Goal: Task Accomplishment & Management: Use online tool/utility

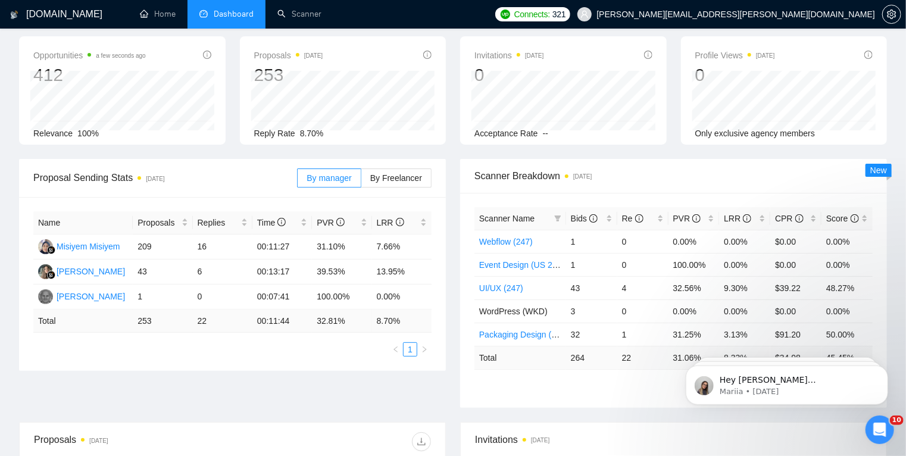
scroll to position [51, 0]
click at [301, 18] on link "Scanner" at bounding box center [300, 14] width 44 height 10
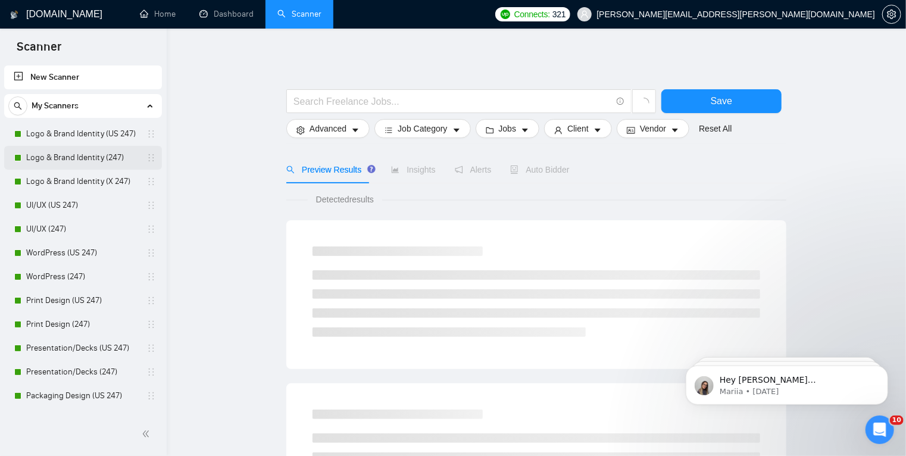
click at [86, 159] on link "Logo & Brand Identity (247)" at bounding box center [82, 158] width 113 height 24
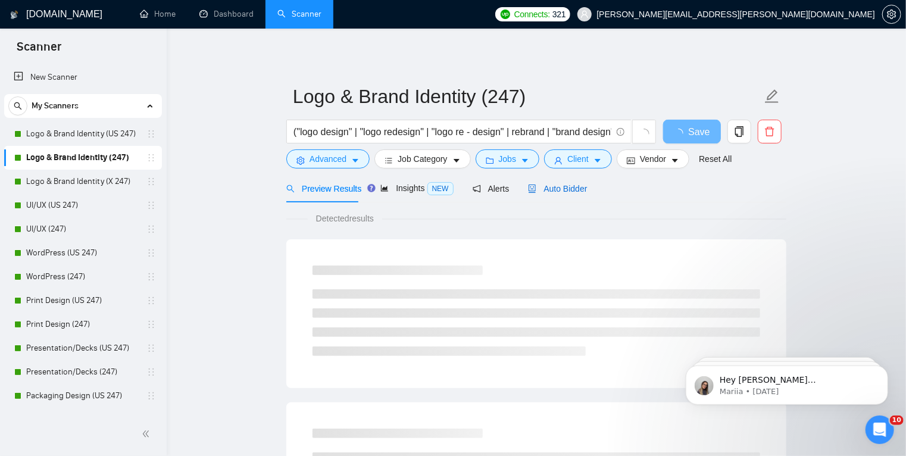
click at [560, 188] on span "Auto Bidder" at bounding box center [557, 189] width 59 height 10
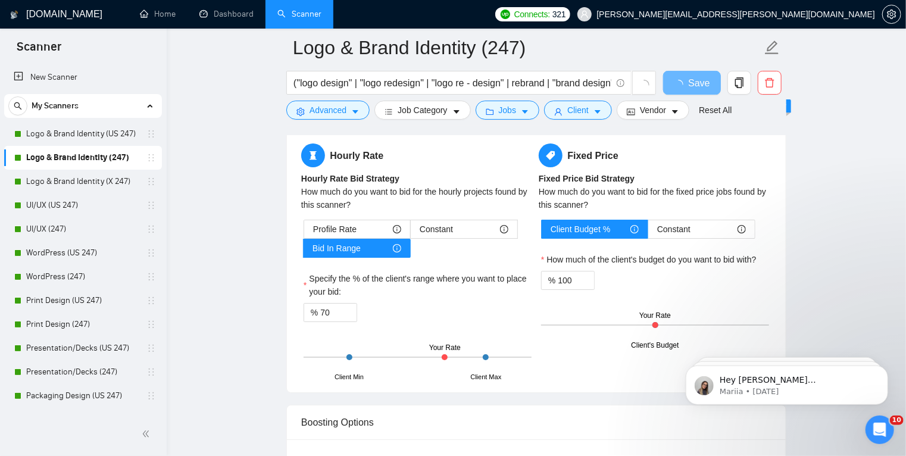
scroll to position [1920, 0]
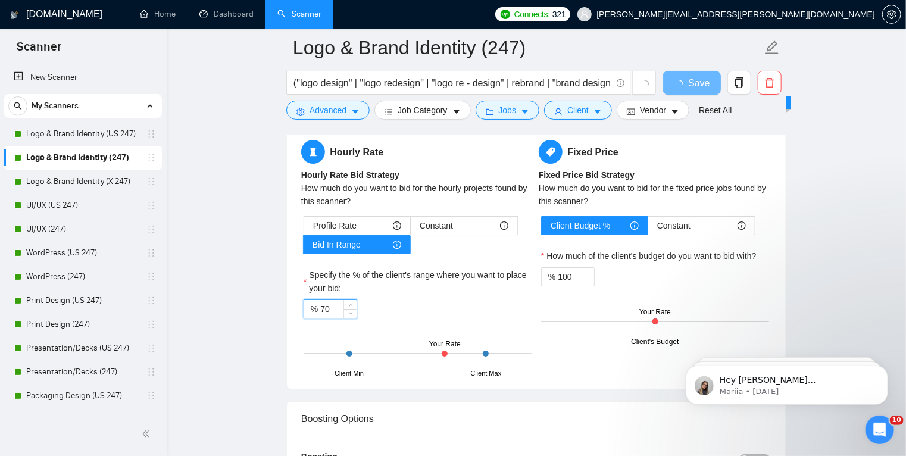
drag, startPoint x: 328, startPoint y: 306, endPoint x: 320, endPoint y: 310, distance: 8.0
click at [320, 310] on input "70" at bounding box center [338, 309] width 36 height 18
click at [440, 229] on span "Constant" at bounding box center [436, 226] width 33 height 18
click at [411, 229] on input "Constant" at bounding box center [411, 229] width 0 height 0
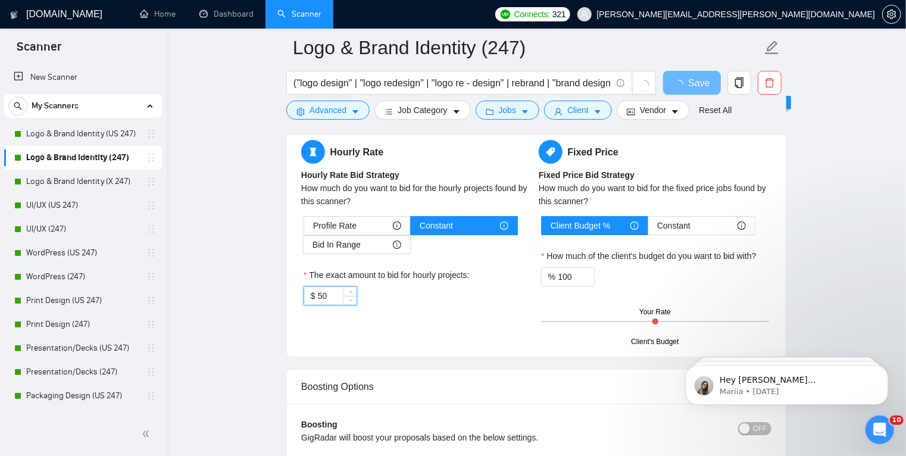
drag, startPoint x: 326, startPoint y: 295, endPoint x: 317, endPoint y: 299, distance: 9.6
click at [318, 299] on input "50" at bounding box center [337, 296] width 39 height 18
type input "60"
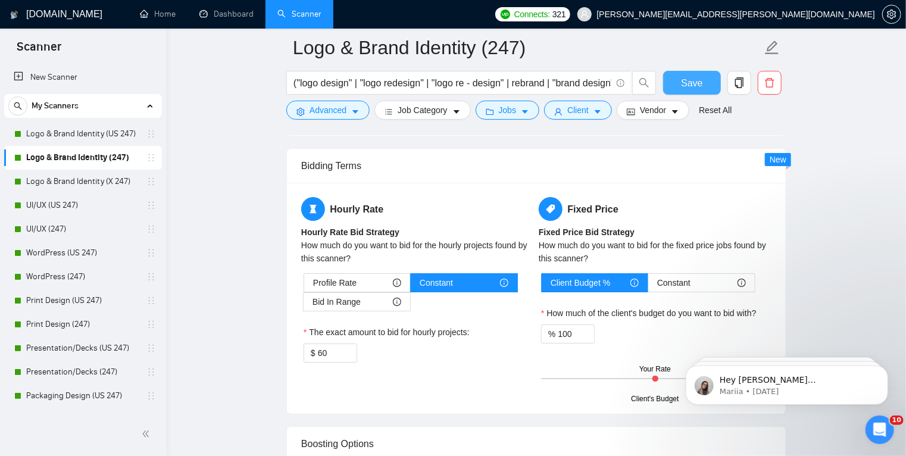
click at [697, 86] on span "Save" at bounding box center [691, 83] width 21 height 15
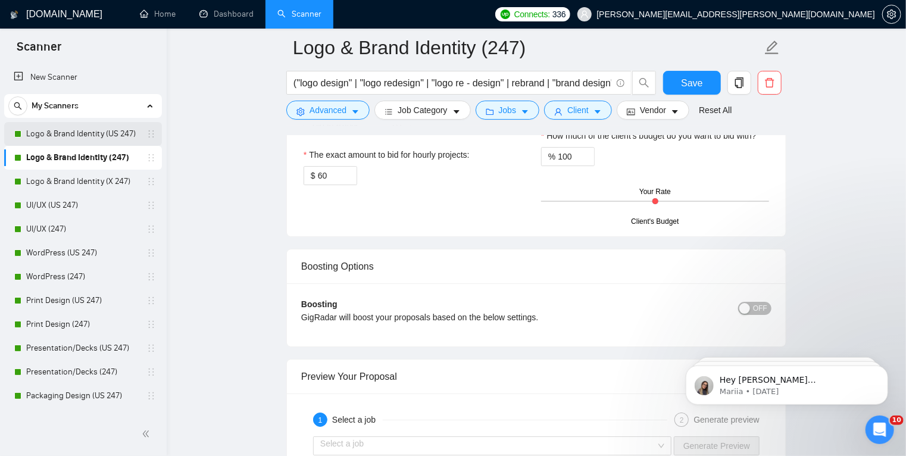
click at [98, 135] on link "Logo & Brand Identity (US 247)" at bounding box center [82, 134] width 113 height 24
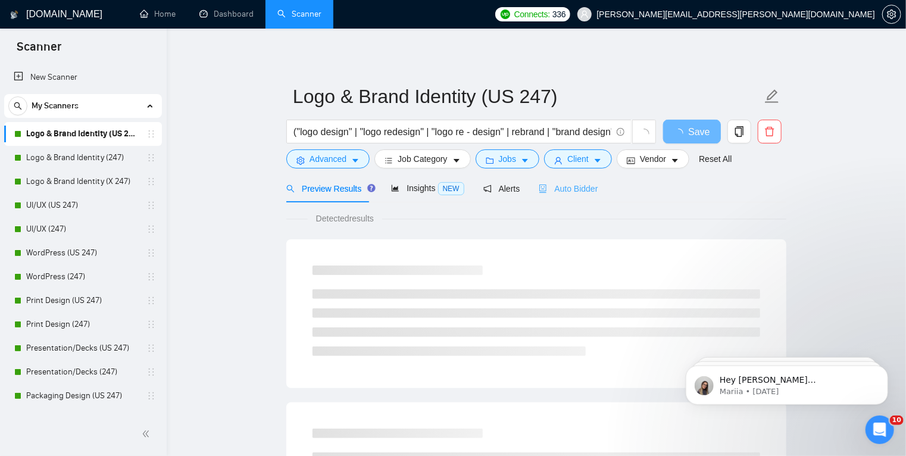
click at [557, 195] on div "Auto Bidder" at bounding box center [568, 189] width 59 height 28
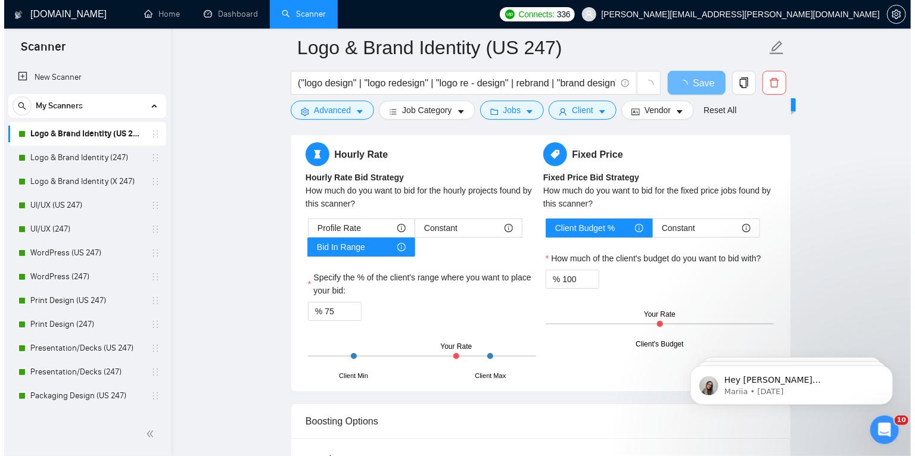
scroll to position [1918, 0]
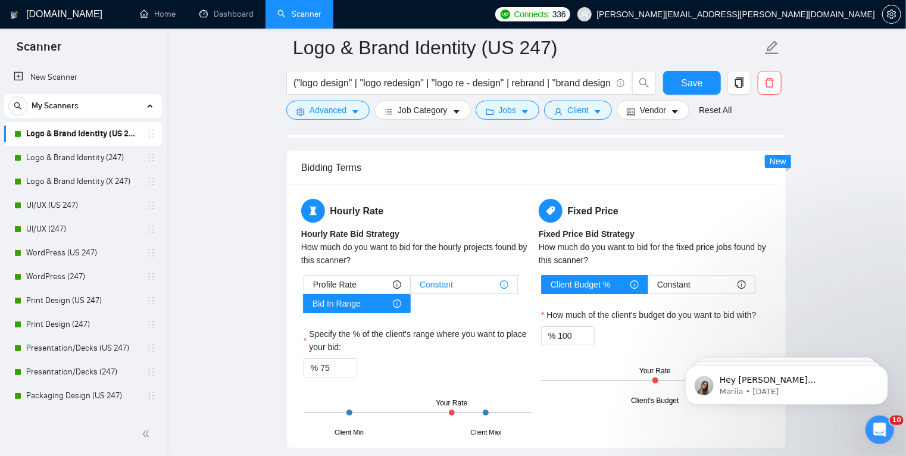
click at [443, 283] on span "Constant" at bounding box center [436, 285] width 33 height 18
click at [411, 288] on input "Constant" at bounding box center [411, 288] width 0 height 0
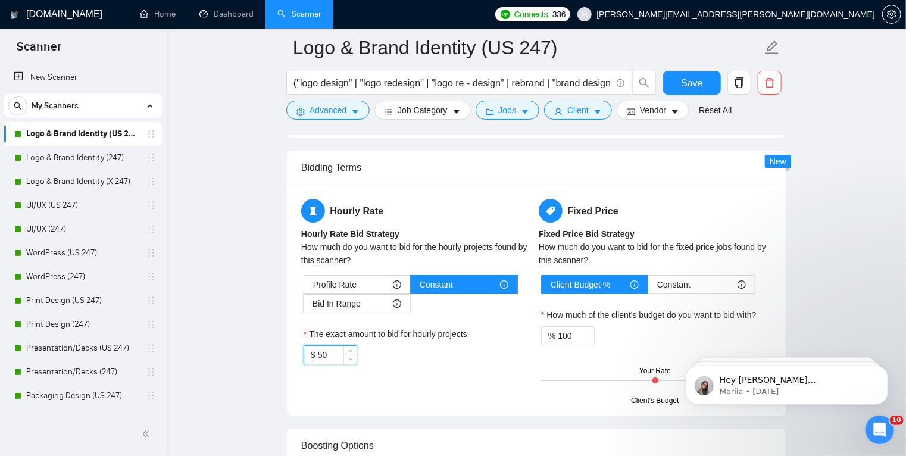
drag, startPoint x: 333, startPoint y: 350, endPoint x: 319, endPoint y: 351, distance: 13.8
click at [319, 351] on input "50" at bounding box center [337, 355] width 39 height 18
type input "65"
click at [318, 356] on input "65" at bounding box center [337, 355] width 39 height 18
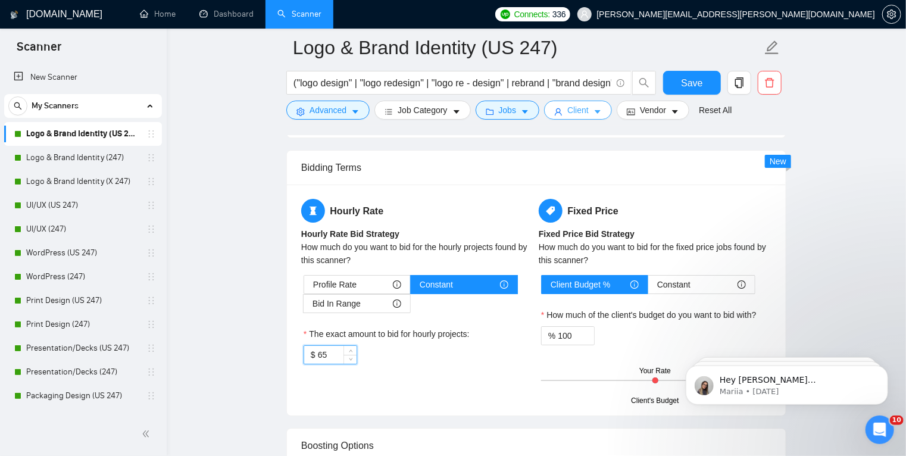
click at [594, 116] on icon "caret-down" at bounding box center [598, 112] width 8 height 8
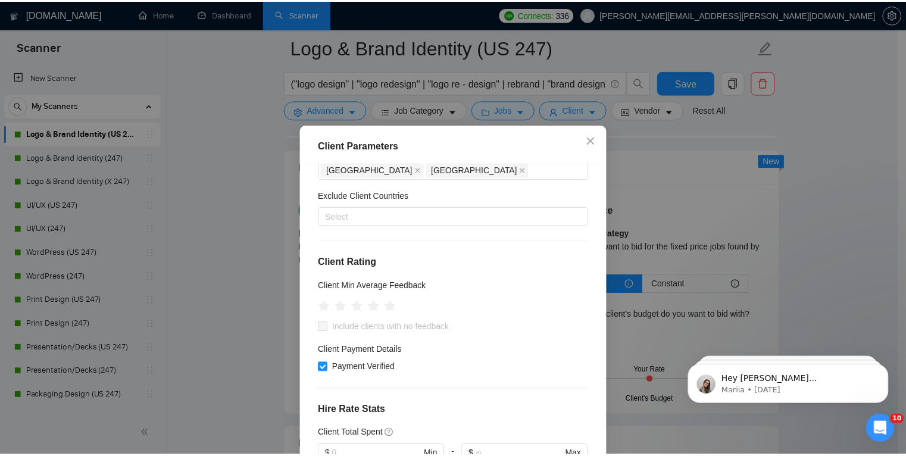
scroll to position [0, 0]
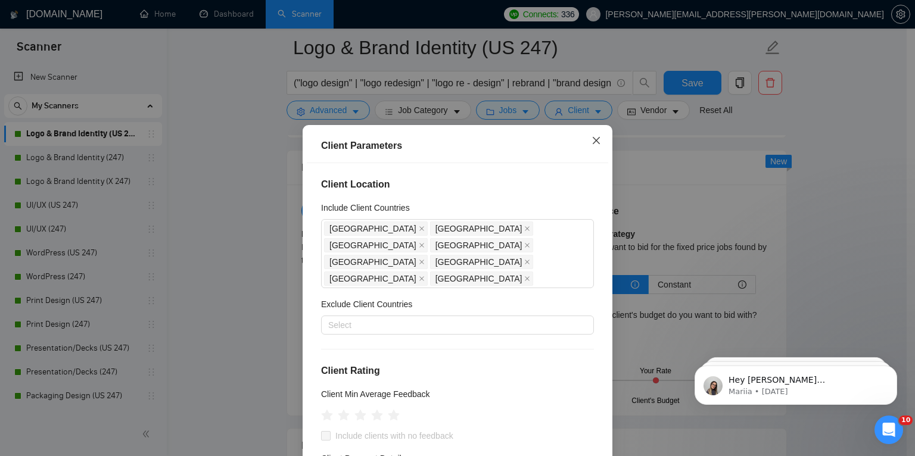
click at [593, 137] on icon "close" at bounding box center [596, 141] width 10 height 10
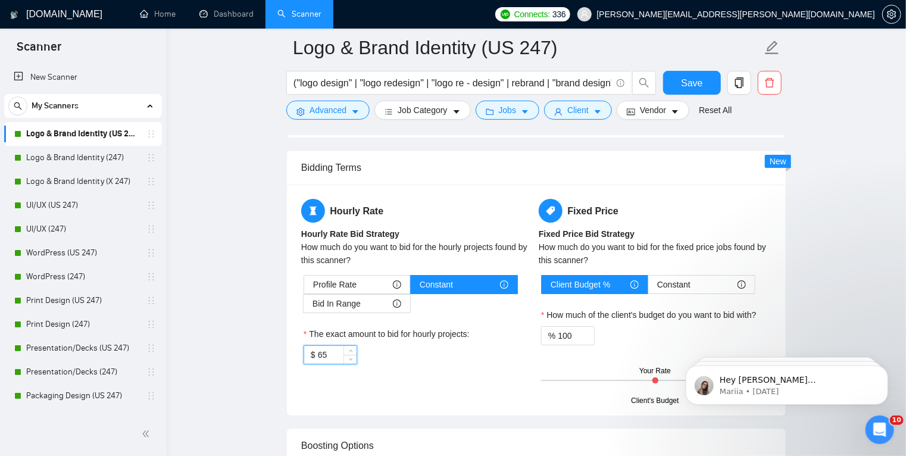
click at [325, 354] on input "65" at bounding box center [337, 355] width 39 height 18
click at [702, 91] on button "Save" at bounding box center [692, 83] width 58 height 24
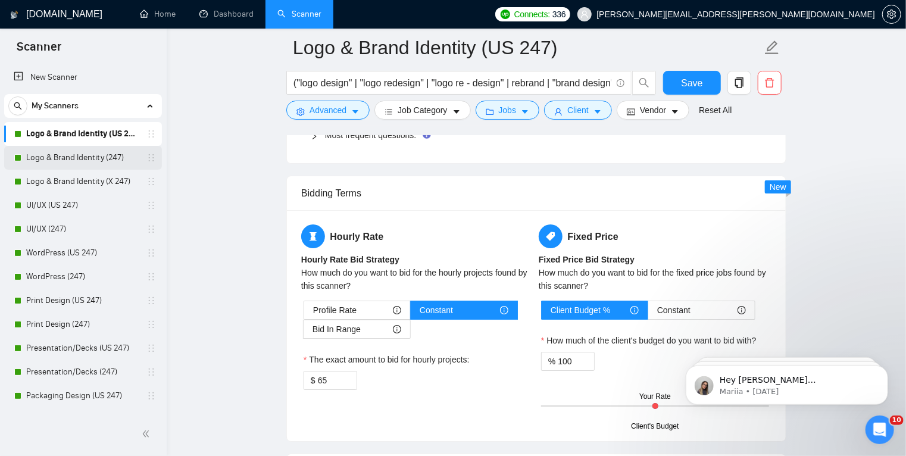
click at [96, 155] on link "Logo & Brand Identity (247)" at bounding box center [82, 158] width 113 height 24
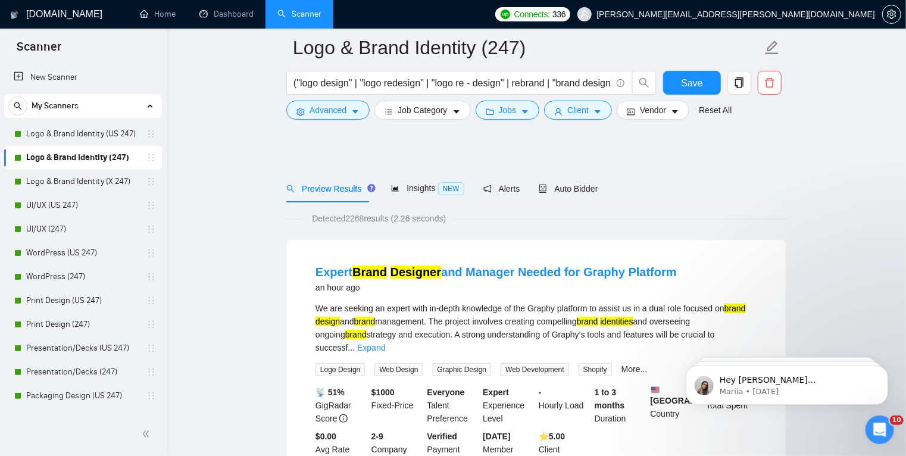
scroll to position [114, 0]
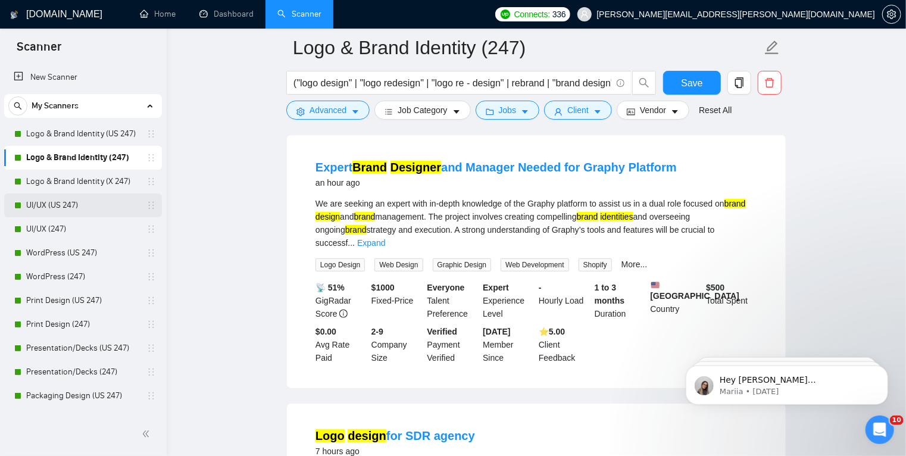
click at [102, 202] on link "UI/UX (US 247)" at bounding box center [82, 206] width 113 height 24
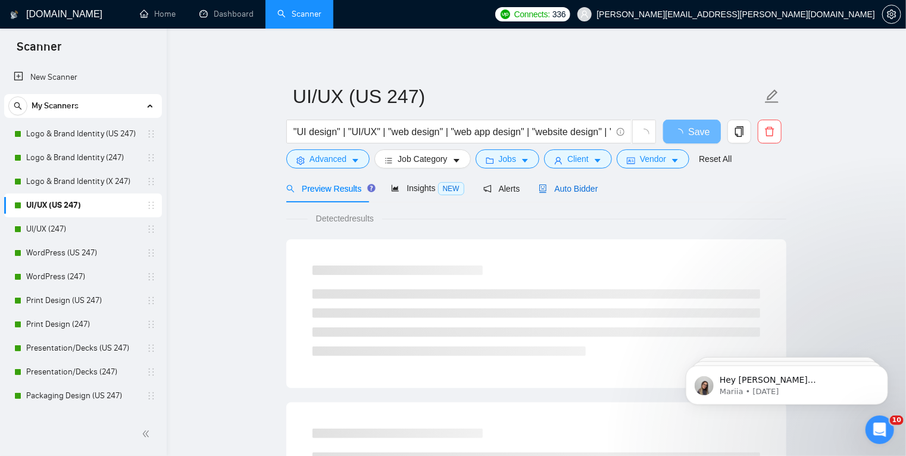
click at [565, 188] on span "Auto Bidder" at bounding box center [568, 189] width 59 height 10
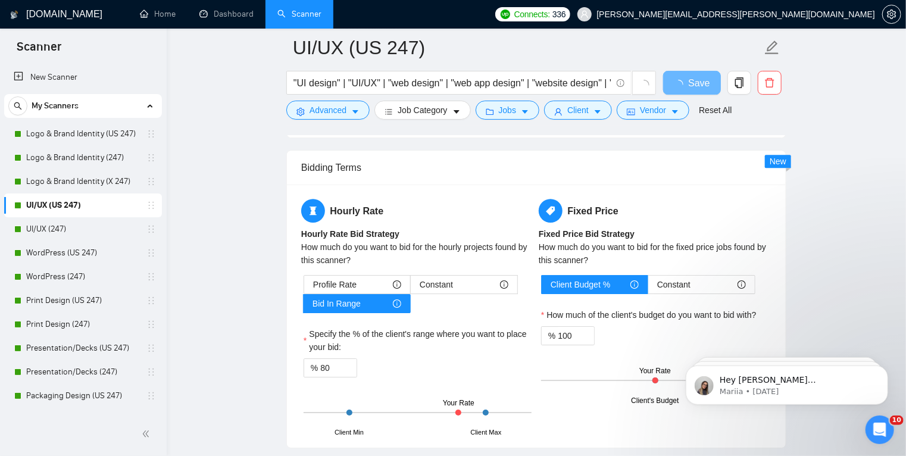
scroll to position [1781, 0]
click at [479, 284] on div "Constant" at bounding box center [464, 284] width 89 height 18
click at [411, 287] on input "Constant" at bounding box center [411, 287] width 0 height 0
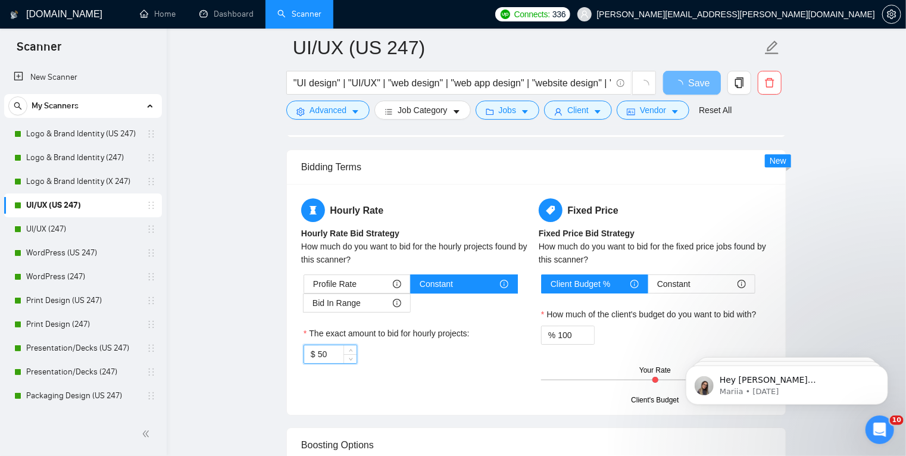
drag, startPoint x: 326, startPoint y: 353, endPoint x: 319, endPoint y: 353, distance: 7.7
click at [319, 353] on input "50" at bounding box center [337, 354] width 39 height 18
type input "65"
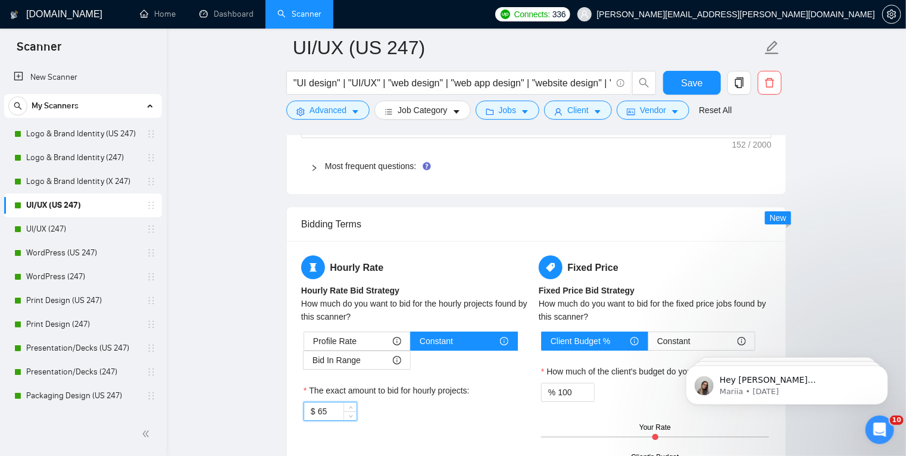
drag, startPoint x: 319, startPoint y: 412, endPoint x: 326, endPoint y: 412, distance: 7.7
click at [326, 412] on input "65" at bounding box center [337, 412] width 39 height 18
type input "75"
click at [696, 85] on span "Save" at bounding box center [691, 83] width 21 height 15
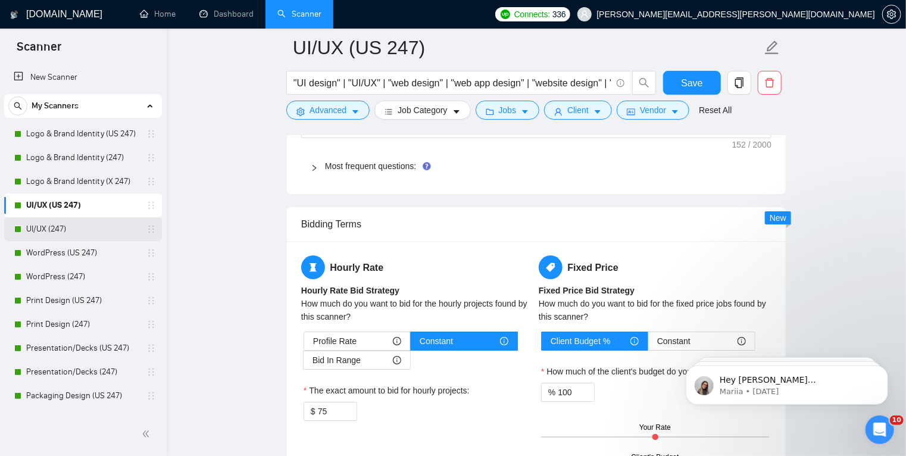
click at [85, 231] on link "UI/UX (247)" at bounding box center [82, 229] width 113 height 24
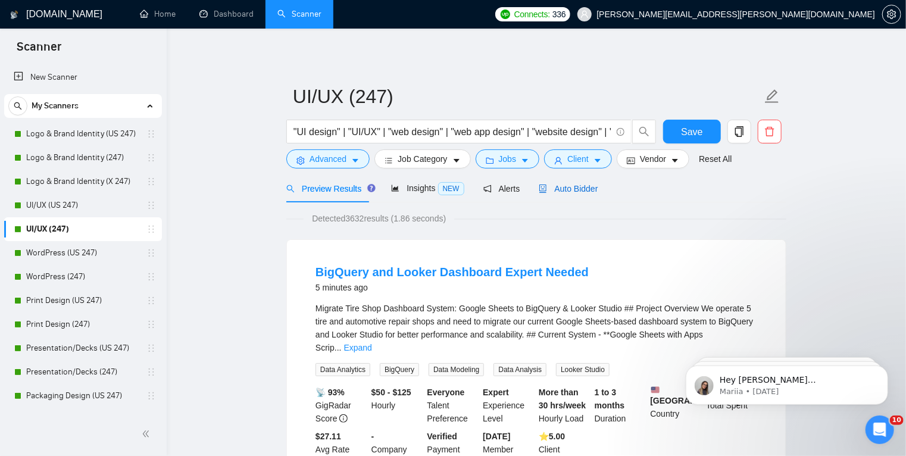
click at [573, 187] on span "Auto Bidder" at bounding box center [568, 189] width 59 height 10
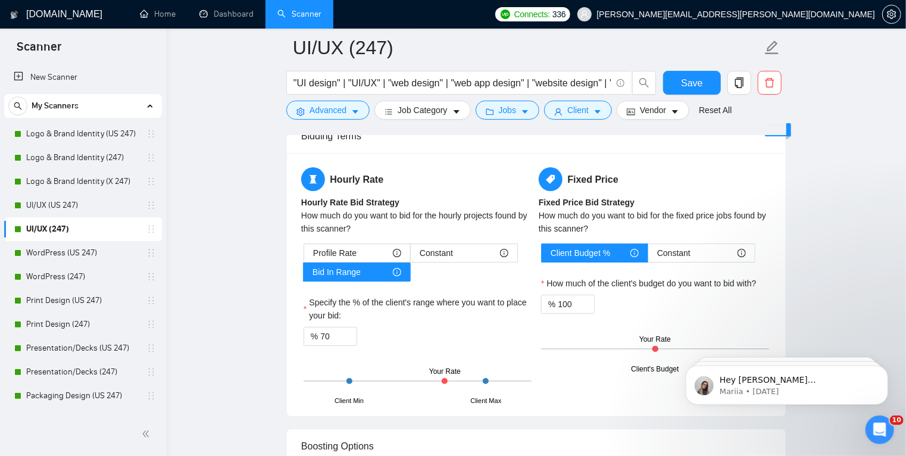
scroll to position [1870, 0]
click at [455, 248] on div "Constant" at bounding box center [464, 253] width 89 height 18
click at [411, 256] on input "Constant" at bounding box center [411, 256] width 0 height 0
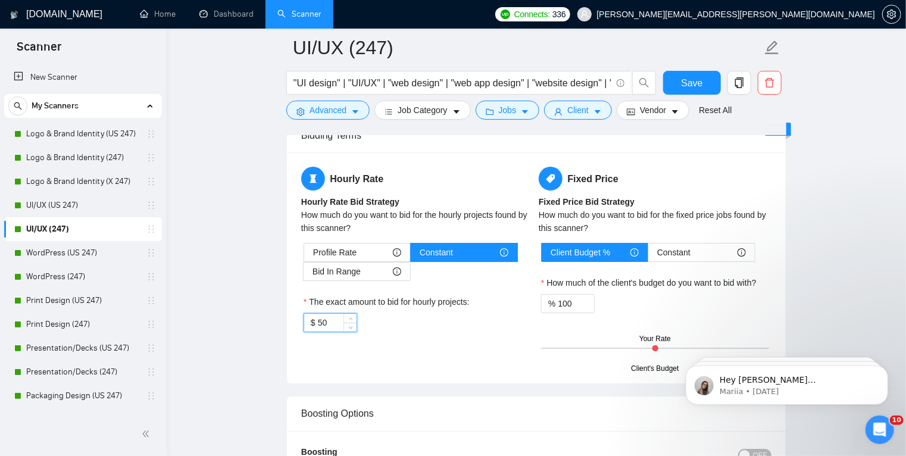
drag, startPoint x: 331, startPoint y: 325, endPoint x: 319, endPoint y: 323, distance: 12.0
click at [319, 323] on input "50" at bounding box center [337, 323] width 39 height 18
type input "65"
click at [694, 81] on span "Save" at bounding box center [691, 83] width 21 height 15
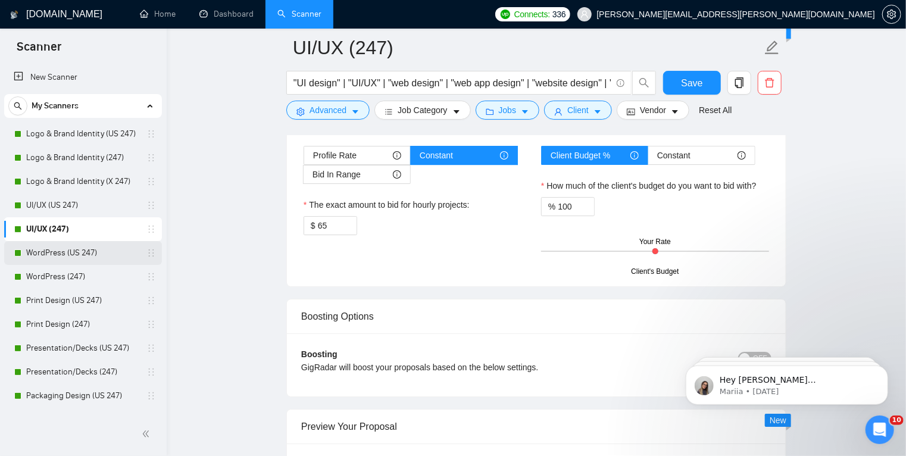
click at [88, 254] on link "WordPress (US 247)" at bounding box center [82, 253] width 113 height 24
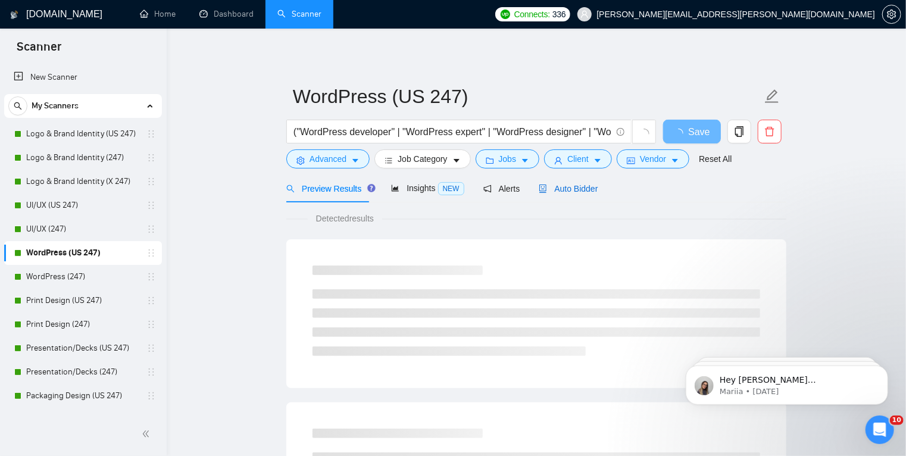
click at [560, 184] on span "Auto Bidder" at bounding box center [568, 189] width 59 height 10
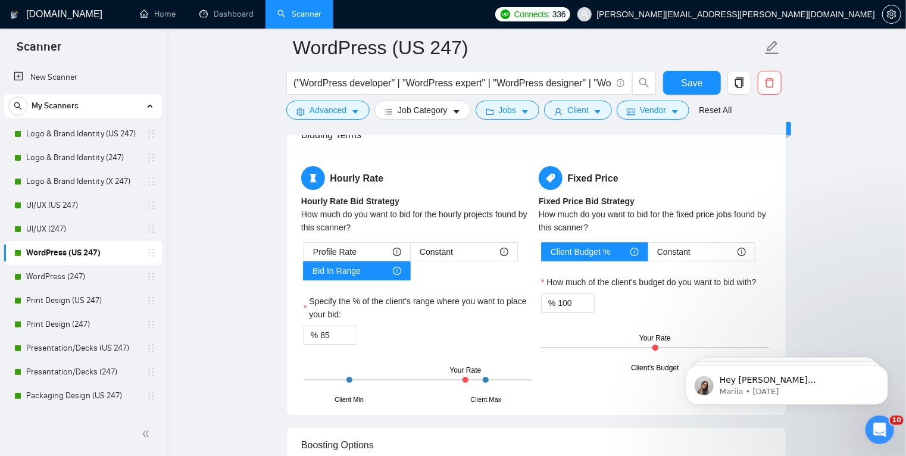
scroll to position [1774, 0]
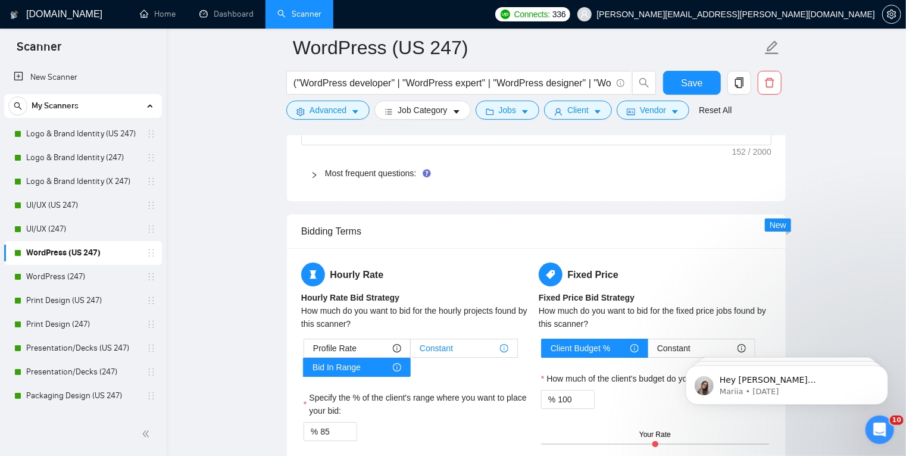
click at [448, 348] on span "Constant" at bounding box center [436, 348] width 33 height 18
click at [411, 351] on input "Constant" at bounding box center [411, 351] width 0 height 0
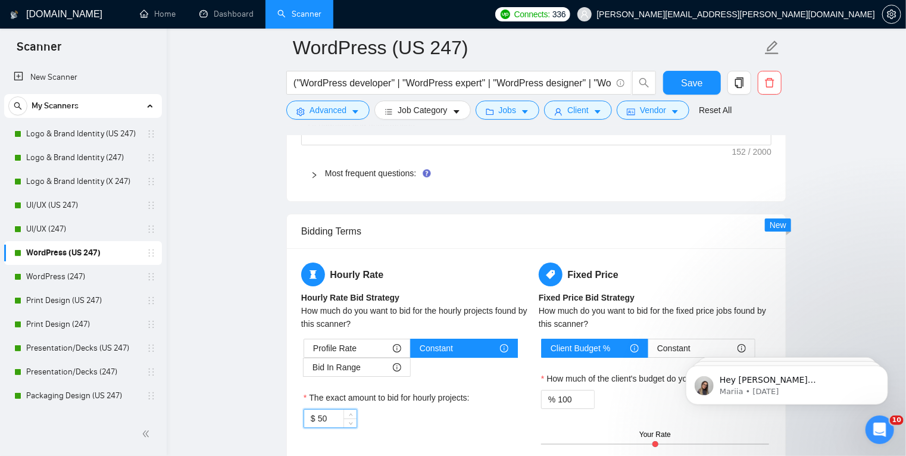
drag, startPoint x: 335, startPoint y: 416, endPoint x: 313, endPoint y: 418, distance: 22.7
click at [313, 418] on div "$ 50" at bounding box center [331, 418] width 54 height 19
type input "75"
click at [696, 81] on span "Save" at bounding box center [691, 83] width 21 height 15
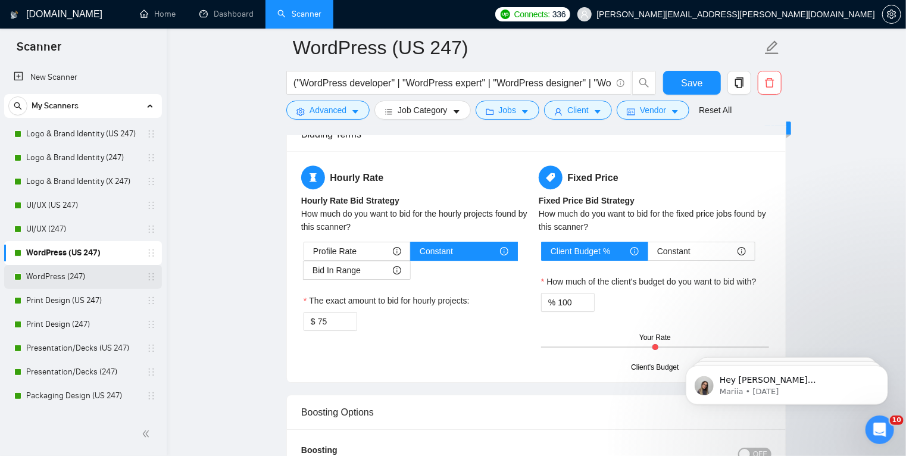
click at [67, 277] on link "WordPress (247)" at bounding box center [82, 277] width 113 height 24
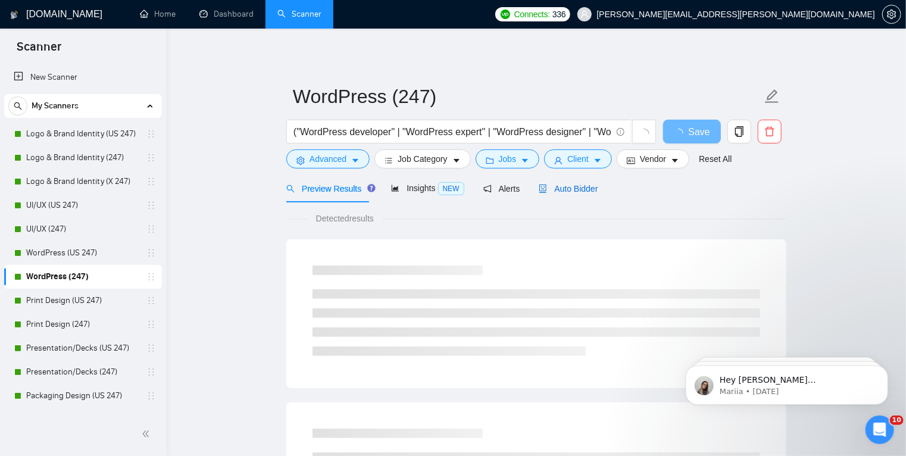
click at [572, 191] on span "Auto Bidder" at bounding box center [568, 189] width 59 height 10
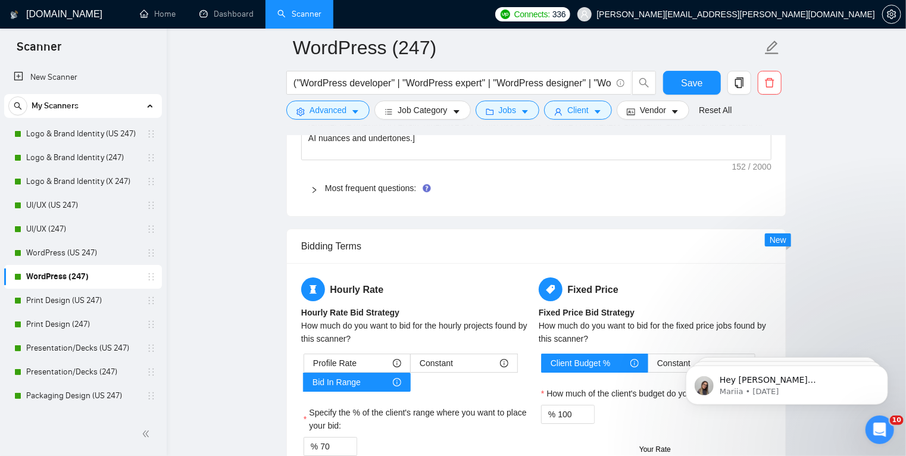
scroll to position [1818, 0]
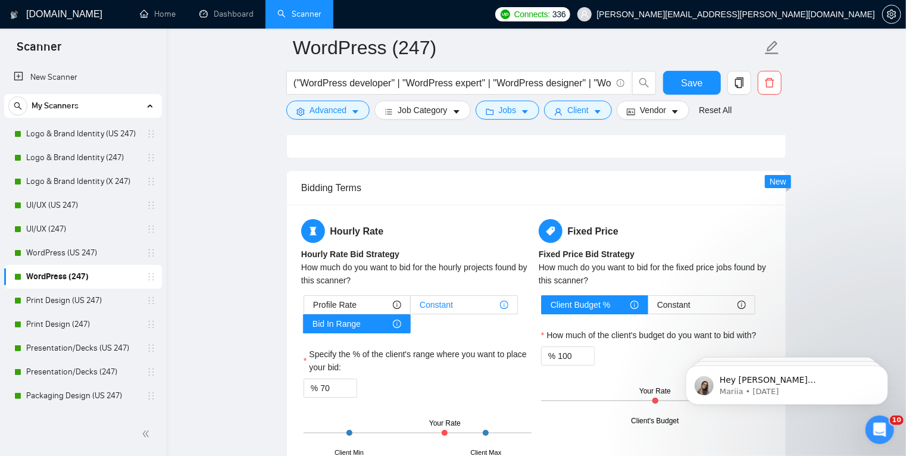
click at [444, 310] on span "Constant" at bounding box center [436, 305] width 33 height 18
click at [411, 308] on input "Constant" at bounding box center [411, 308] width 0 height 0
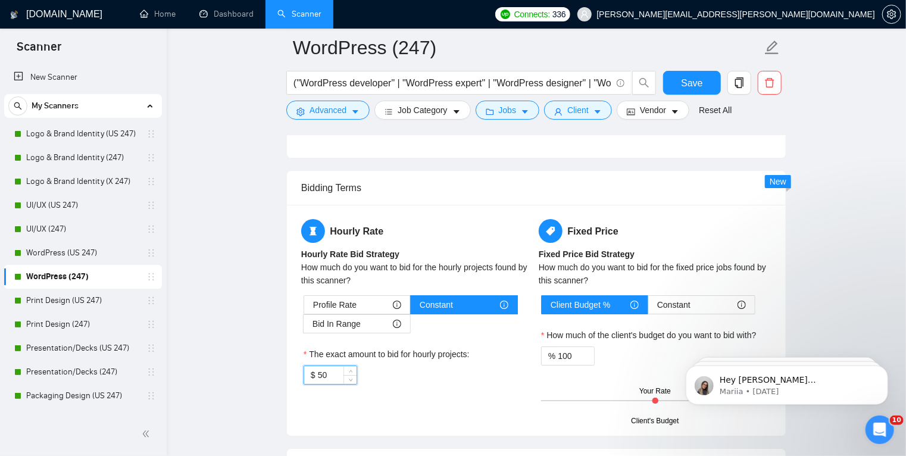
drag, startPoint x: 329, startPoint y: 381, endPoint x: 319, endPoint y: 381, distance: 9.5
click at [319, 381] on input "50" at bounding box center [337, 375] width 39 height 18
type input "60"
click at [679, 85] on button "Save" at bounding box center [692, 83] width 58 height 24
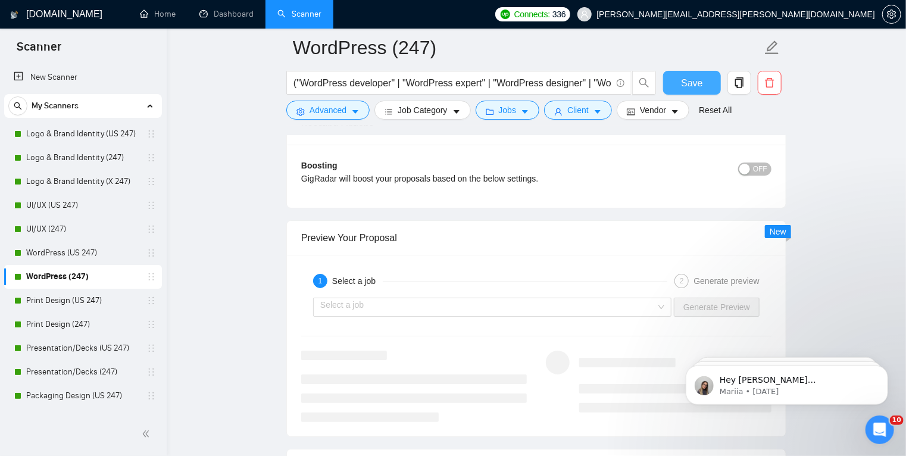
scroll to position [2157, 0]
click at [102, 301] on link "Print Design (US 247)" at bounding box center [82, 301] width 113 height 24
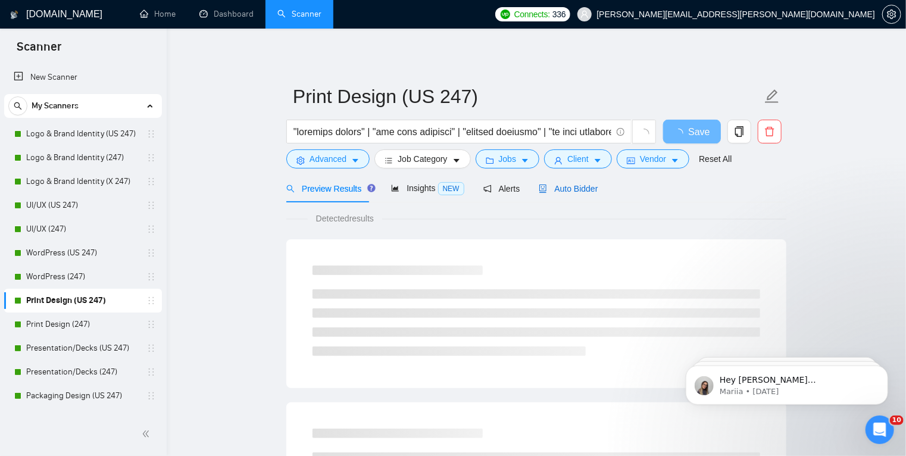
click at [574, 186] on span "Auto Bidder" at bounding box center [568, 189] width 59 height 10
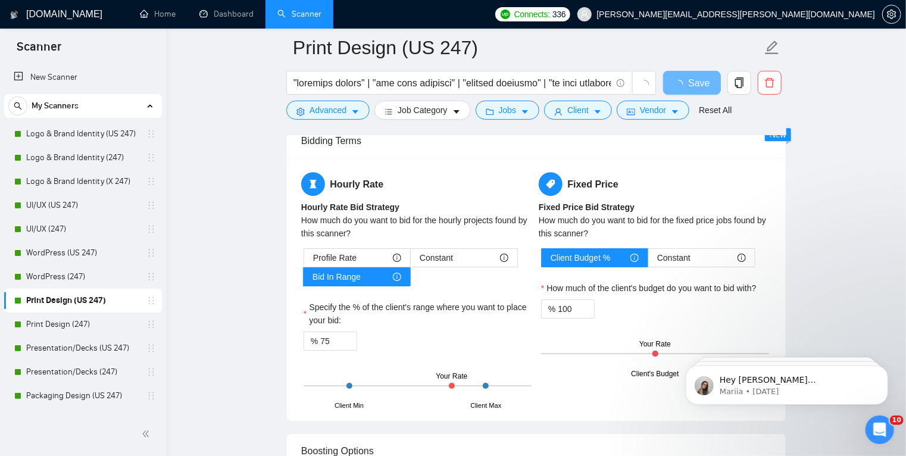
scroll to position [1765, 0]
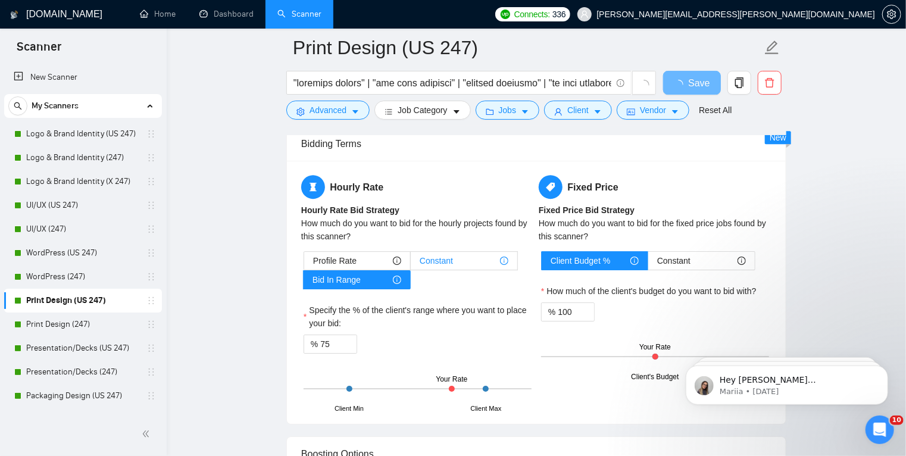
click at [457, 260] on div "Constant" at bounding box center [464, 261] width 89 height 18
click at [411, 264] on input "Constant" at bounding box center [411, 264] width 0 height 0
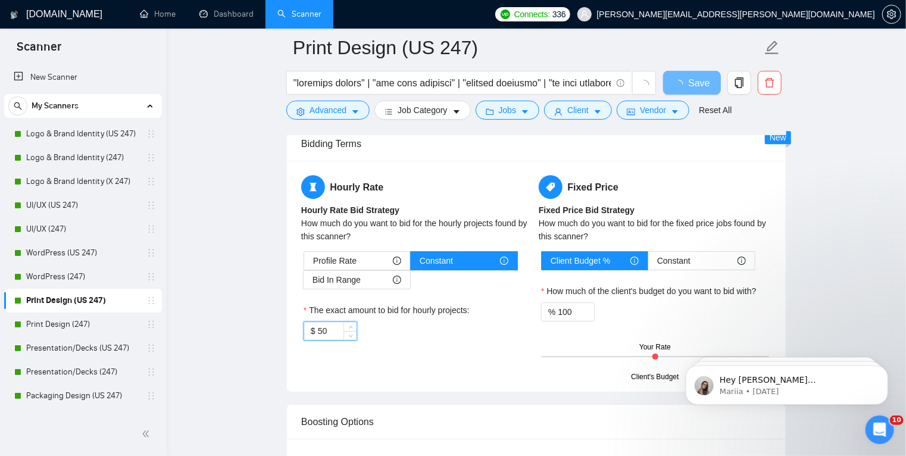
drag, startPoint x: 331, startPoint y: 327, endPoint x: 319, endPoint y: 332, distance: 13.4
click at [319, 332] on input "50" at bounding box center [337, 331] width 39 height 18
type input "70"
click at [394, 335] on div "$ 70" at bounding box center [418, 331] width 228 height 19
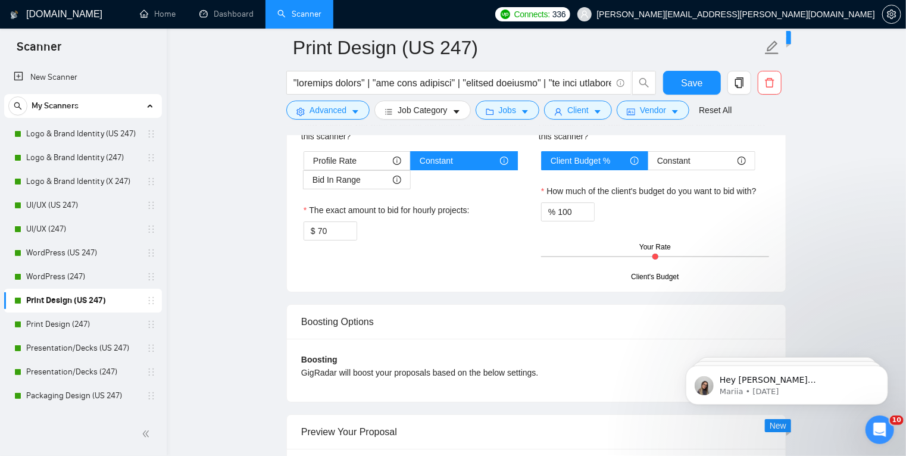
scroll to position [2042, 0]
click at [688, 88] on span "Save" at bounding box center [691, 83] width 21 height 15
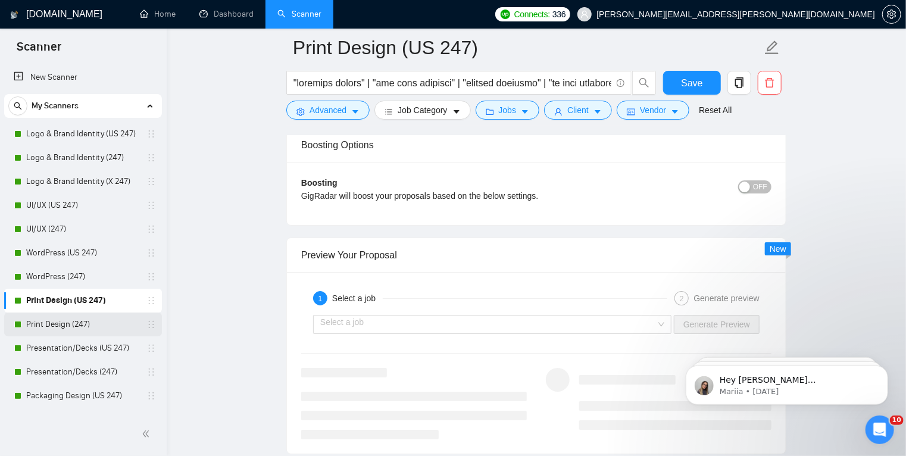
click at [82, 325] on link "Print Design (247)" at bounding box center [82, 325] width 113 height 24
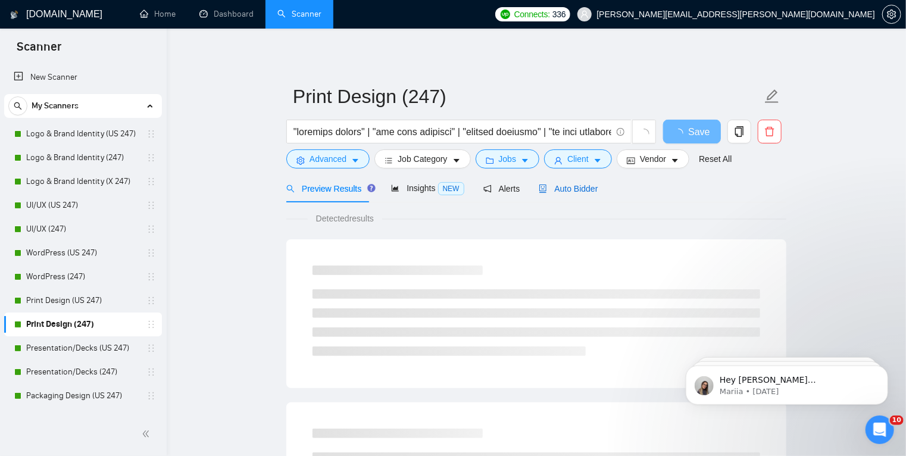
click at [549, 188] on span "Auto Bidder" at bounding box center [568, 189] width 59 height 10
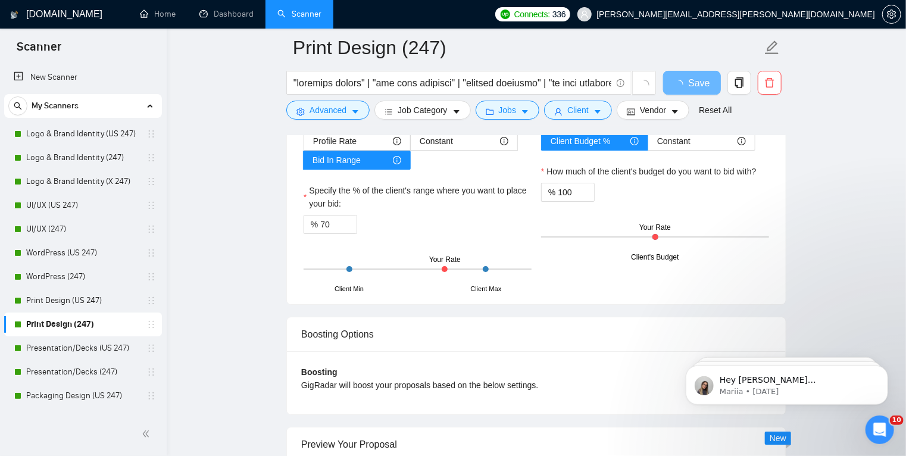
scroll to position [1881, 0]
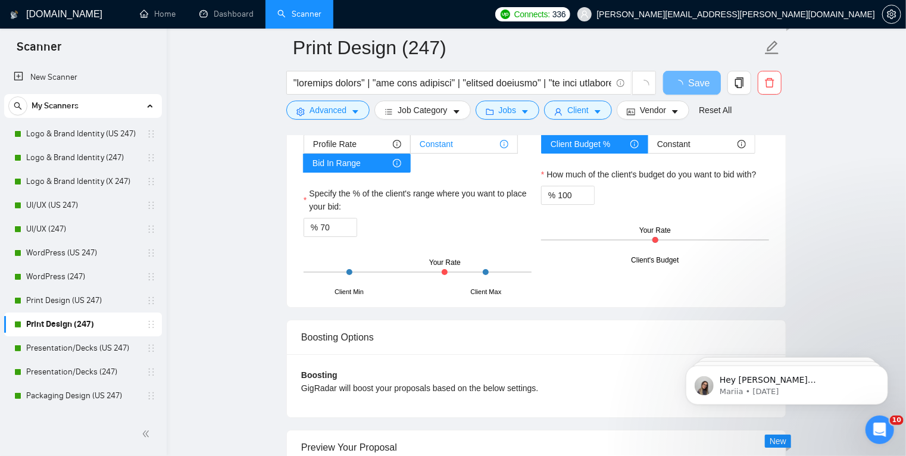
click at [457, 145] on div "Constant" at bounding box center [464, 144] width 89 height 18
click at [411, 147] on input "Constant" at bounding box center [411, 147] width 0 height 0
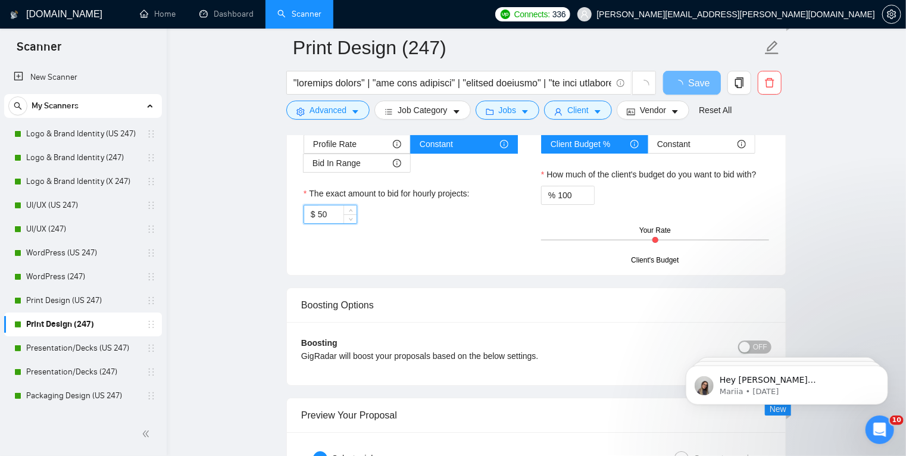
click at [319, 213] on input "50" at bounding box center [337, 214] width 39 height 18
type input "60"
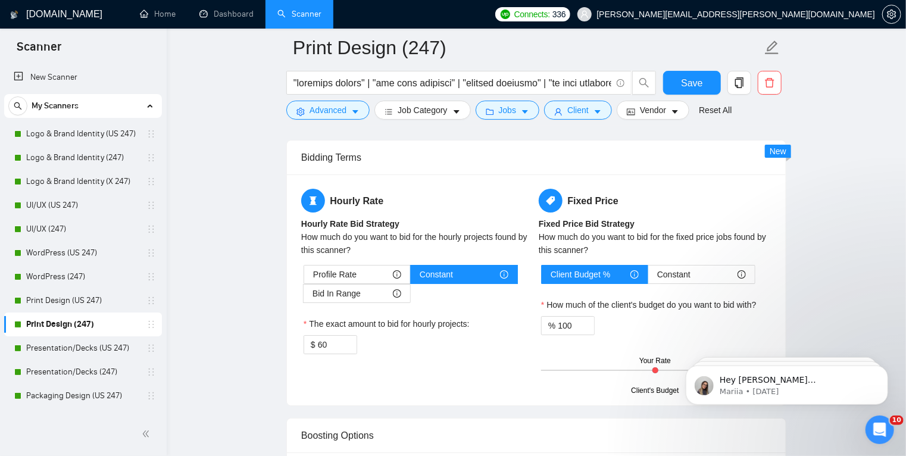
scroll to position [1928, 0]
click at [693, 88] on span "Save" at bounding box center [691, 83] width 21 height 15
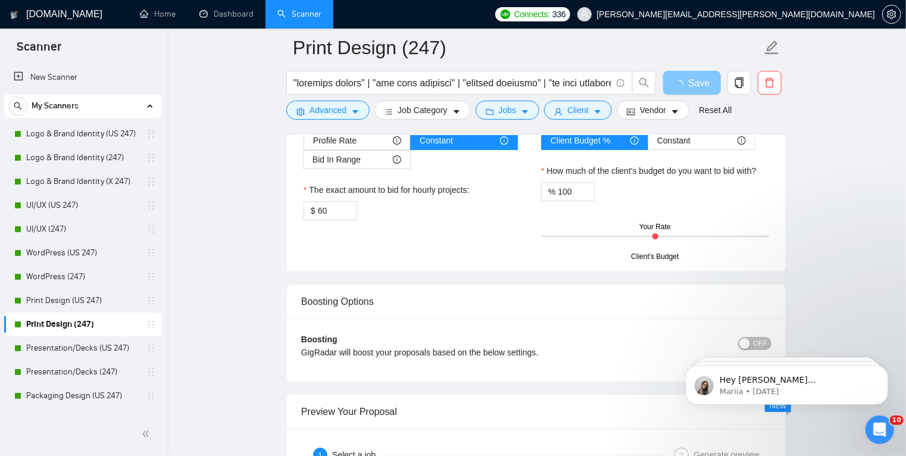
scroll to position [2065, 0]
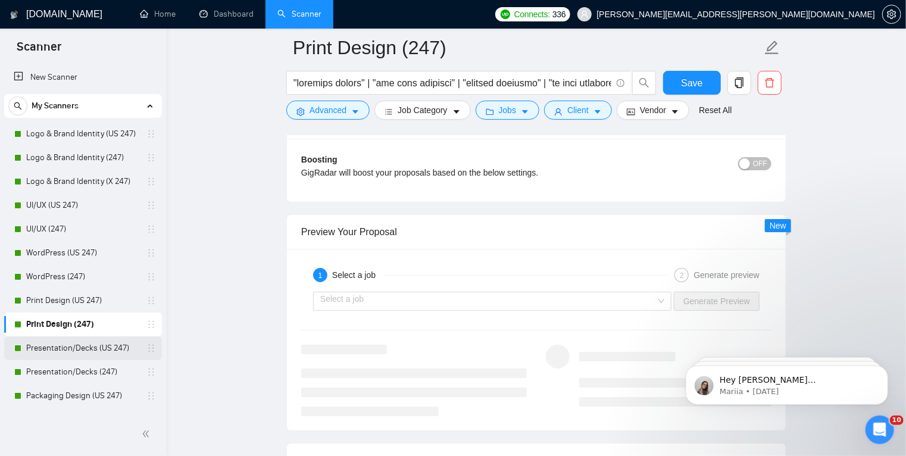
click at [76, 347] on link "Presentation/Decks (US 247)" at bounding box center [82, 349] width 113 height 24
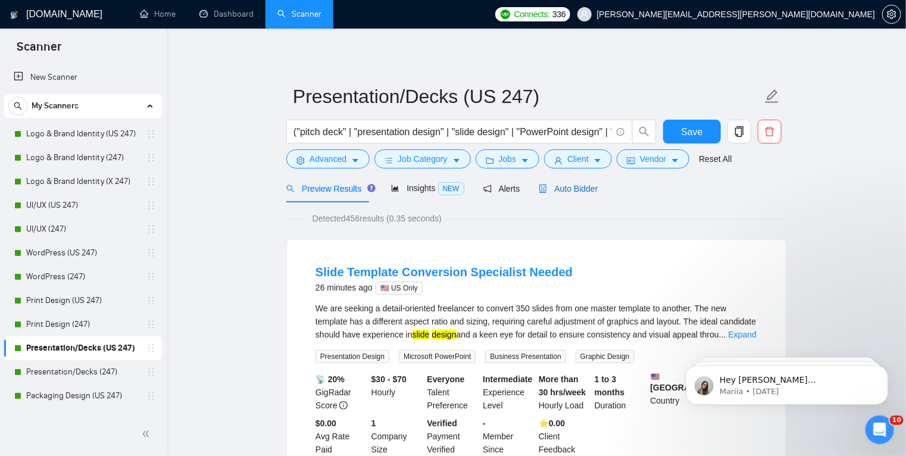
click at [553, 191] on span "Auto Bidder" at bounding box center [568, 189] width 59 height 10
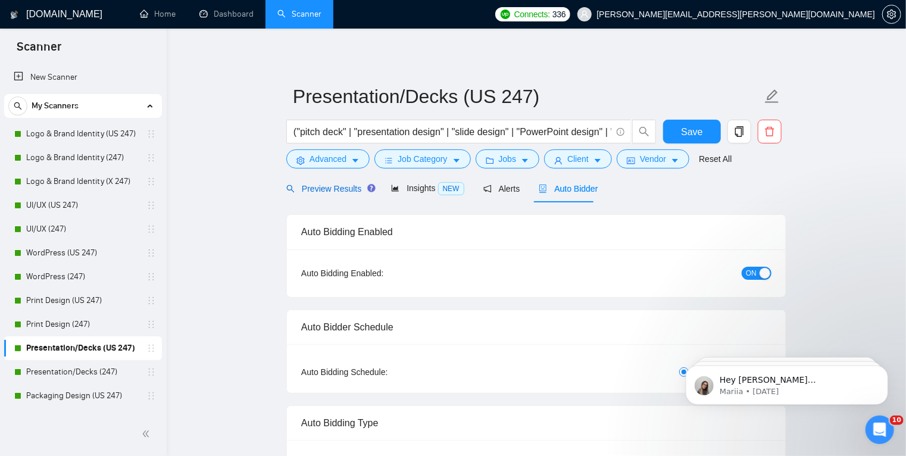
click at [331, 190] on span "Preview Results" at bounding box center [329, 189] width 86 height 10
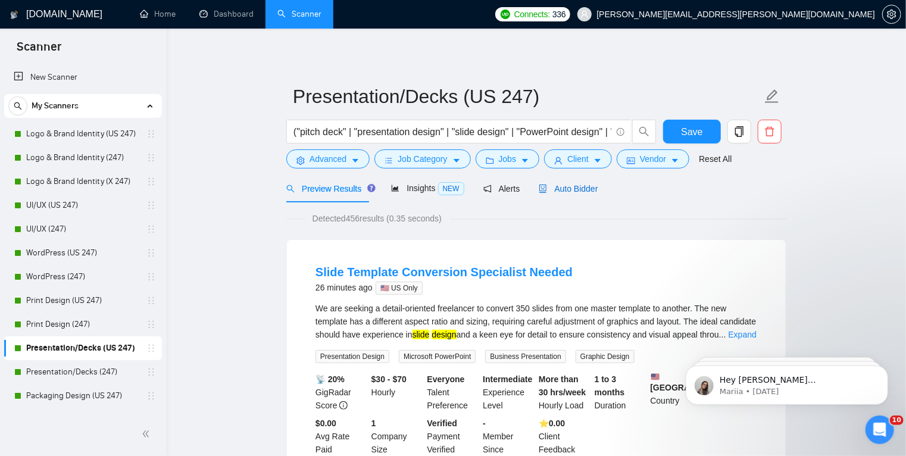
click at [558, 193] on span "Auto Bidder" at bounding box center [568, 189] width 59 height 10
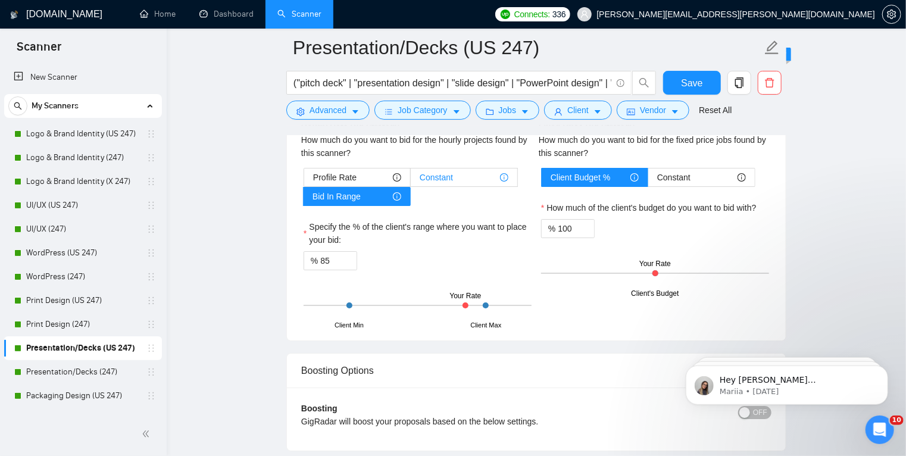
scroll to position [2045, 0]
click at [484, 168] on div "Constant" at bounding box center [464, 177] width 89 height 18
click at [411, 180] on input "Constant" at bounding box center [411, 180] width 0 height 0
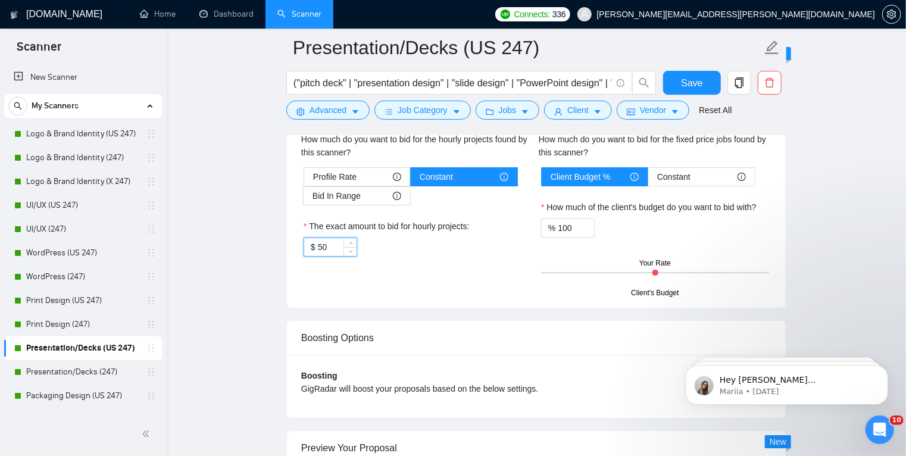
drag, startPoint x: 334, startPoint y: 242, endPoint x: 318, endPoint y: 247, distance: 16.2
click at [318, 247] on input "50" at bounding box center [337, 247] width 39 height 18
type input "70"
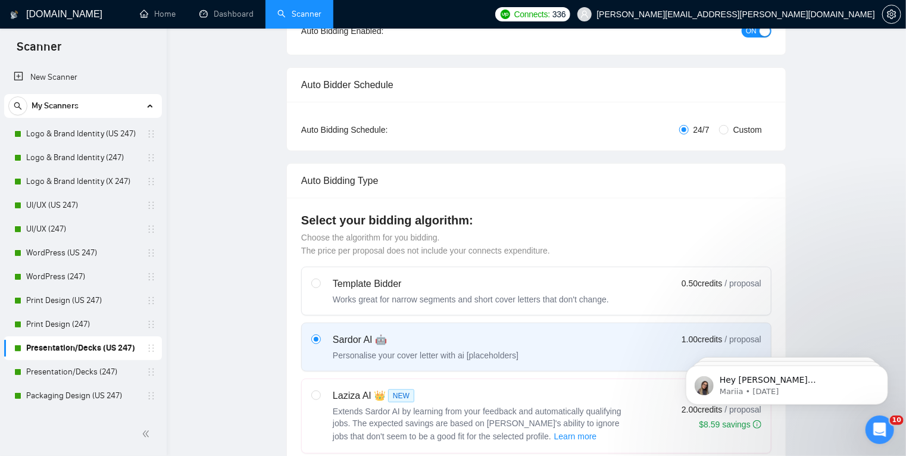
scroll to position [0, 0]
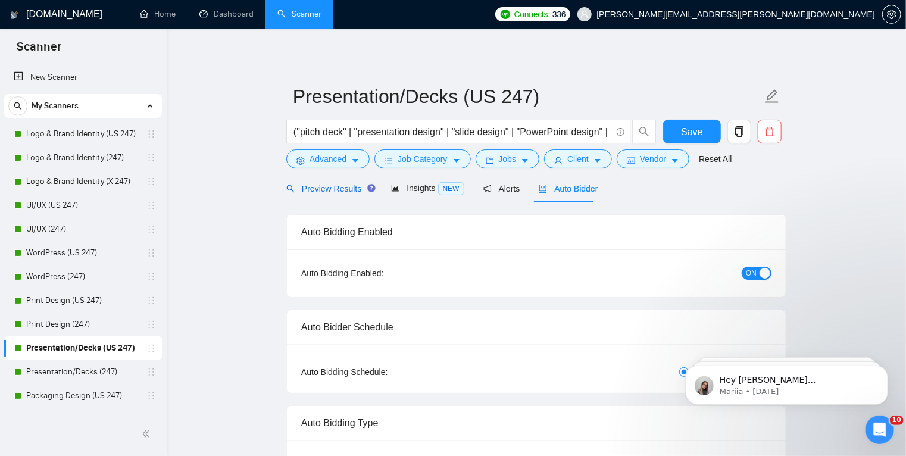
click at [341, 193] on span "Preview Results" at bounding box center [329, 189] width 86 height 10
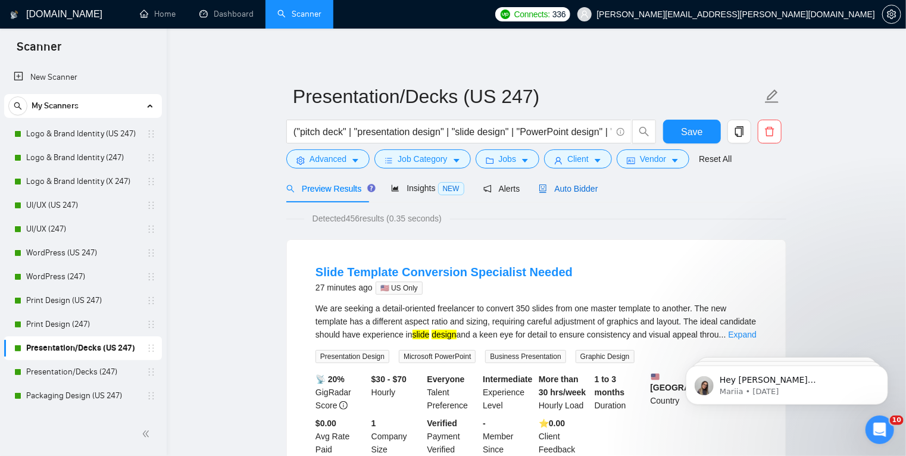
click at [573, 188] on span "Auto Bidder" at bounding box center [568, 189] width 59 height 10
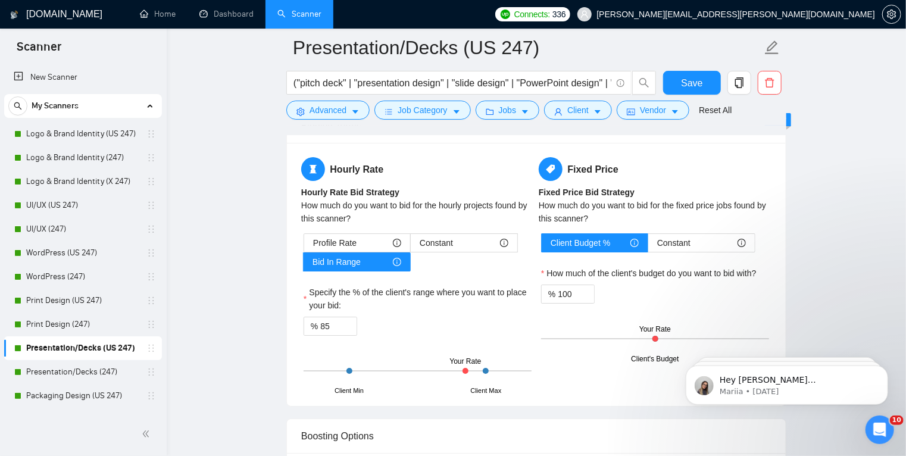
scroll to position [2008, 0]
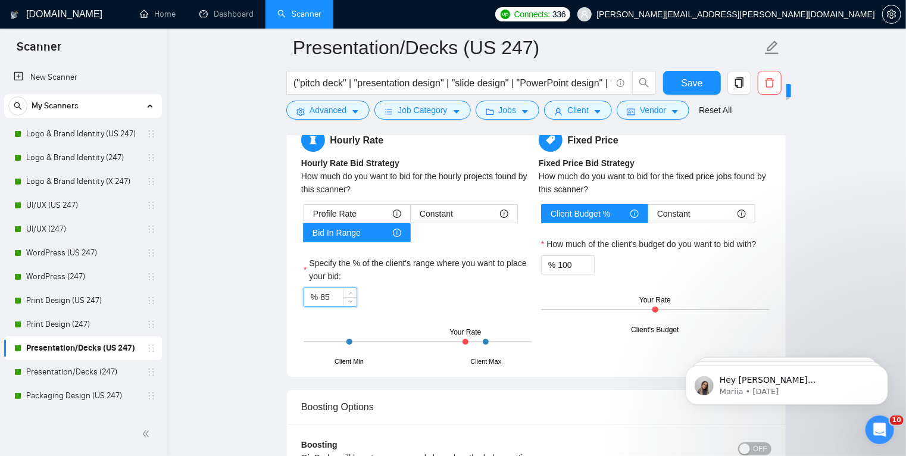
drag, startPoint x: 334, startPoint y: 295, endPoint x: 318, endPoint y: 297, distance: 16.1
click at [318, 297] on div "% 85" at bounding box center [331, 297] width 54 height 19
click at [456, 205] on div "Constant" at bounding box center [464, 214] width 89 height 18
click at [411, 217] on input "Constant" at bounding box center [411, 217] width 0 height 0
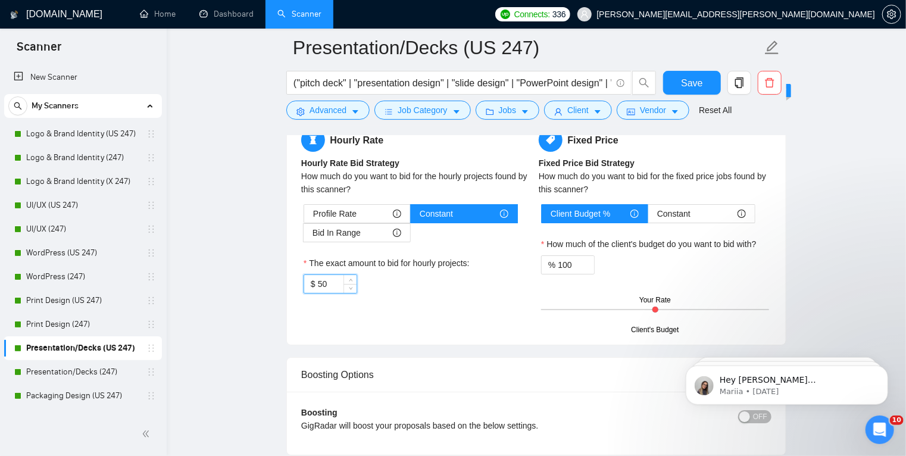
drag, startPoint x: 328, startPoint y: 281, endPoint x: 317, endPoint y: 283, distance: 11.0
click at [318, 283] on input "50" at bounding box center [337, 284] width 39 height 18
type input "75"
click at [289, 283] on div "Hourly Rate Hourly Rate Bid Strategy How much do you want to bid for the hourly…" at bounding box center [536, 229] width 499 height 231
click at [690, 86] on span "Save" at bounding box center [691, 83] width 21 height 15
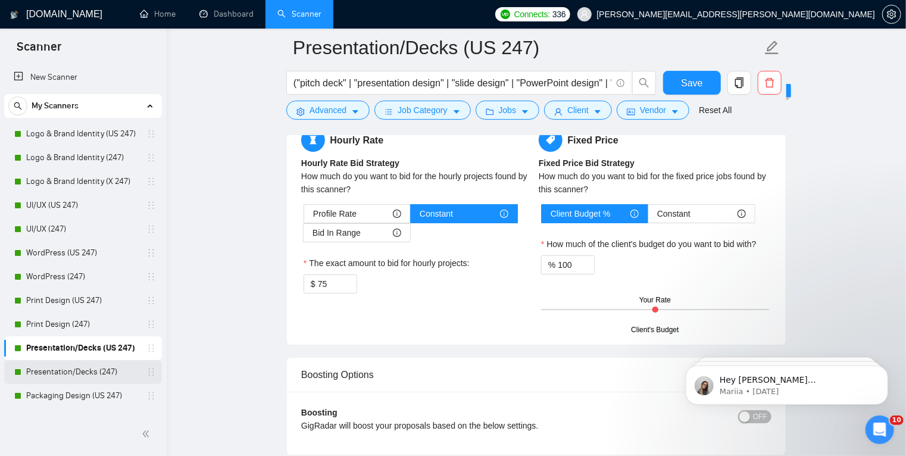
click at [80, 372] on link "Presentation/Decks (247)" at bounding box center [82, 372] width 113 height 24
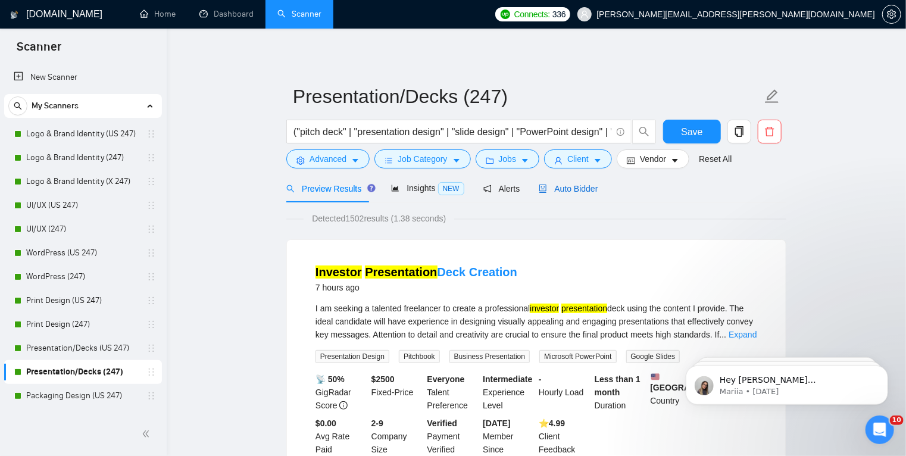
click at [557, 186] on span "Auto Bidder" at bounding box center [568, 189] width 59 height 10
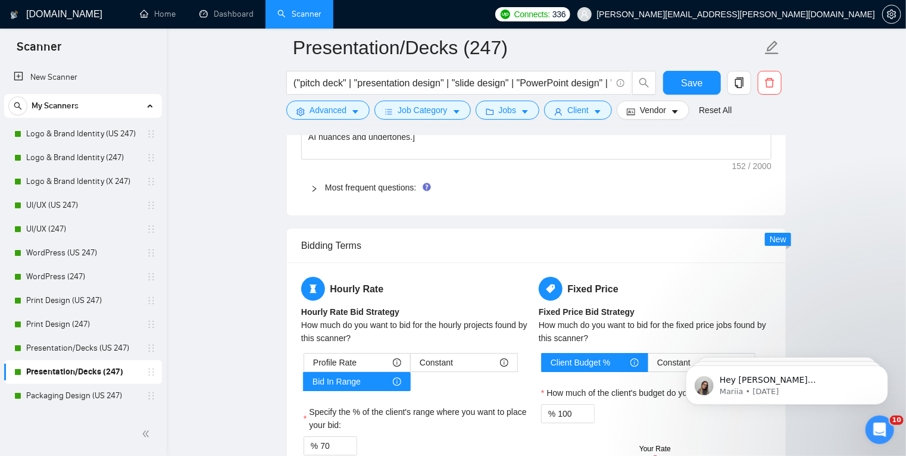
scroll to position [1832, 0]
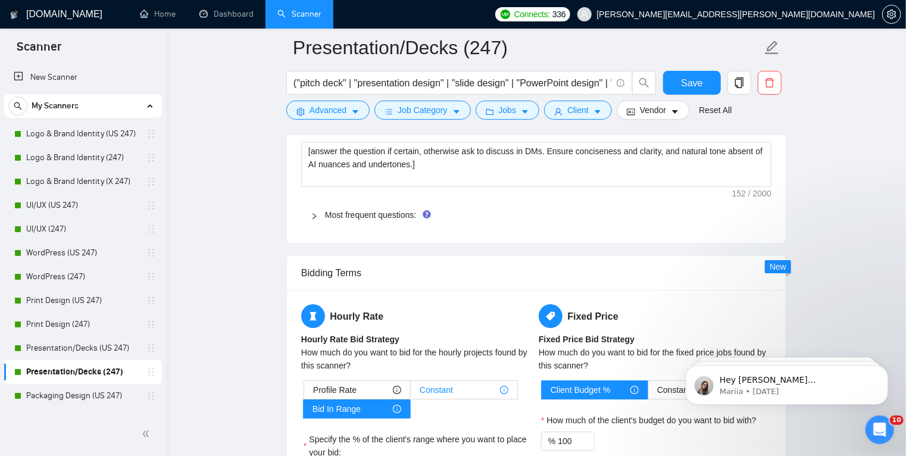
click at [471, 389] on div "Constant" at bounding box center [464, 390] width 89 height 18
click at [411, 393] on input "Constant" at bounding box center [411, 393] width 0 height 0
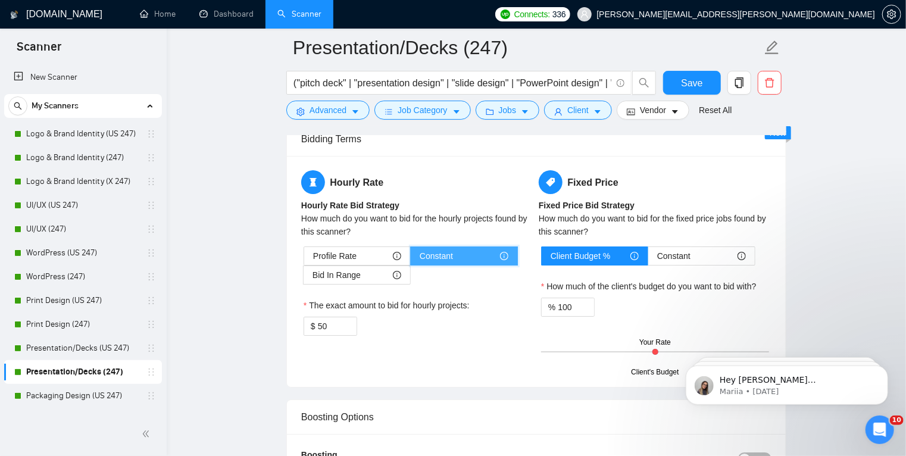
scroll to position [1973, 0]
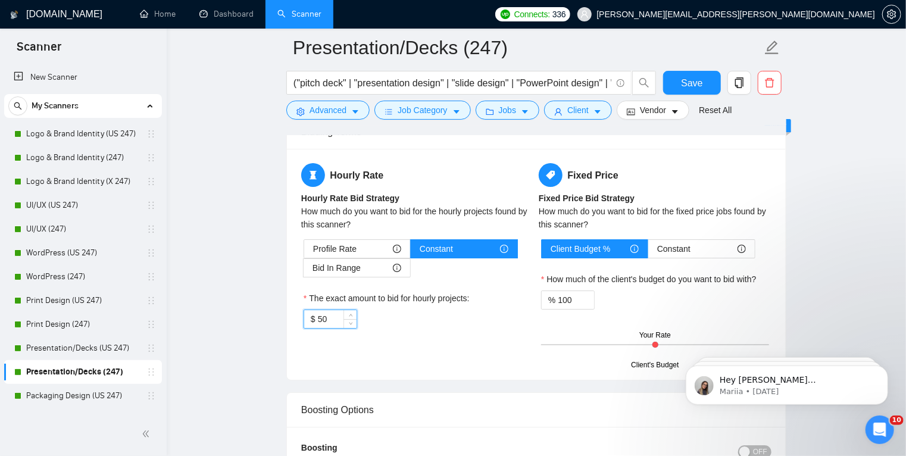
drag, startPoint x: 337, startPoint y: 311, endPoint x: 317, endPoint y: 319, distance: 21.7
click at [318, 319] on input "50" at bounding box center [337, 319] width 39 height 18
click at [292, 319] on div "Hourly Rate Hourly Rate Bid Strategy How much do you want to bid for the hourly…" at bounding box center [536, 264] width 499 height 231
drag, startPoint x: 331, startPoint y: 313, endPoint x: 322, endPoint y: 323, distance: 13.5
click at [322, 323] on input "60" at bounding box center [337, 319] width 39 height 18
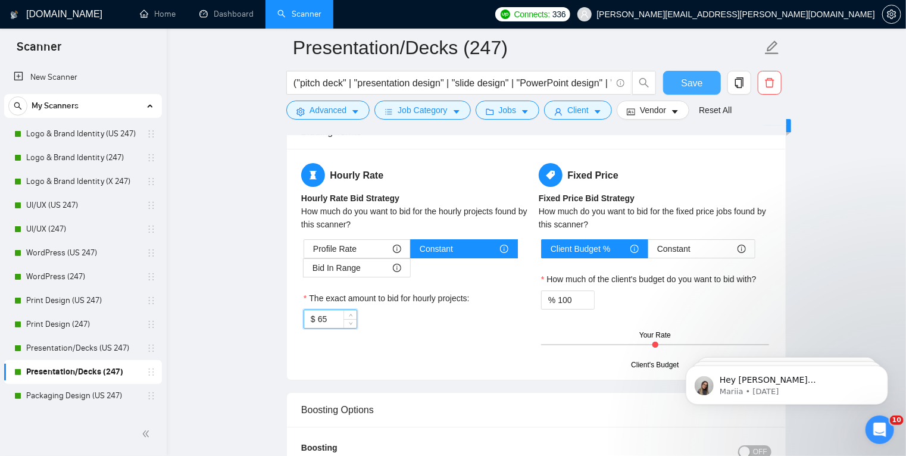
type input "65"
click at [699, 80] on span "Save" at bounding box center [691, 83] width 21 height 15
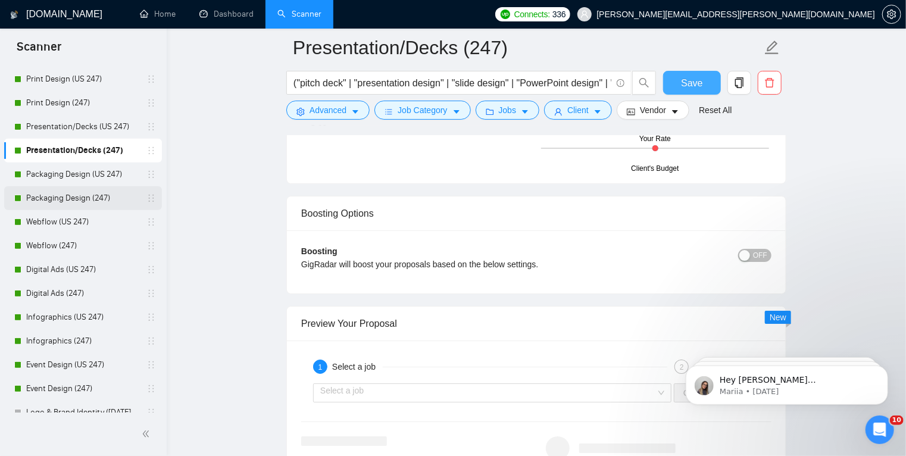
scroll to position [219, 0]
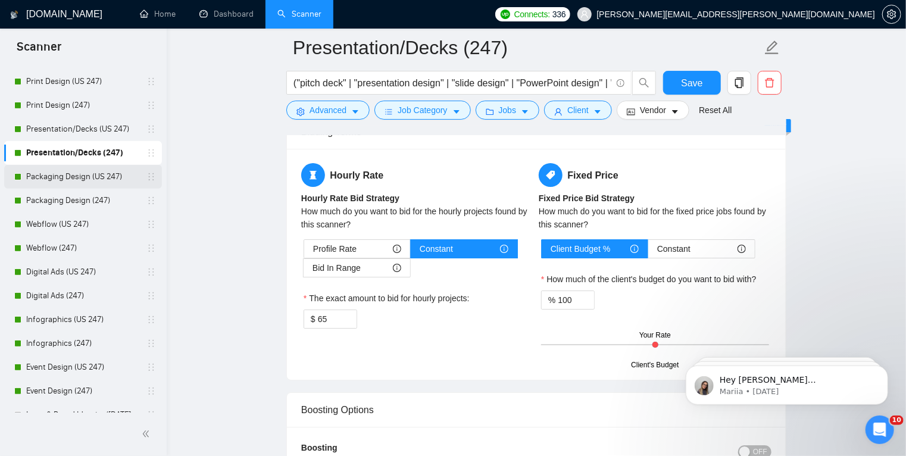
click at [86, 179] on link "Packaging Design (US 247)" at bounding box center [82, 177] width 113 height 24
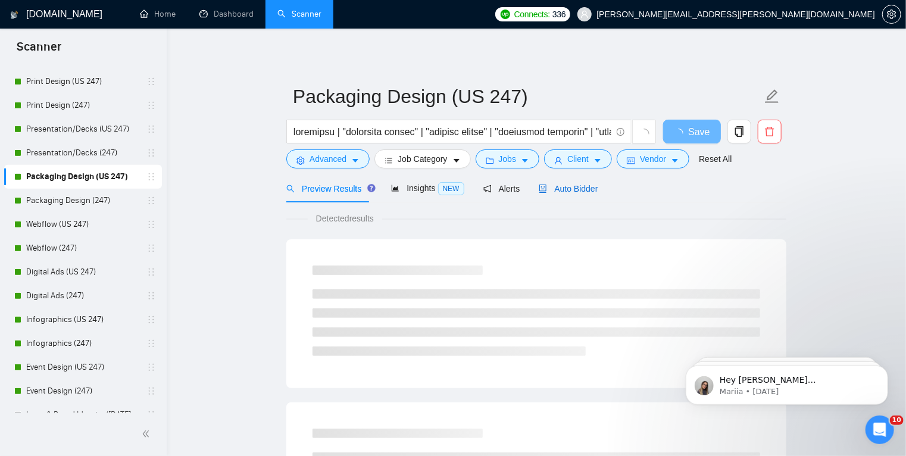
click at [571, 188] on span "Auto Bidder" at bounding box center [568, 189] width 59 height 10
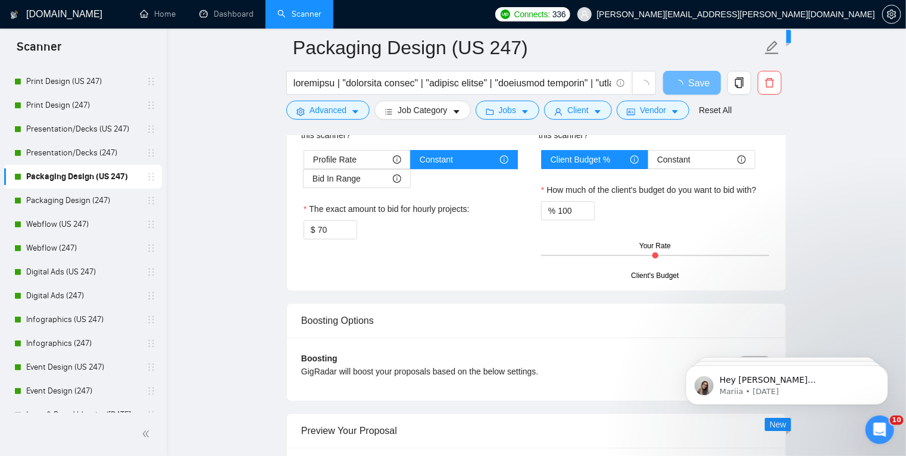
scroll to position [1867, 0]
click at [322, 229] on input "70" at bounding box center [337, 229] width 39 height 18
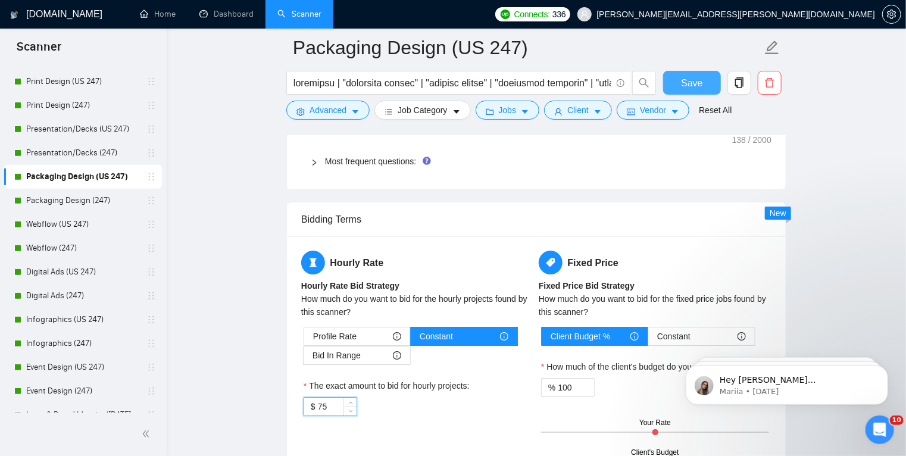
type input "75"
click at [691, 83] on span "Save" at bounding box center [691, 83] width 21 height 15
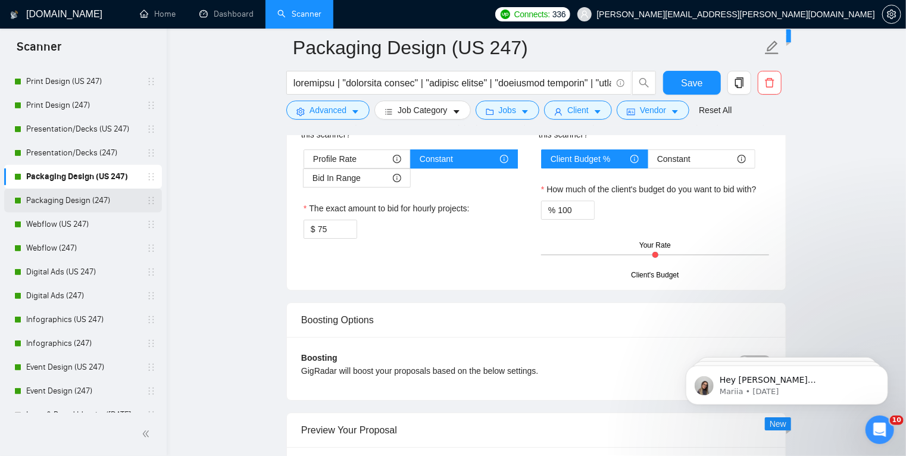
click at [83, 197] on link "Packaging Design (247)" at bounding box center [82, 201] width 113 height 24
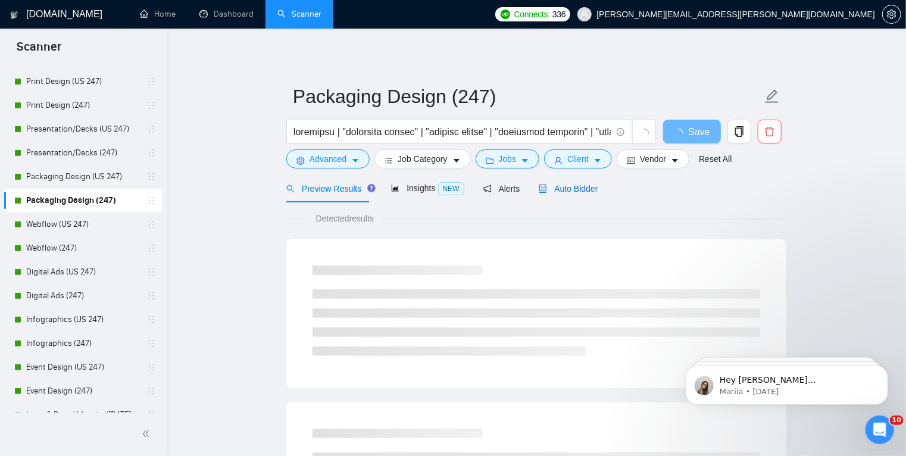
click at [565, 191] on span "Auto Bidder" at bounding box center [568, 189] width 59 height 10
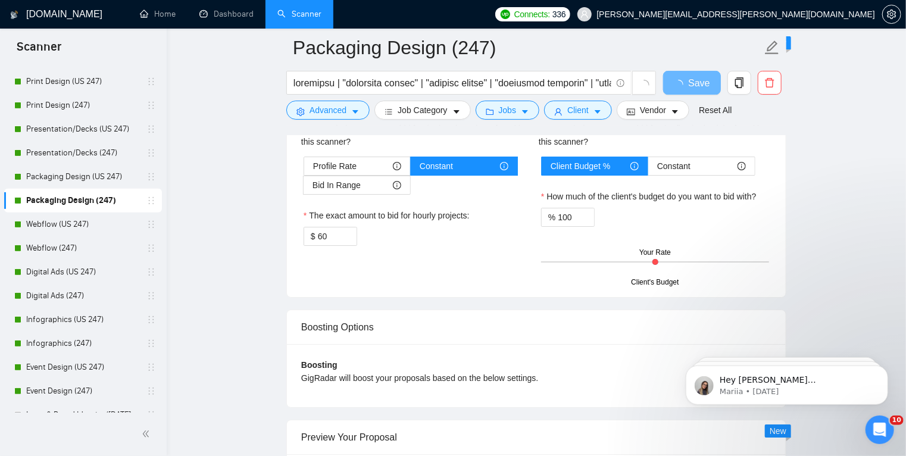
scroll to position [1985, 0]
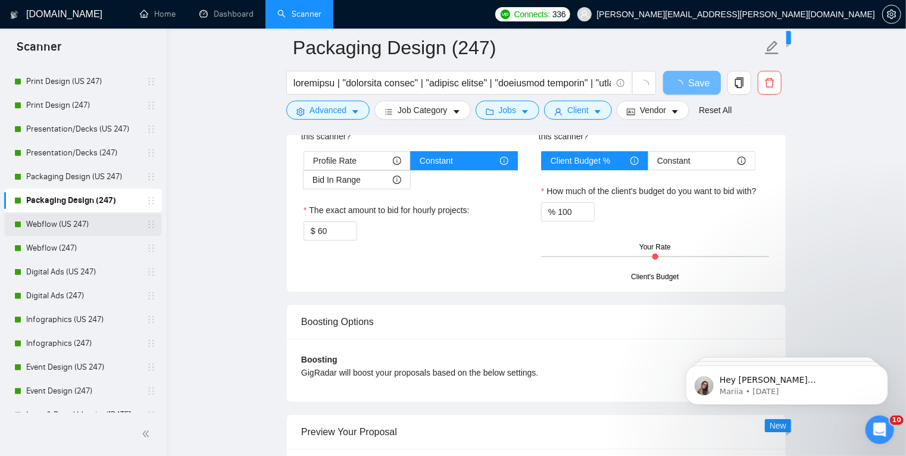
click at [104, 223] on link "Webflow (US 247)" at bounding box center [82, 225] width 113 height 24
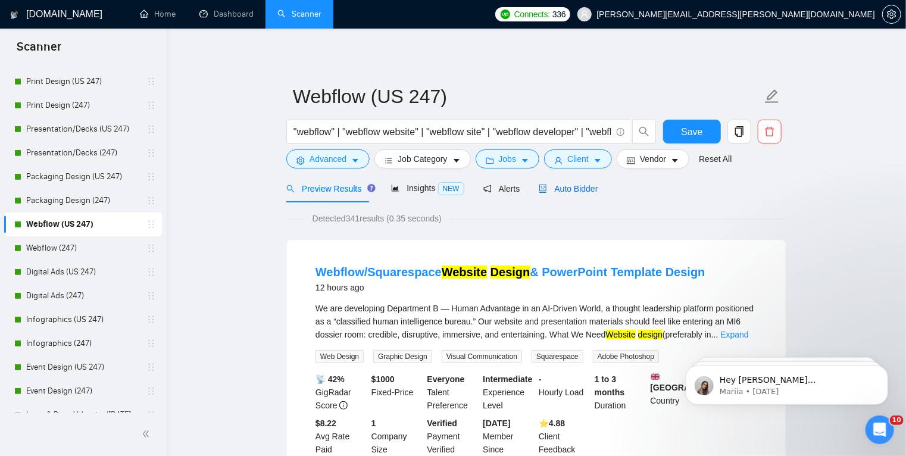
click at [572, 188] on span "Auto Bidder" at bounding box center [568, 189] width 59 height 10
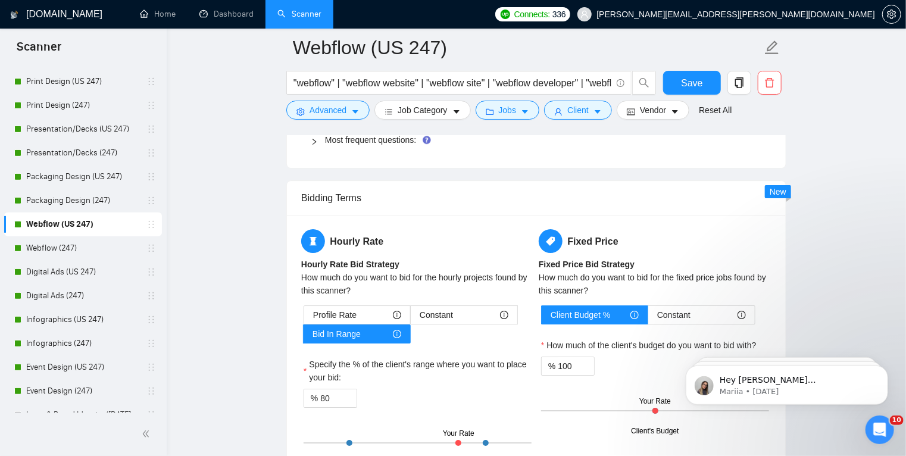
scroll to position [1808, 0]
click at [450, 318] on span "Constant" at bounding box center [436, 315] width 33 height 18
click at [411, 317] on input "Constant" at bounding box center [411, 317] width 0 height 0
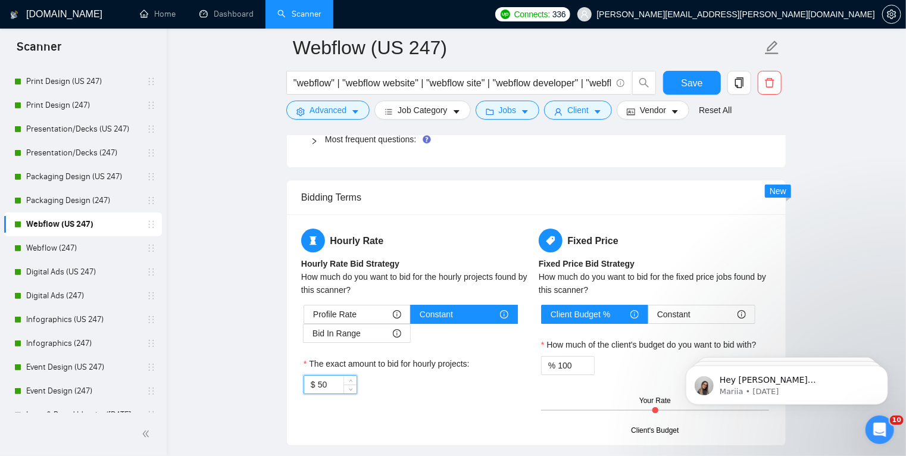
drag, startPoint x: 331, startPoint y: 385, endPoint x: 309, endPoint y: 385, distance: 21.4
click at [309, 385] on div "$ 50" at bounding box center [331, 384] width 54 height 19
type input "75"
click at [687, 81] on span "Save" at bounding box center [691, 83] width 21 height 15
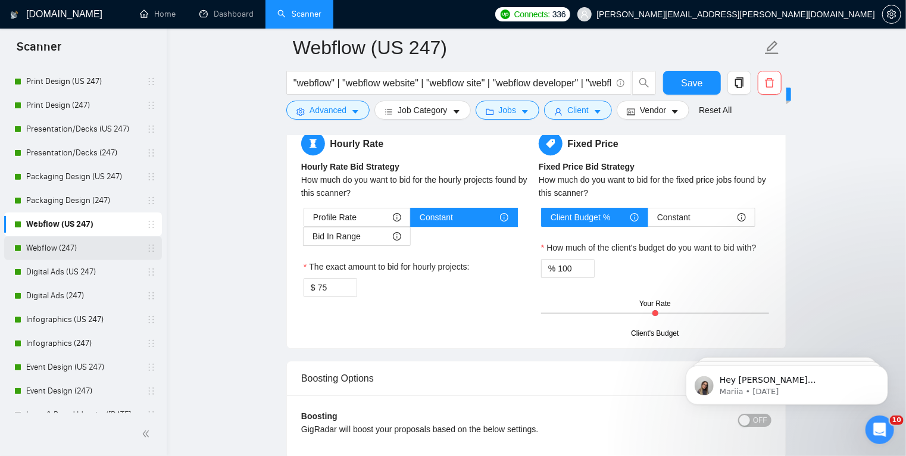
click at [84, 248] on link "Webflow (247)" at bounding box center [82, 248] width 113 height 24
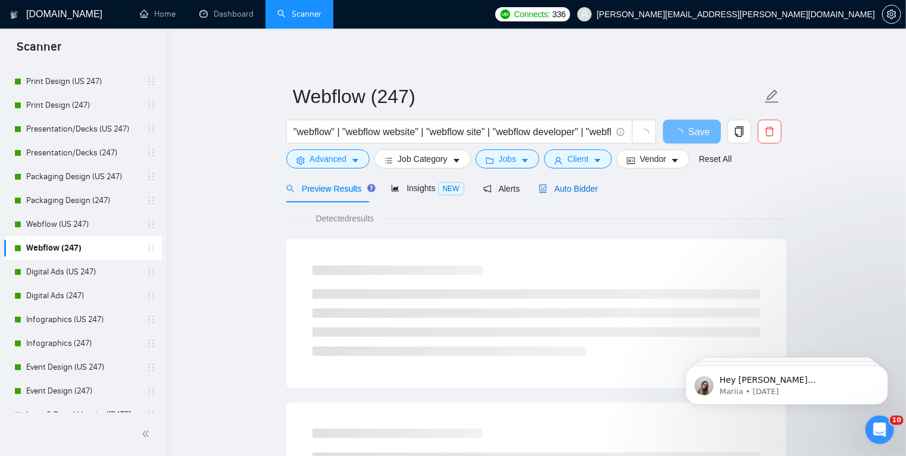
click at [565, 186] on span "Auto Bidder" at bounding box center [568, 189] width 59 height 10
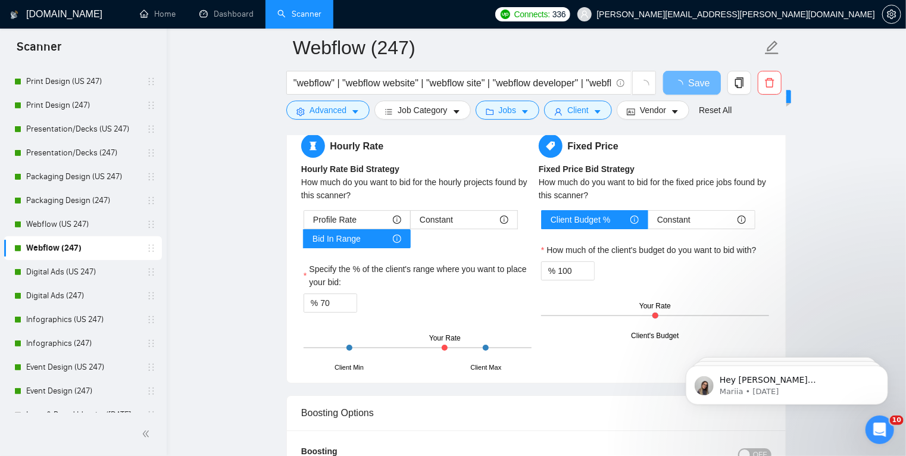
scroll to position [1845, 0]
click at [442, 220] on span "Constant" at bounding box center [436, 220] width 33 height 18
click at [411, 223] on input "Constant" at bounding box center [411, 223] width 0 height 0
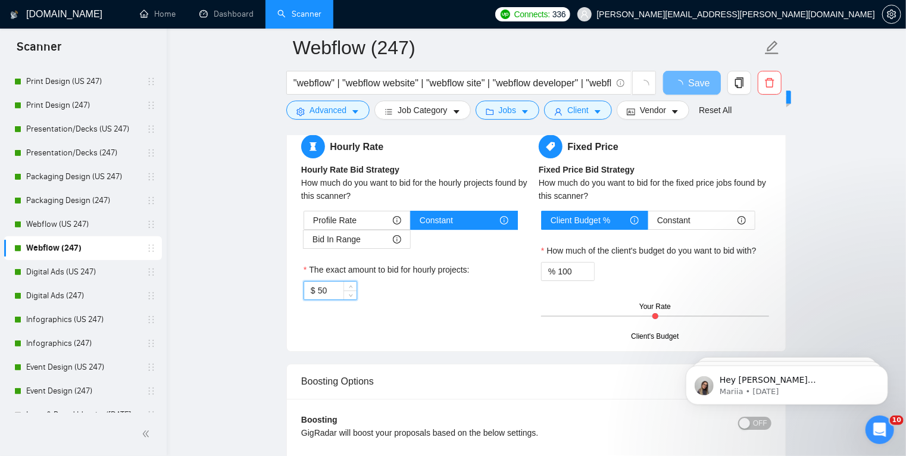
click at [318, 291] on input "50" at bounding box center [337, 291] width 39 height 18
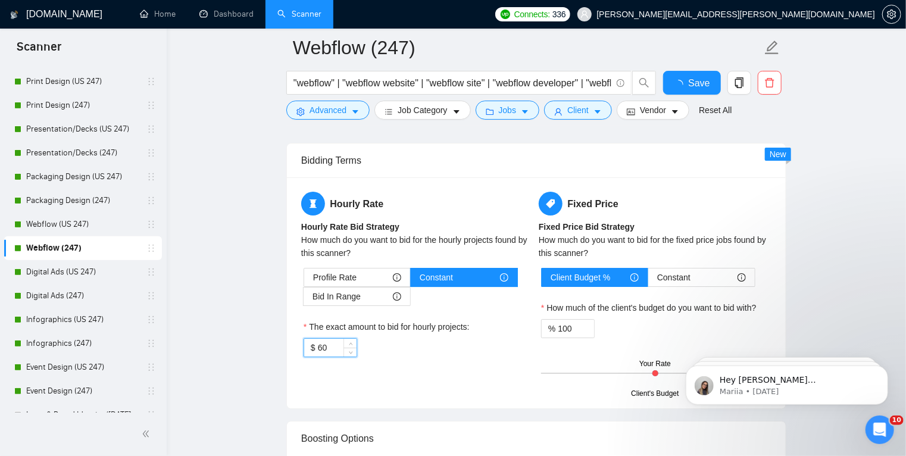
type input "60"
click at [323, 349] on input "60" at bounding box center [337, 348] width 39 height 18
type input "65"
click at [708, 80] on button "Save" at bounding box center [692, 83] width 58 height 24
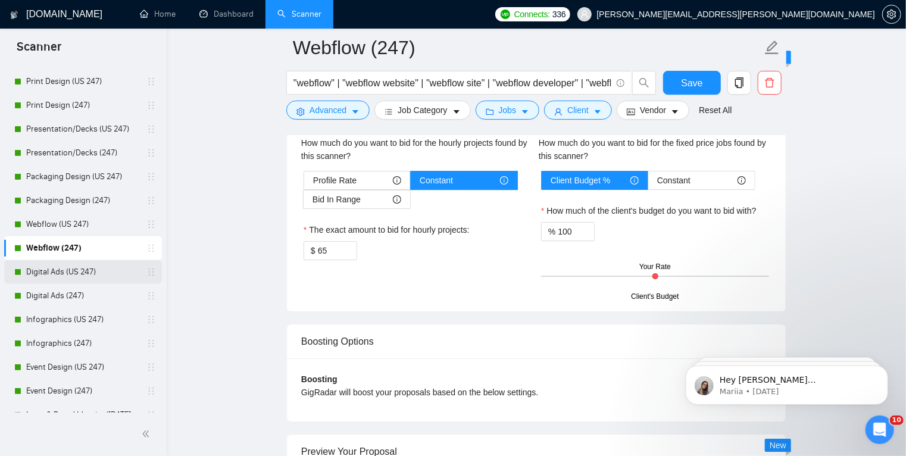
click at [101, 271] on link "Digital Ads (US 247)" at bounding box center [82, 272] width 113 height 24
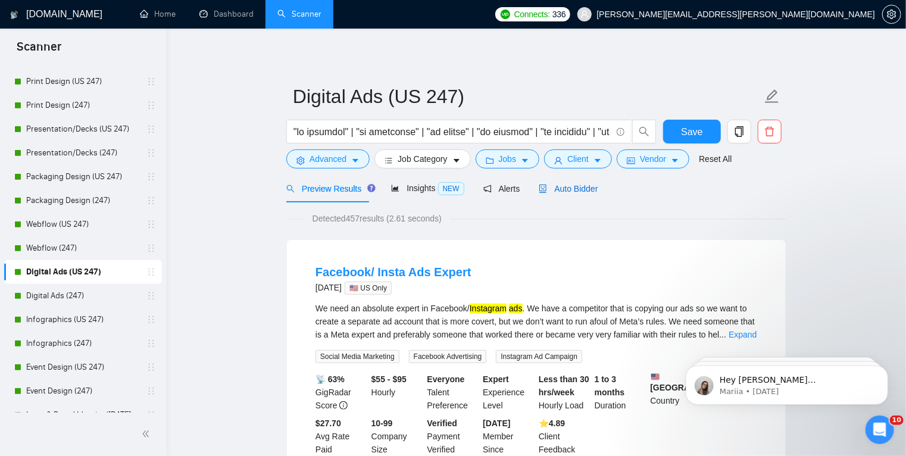
click at [565, 188] on span "Auto Bidder" at bounding box center [568, 189] width 59 height 10
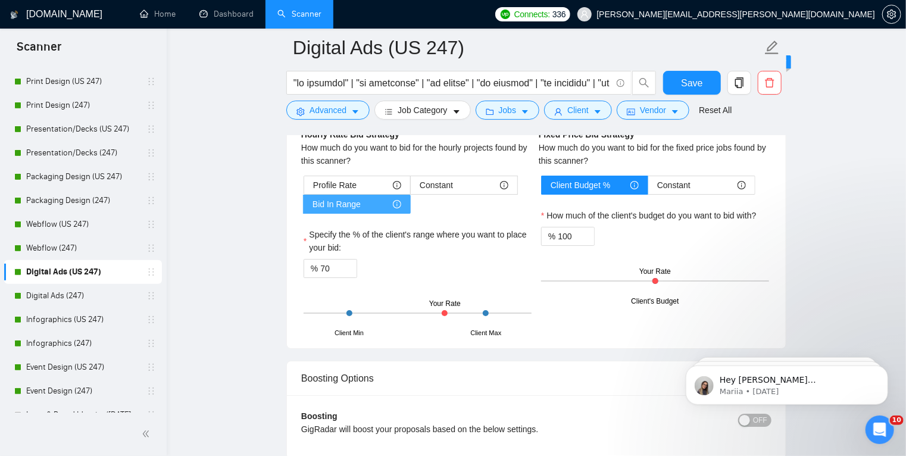
scroll to position [2018, 0]
click at [449, 183] on span "Constant" at bounding box center [436, 185] width 33 height 18
click at [411, 188] on input "Constant" at bounding box center [411, 188] width 0 height 0
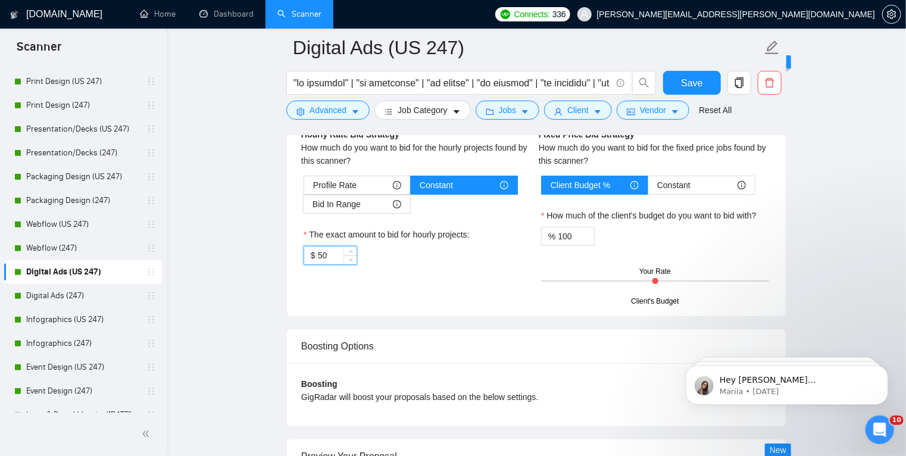
click at [319, 257] on input "50" at bounding box center [337, 256] width 39 height 18
click at [325, 255] on input "70" at bounding box center [337, 256] width 39 height 18
type input "70"
click at [296, 278] on div "Hourly Rate Hourly Rate Bid Strategy How much do you want to bid for the hourly…" at bounding box center [536, 200] width 499 height 231
click at [705, 87] on button "Save" at bounding box center [692, 83] width 58 height 24
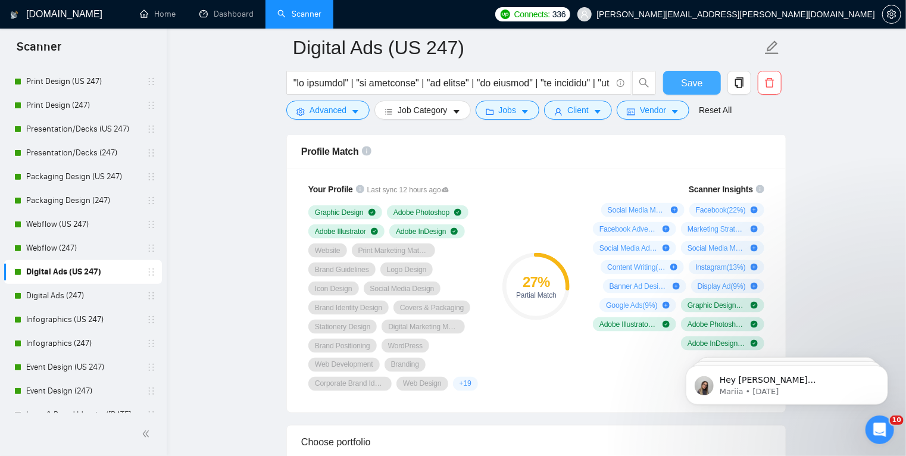
scroll to position [702, 0]
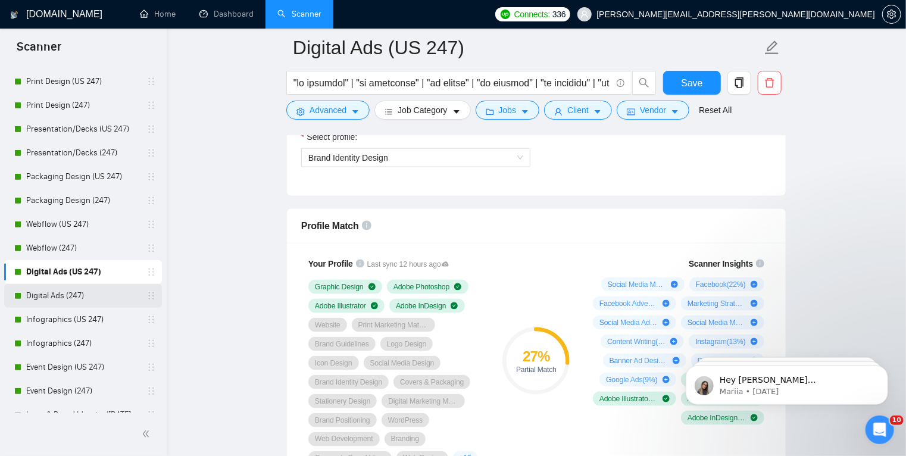
click at [79, 307] on link "Digital Ads (247)" at bounding box center [82, 296] width 113 height 24
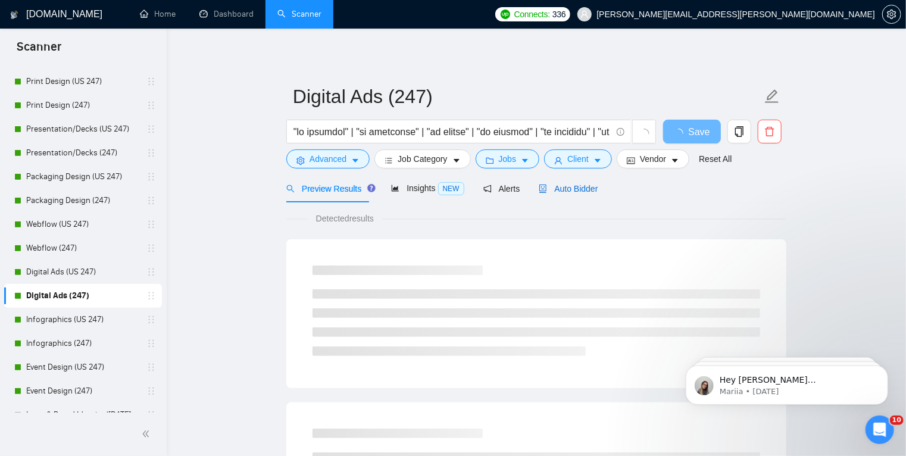
click at [566, 184] on span "Auto Bidder" at bounding box center [568, 189] width 59 height 10
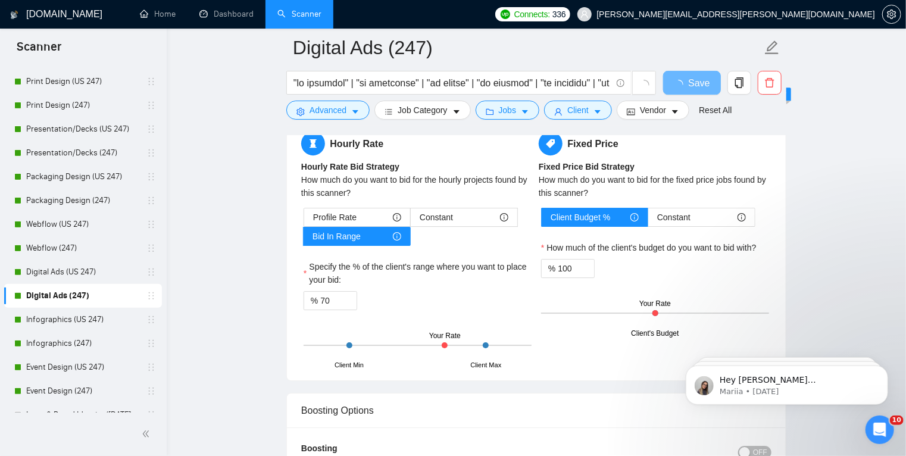
scroll to position [1809, 0]
click at [448, 210] on span "Constant" at bounding box center [436, 217] width 33 height 18
click at [411, 220] on input "Constant" at bounding box center [411, 220] width 0 height 0
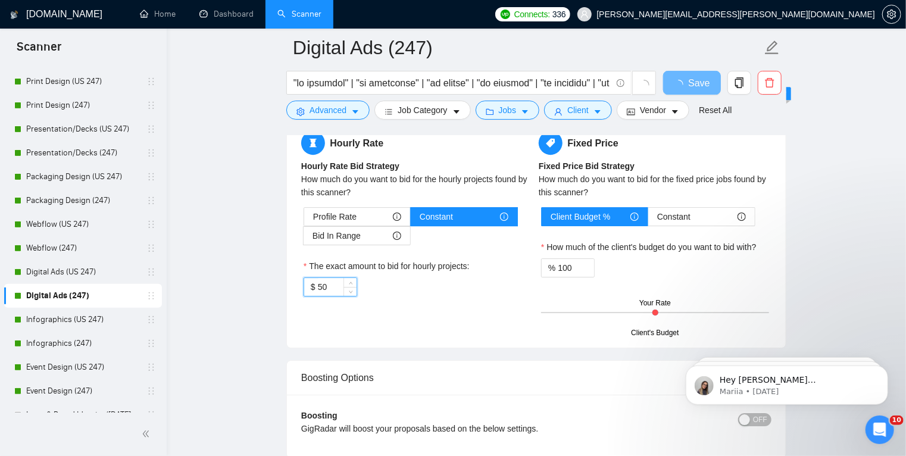
drag, startPoint x: 328, startPoint y: 283, endPoint x: 319, endPoint y: 285, distance: 9.2
click at [319, 285] on input "50" at bounding box center [337, 287] width 39 height 18
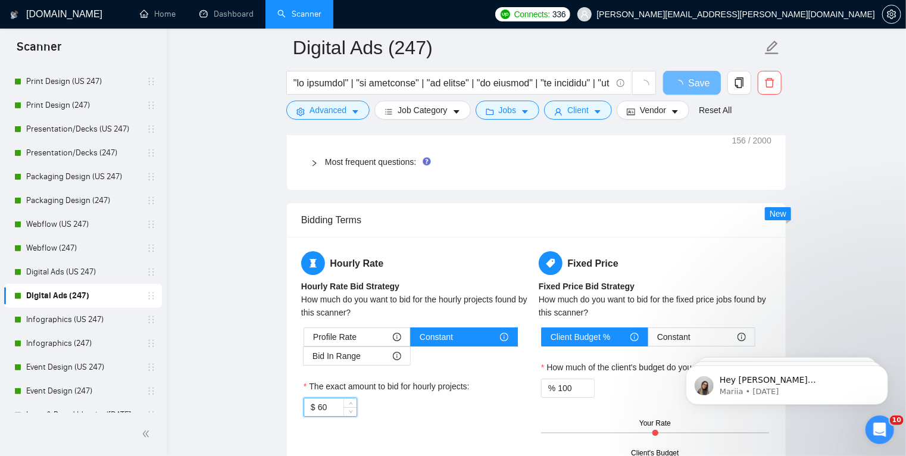
type input "60"
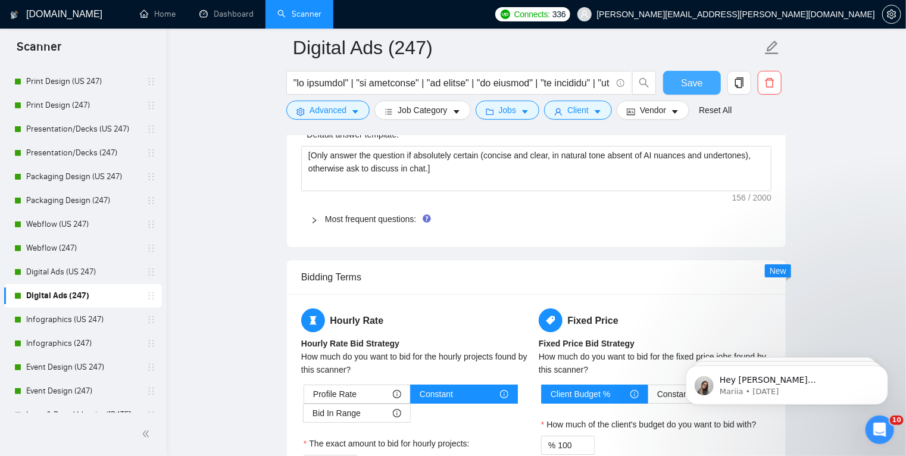
click at [698, 85] on span "Save" at bounding box center [691, 83] width 21 height 15
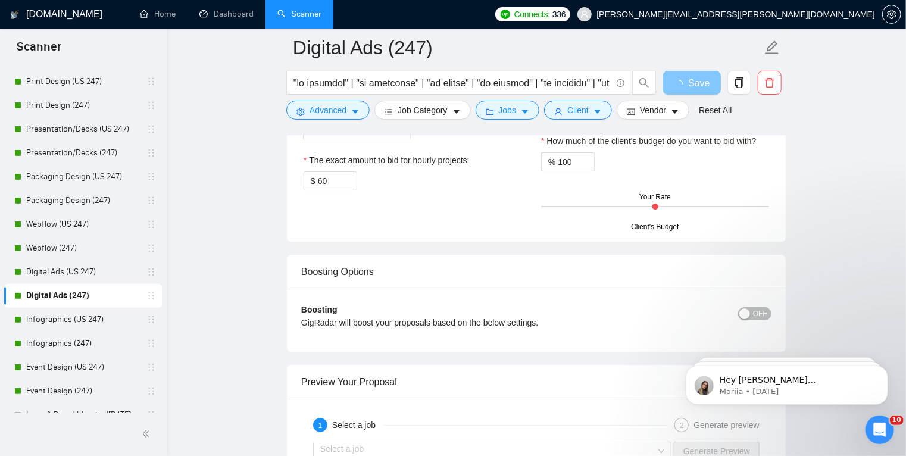
scroll to position [1923, 0]
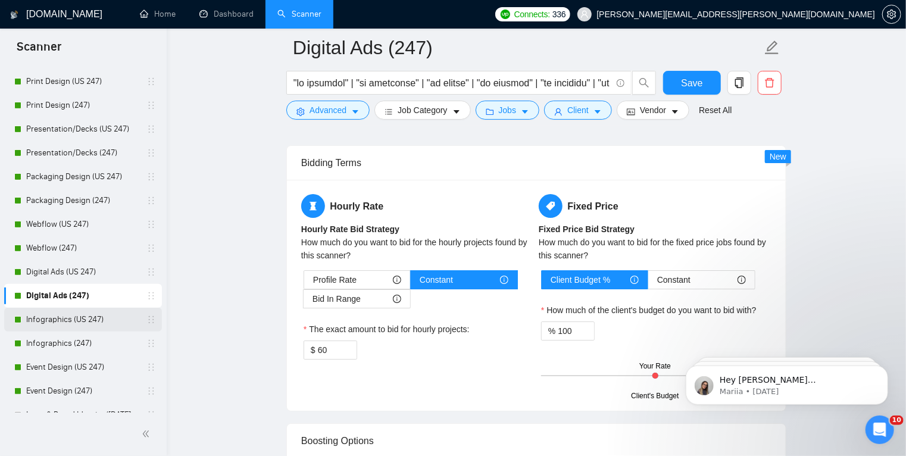
click at [74, 323] on link "Infographics (US 247)" at bounding box center [82, 320] width 113 height 24
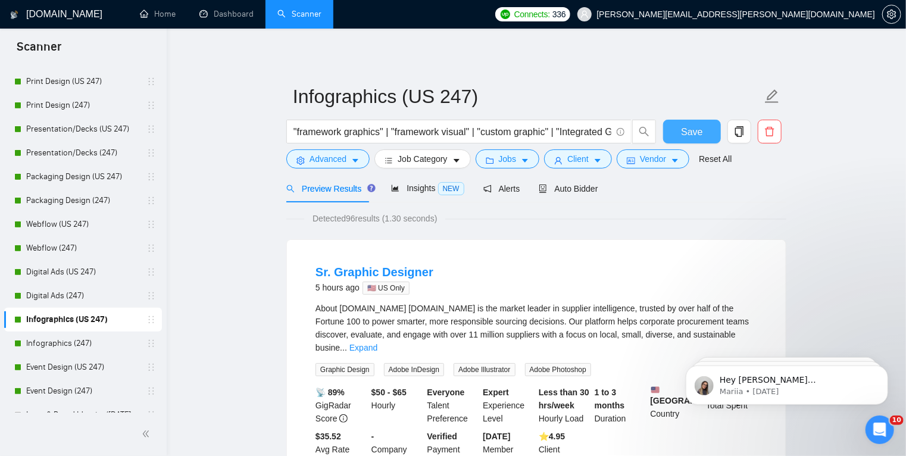
click at [691, 132] on span "Save" at bounding box center [691, 131] width 21 height 15
click at [566, 185] on span "Auto Bidder" at bounding box center [568, 189] width 59 height 10
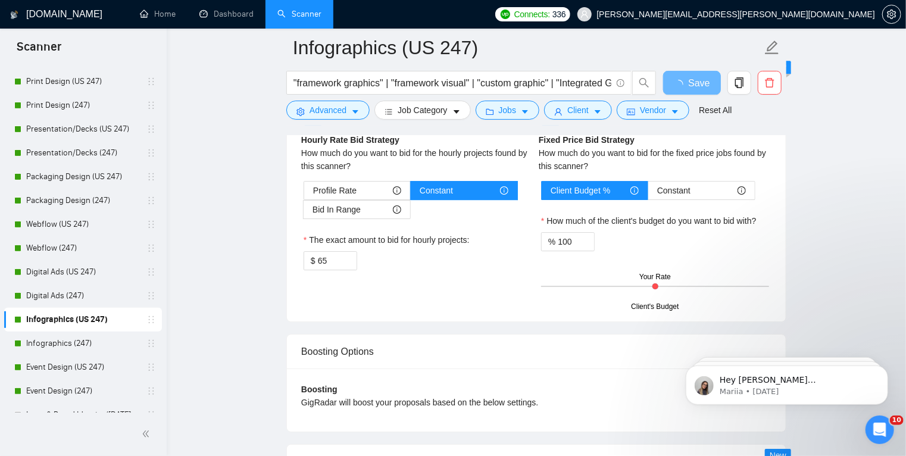
scroll to position [1834, 0]
drag, startPoint x: 325, startPoint y: 260, endPoint x: 319, endPoint y: 260, distance: 6.6
click at [319, 260] on input "65" at bounding box center [337, 262] width 39 height 18
type input "75"
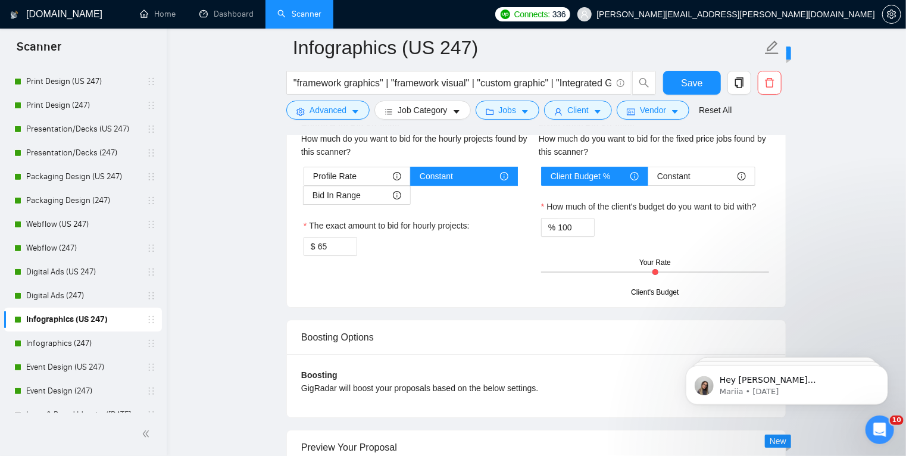
scroll to position [1849, 0]
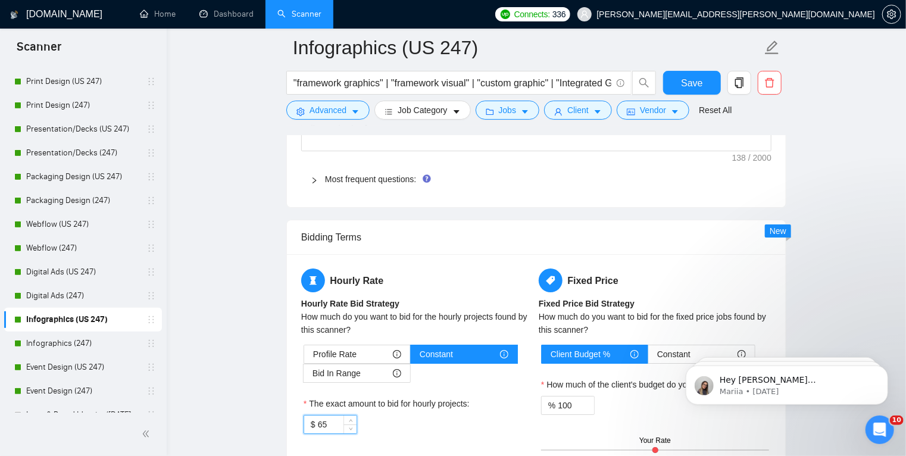
drag, startPoint x: 333, startPoint y: 428, endPoint x: 317, endPoint y: 423, distance: 16.8
click at [318, 423] on input "65" at bounding box center [337, 425] width 39 height 18
type input "70"
click at [694, 87] on div "Reset all filters" at bounding box center [711, 88] width 64 height 20
click at [672, 82] on button "Save" at bounding box center [692, 83] width 58 height 24
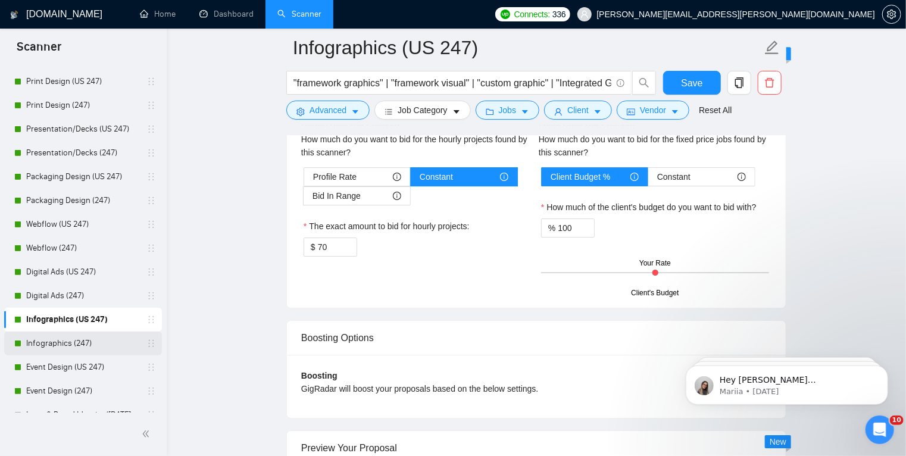
click at [93, 346] on link "Infographics (247)" at bounding box center [82, 344] width 113 height 24
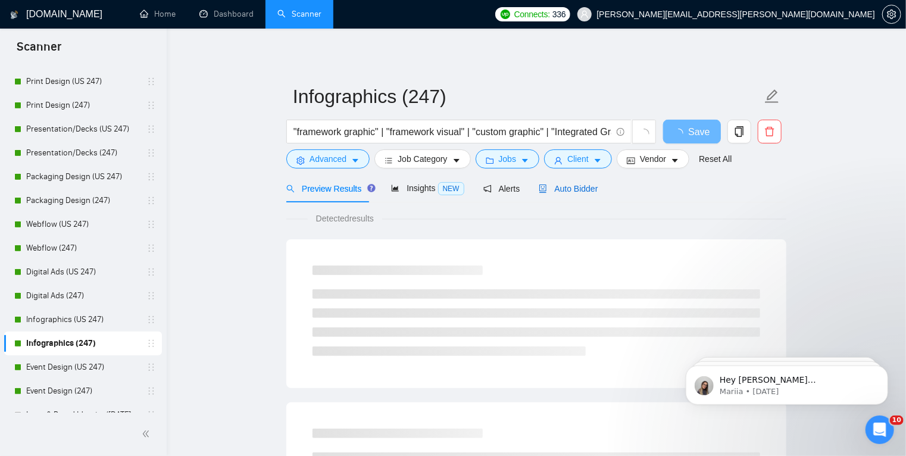
click at [571, 184] on span "Auto Bidder" at bounding box center [568, 189] width 59 height 10
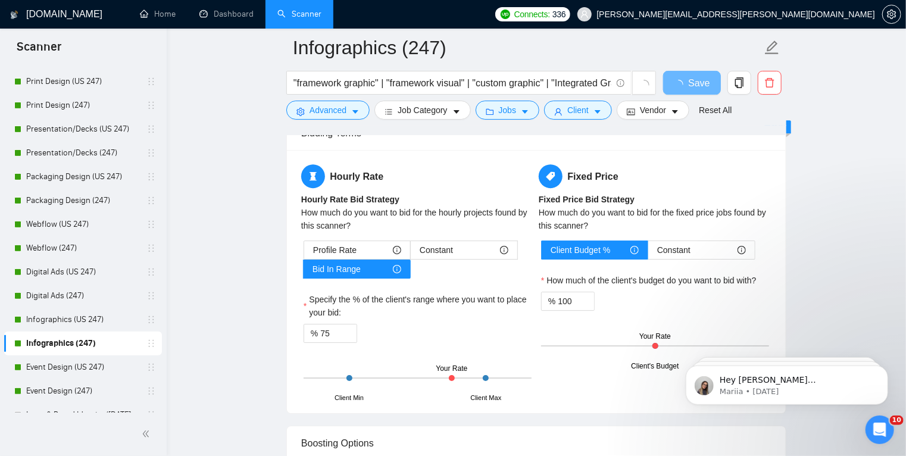
scroll to position [1775, 0]
click at [456, 247] on div "Constant" at bounding box center [464, 251] width 89 height 18
click at [411, 254] on input "Constant" at bounding box center [411, 254] width 0 height 0
type input "50"
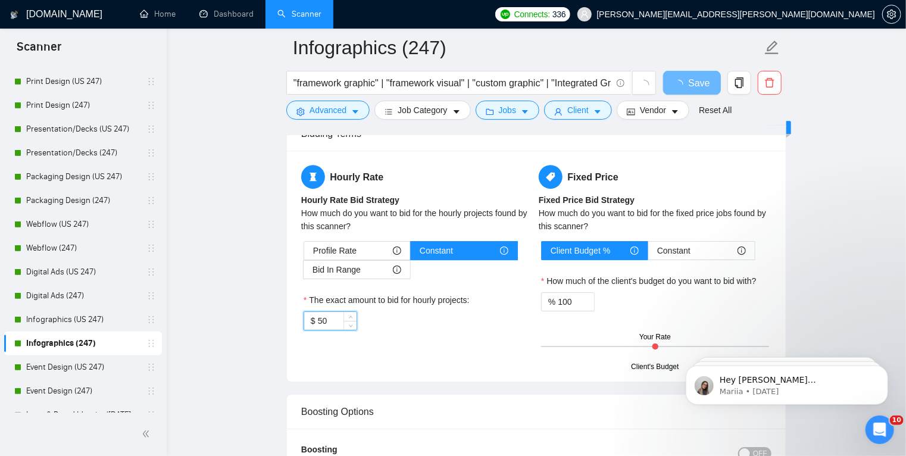
drag, startPoint x: 331, startPoint y: 320, endPoint x: 314, endPoint y: 322, distance: 16.7
click at [314, 322] on div "Bidding Terms Hourly Rate Hourly Rate Bid Strategy How much do you want to bid …" at bounding box center [536, 249] width 500 height 266
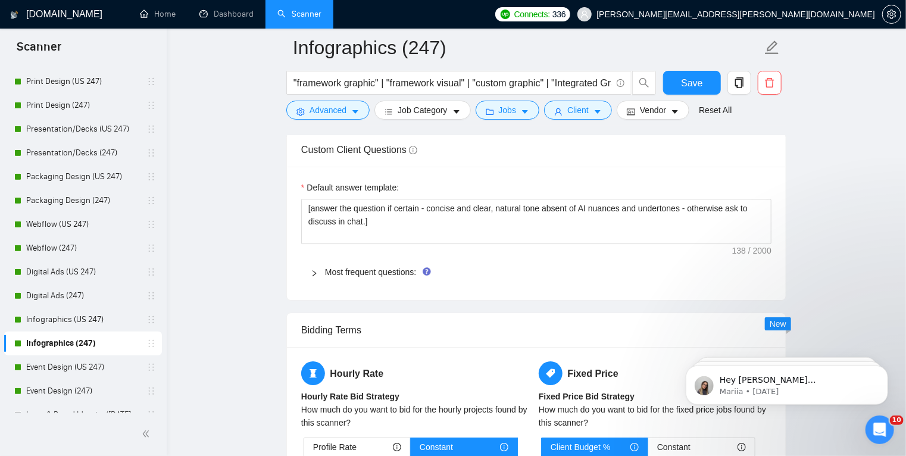
scroll to position [1840, 0]
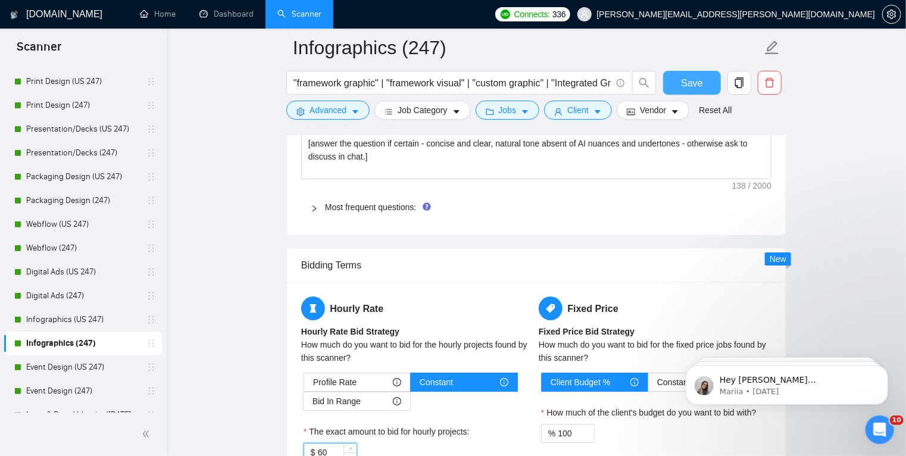
type input "60"
click at [705, 77] on button "Save" at bounding box center [692, 83] width 58 height 24
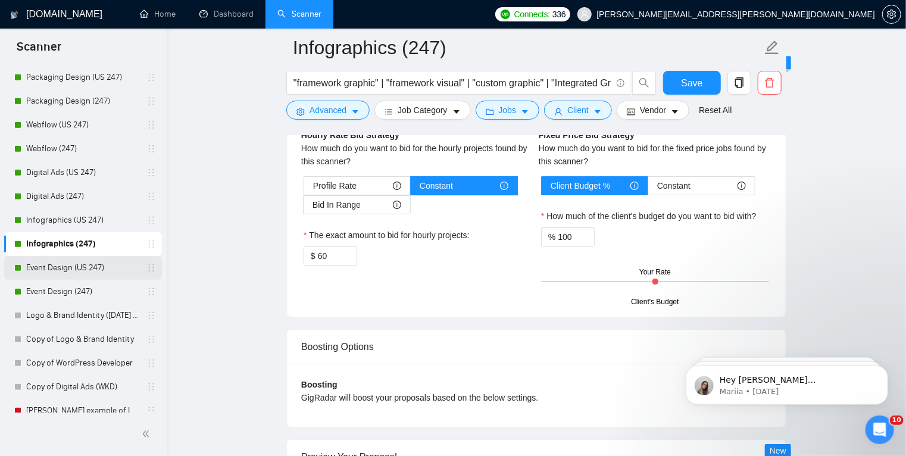
click at [110, 265] on link "Event Design (US 247)" at bounding box center [82, 268] width 113 height 24
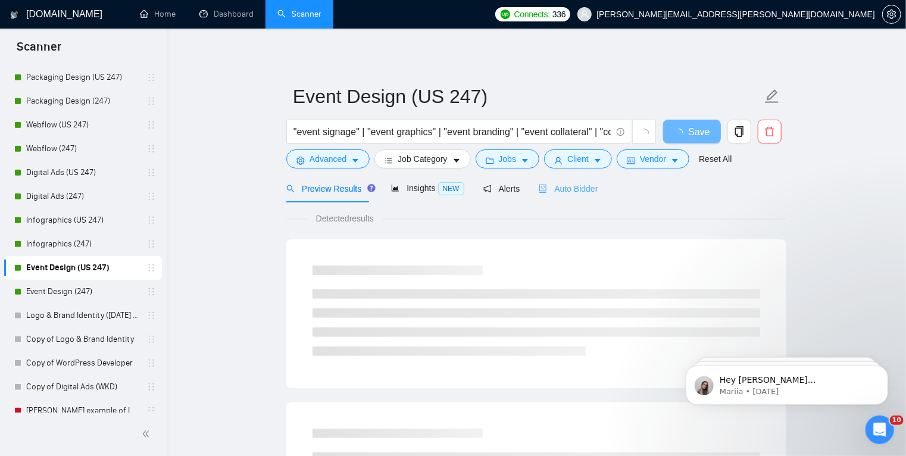
click at [579, 181] on div "Auto Bidder" at bounding box center [568, 189] width 59 height 28
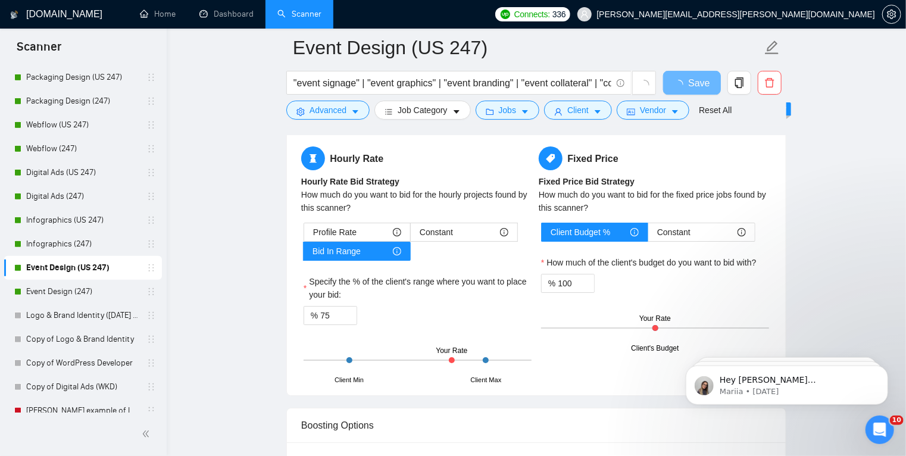
scroll to position [1917, 0]
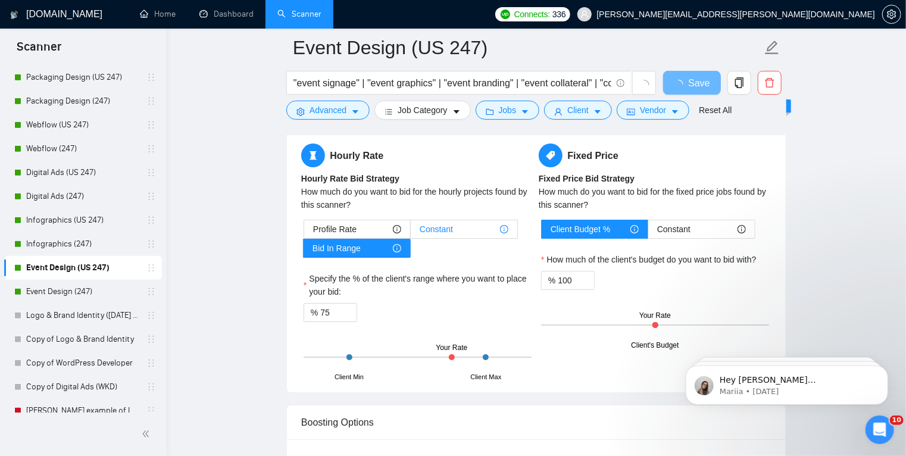
click at [465, 225] on div "Constant" at bounding box center [464, 229] width 89 height 18
click at [411, 232] on input "Constant" at bounding box center [411, 232] width 0 height 0
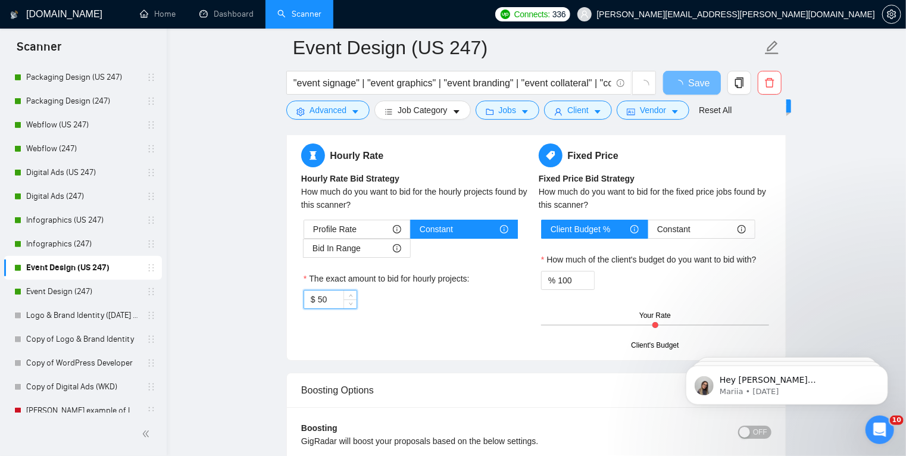
drag, startPoint x: 319, startPoint y: 298, endPoint x: 337, endPoint y: 298, distance: 17.9
click at [337, 298] on input "50" at bounding box center [337, 300] width 39 height 18
type input "75"
click at [418, 304] on div "$ 75" at bounding box center [418, 299] width 228 height 19
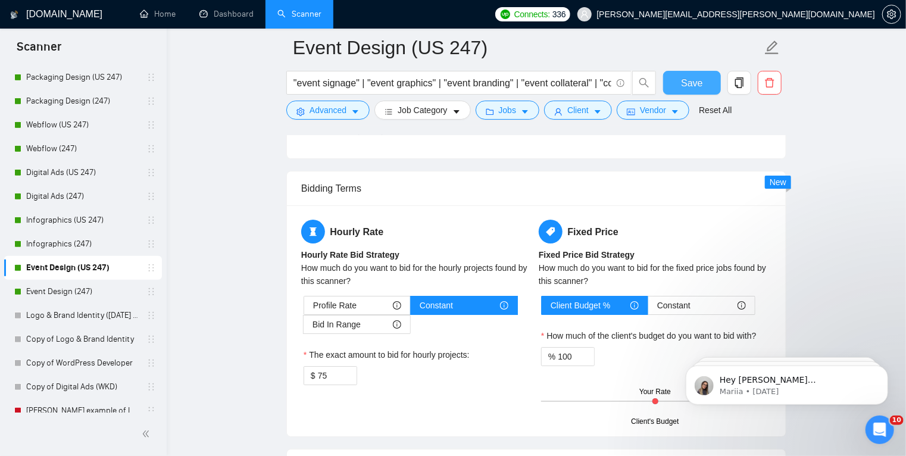
click at [705, 80] on button "Save" at bounding box center [692, 83] width 58 height 24
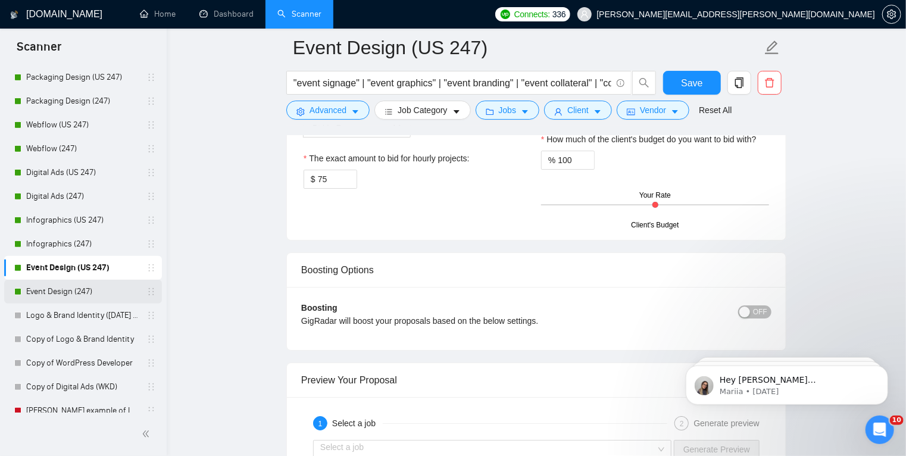
click at [98, 292] on link "Event Design (247)" at bounding box center [82, 292] width 113 height 24
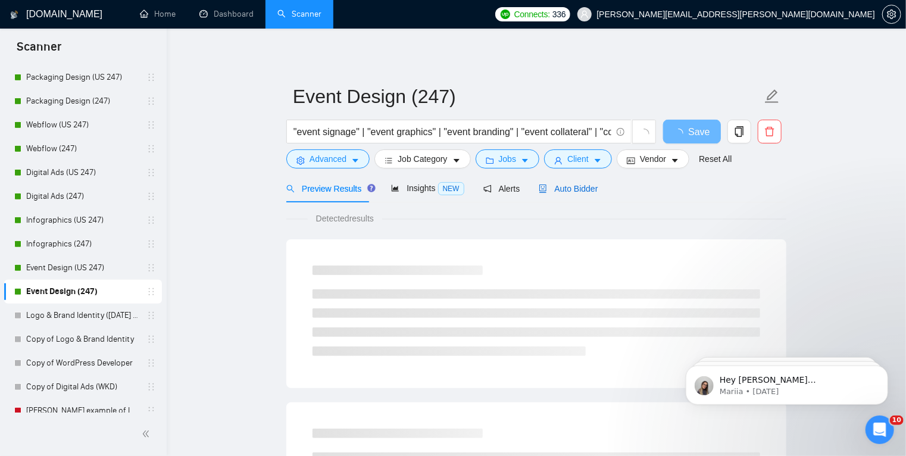
click at [565, 191] on span "Auto Bidder" at bounding box center [568, 189] width 59 height 10
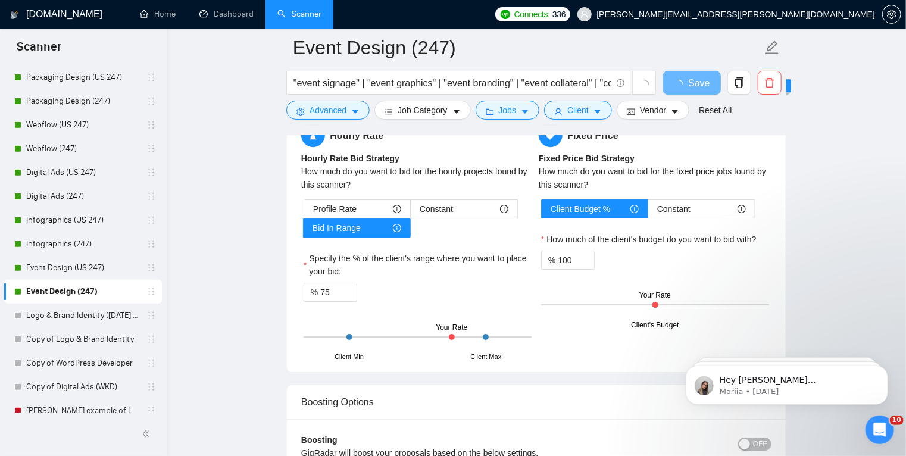
scroll to position [1810, 0]
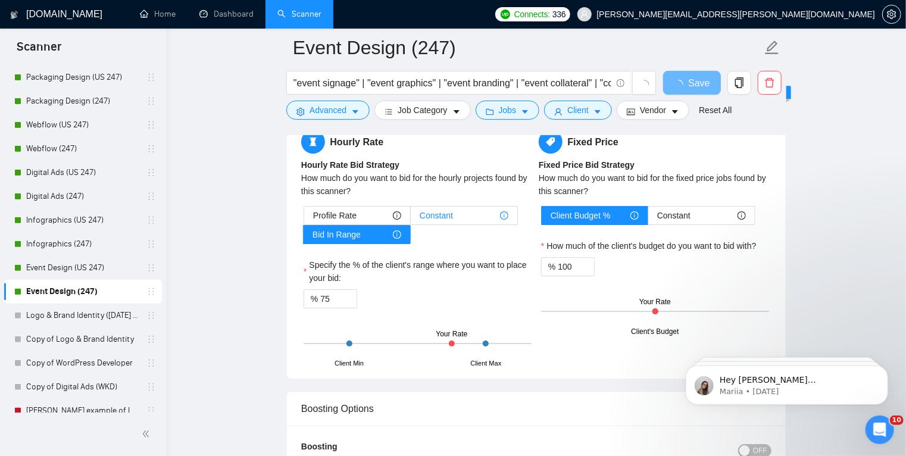
click at [440, 213] on span "Constant" at bounding box center [436, 216] width 33 height 18
click at [411, 219] on input "Constant" at bounding box center [411, 219] width 0 height 0
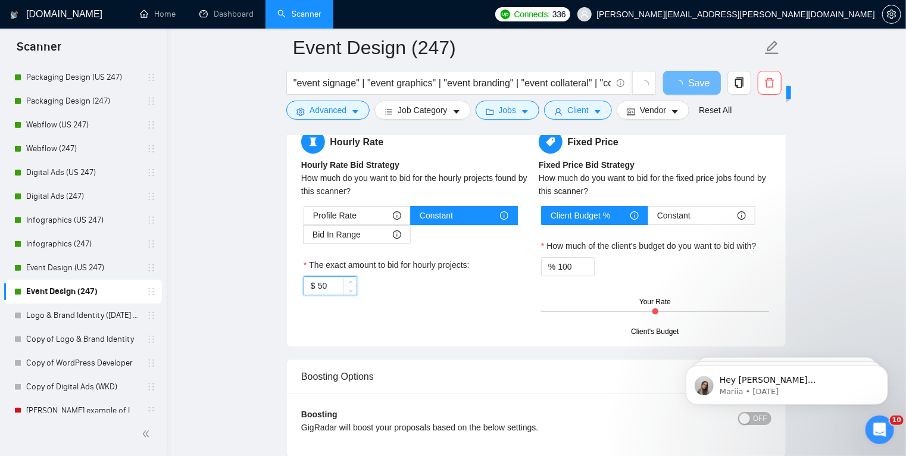
drag, startPoint x: 324, startPoint y: 285, endPoint x: 317, endPoint y: 290, distance: 8.1
click at [318, 290] on input "50" at bounding box center [337, 286] width 39 height 18
type input "60"
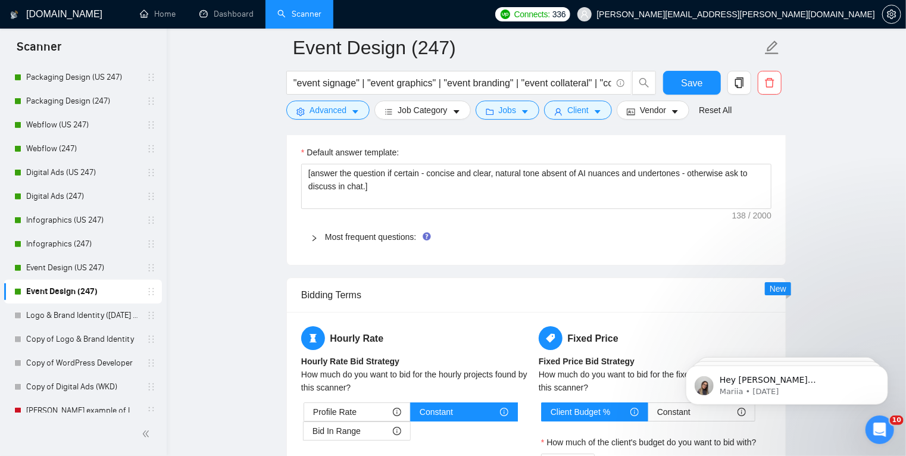
click at [431, 289] on div "Bidding Terms" at bounding box center [536, 295] width 471 height 34
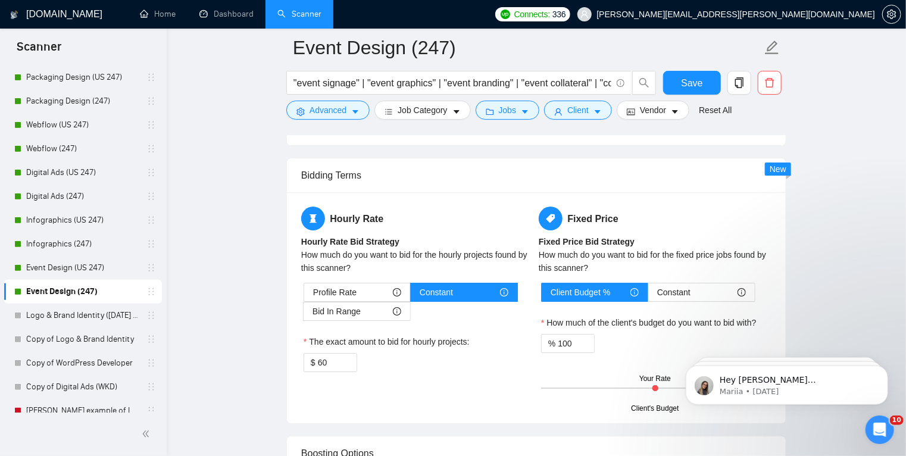
scroll to position [1930, 0]
click at [322, 362] on input "60" at bounding box center [337, 363] width 39 height 18
type input "65"
click at [699, 83] on span "Save" at bounding box center [691, 83] width 21 height 15
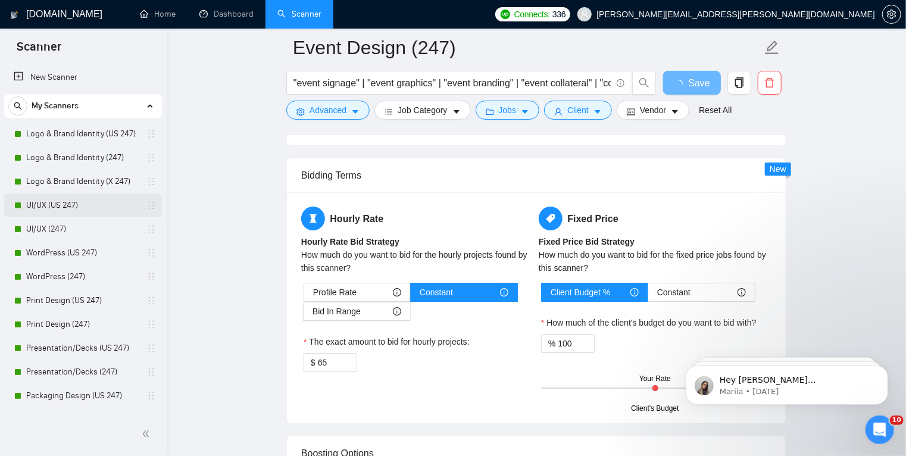
click at [114, 202] on link "UI/UX (US 247)" at bounding box center [82, 206] width 113 height 24
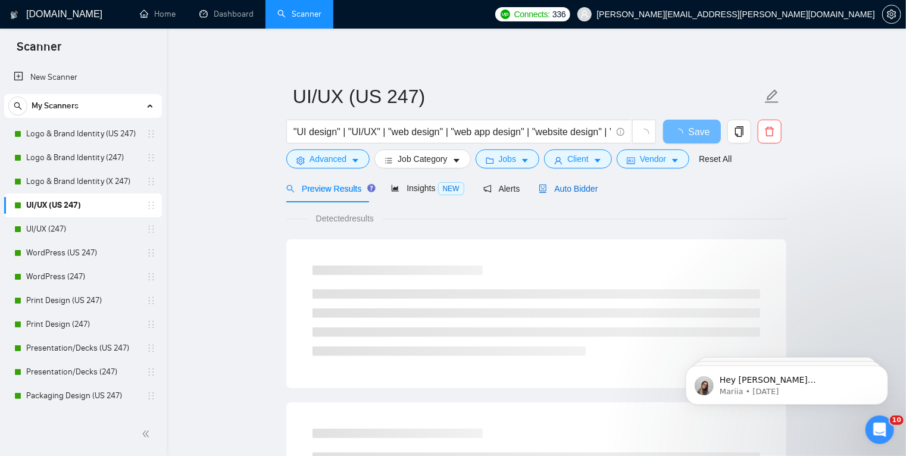
click at [557, 186] on span "Auto Bidder" at bounding box center [568, 189] width 59 height 10
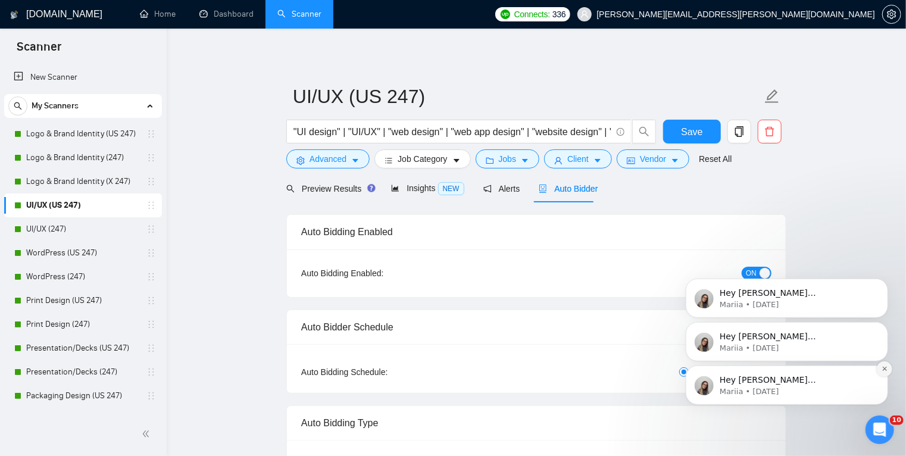
click at [884, 367] on icon "Dismiss notification" at bounding box center [884, 368] width 7 height 7
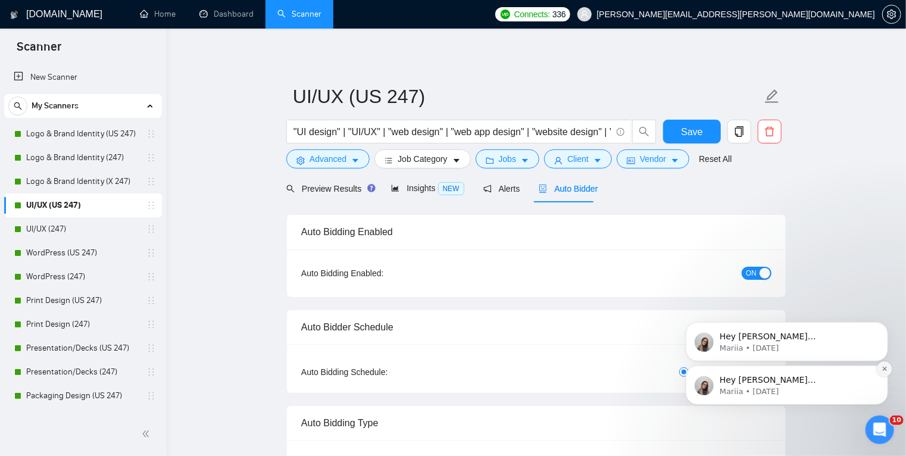
drag, startPoint x: 884, startPoint y: 407, endPoint x: 884, endPoint y: 367, distance: 39.3
click at [884, 367] on icon "Dismiss notification" at bounding box center [884, 368] width 7 height 7
click at [889, 369] on button "Dismiss notification" at bounding box center [884, 368] width 15 height 15
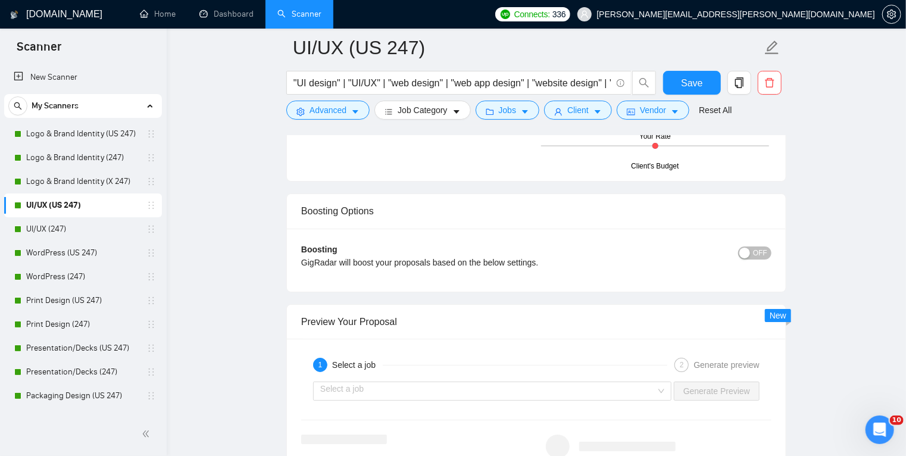
scroll to position [2098, 0]
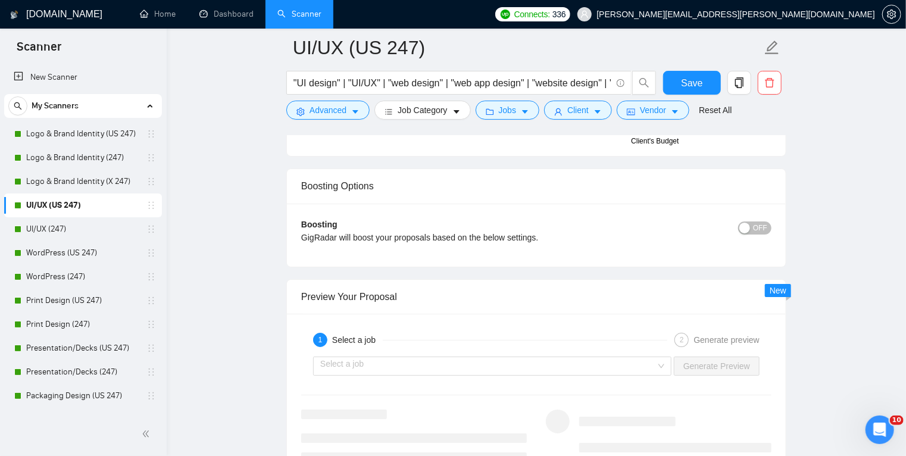
click at [761, 227] on span "OFF" at bounding box center [760, 228] width 14 height 13
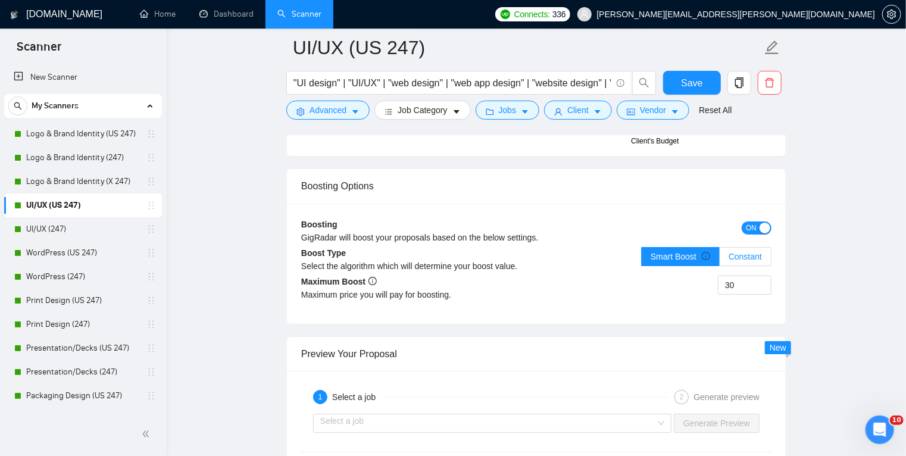
click at [747, 254] on span "Constant" at bounding box center [745, 257] width 33 height 10
click at [720, 260] on input "Constant" at bounding box center [720, 260] width 0 height 0
click at [692, 255] on span "Smart Boost" at bounding box center [681, 257] width 60 height 10
click at [642, 260] on input "Smart Boost" at bounding box center [642, 260] width 0 height 0
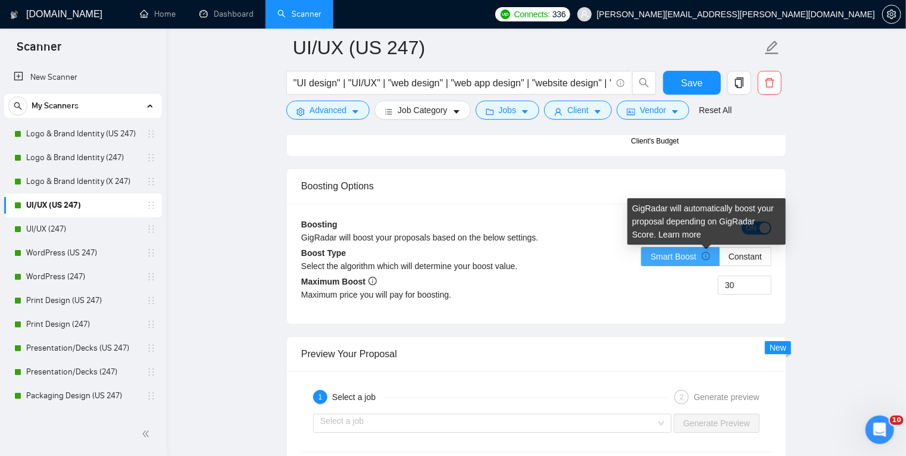
click at [709, 255] on icon "info-circle" at bounding box center [706, 256] width 8 height 8
click at [642, 260] on input "Smart Boost" at bounding box center [642, 260] width 0 height 0
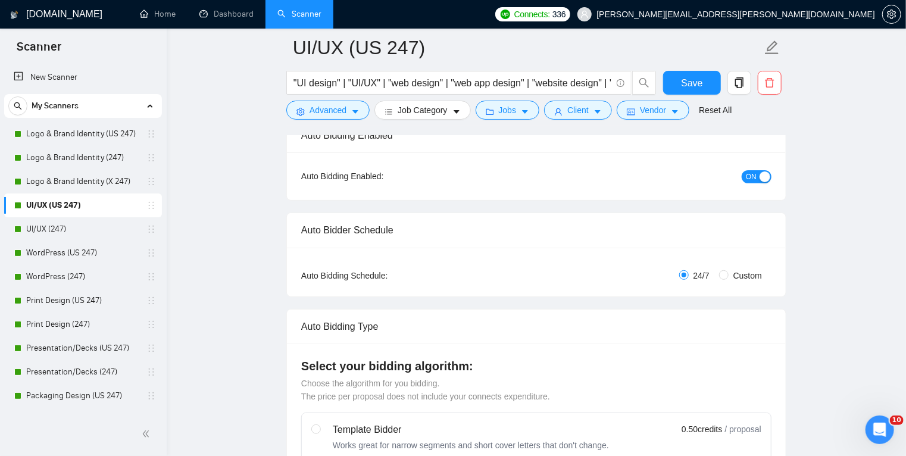
scroll to position [0, 0]
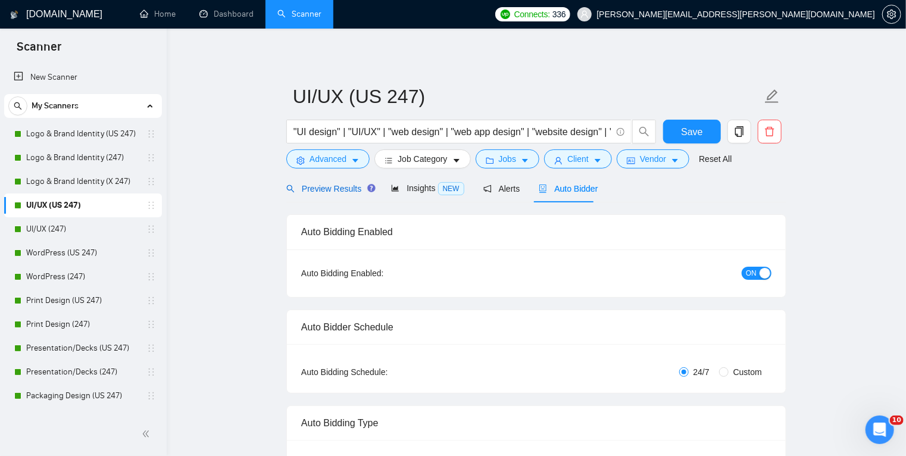
click at [326, 188] on span "Preview Results" at bounding box center [329, 189] width 86 height 10
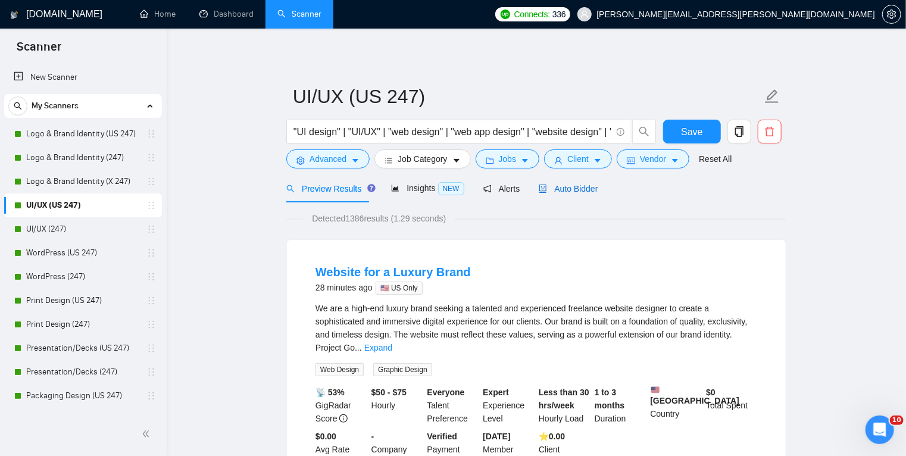
click at [575, 188] on span "Auto Bidder" at bounding box center [568, 189] width 59 height 10
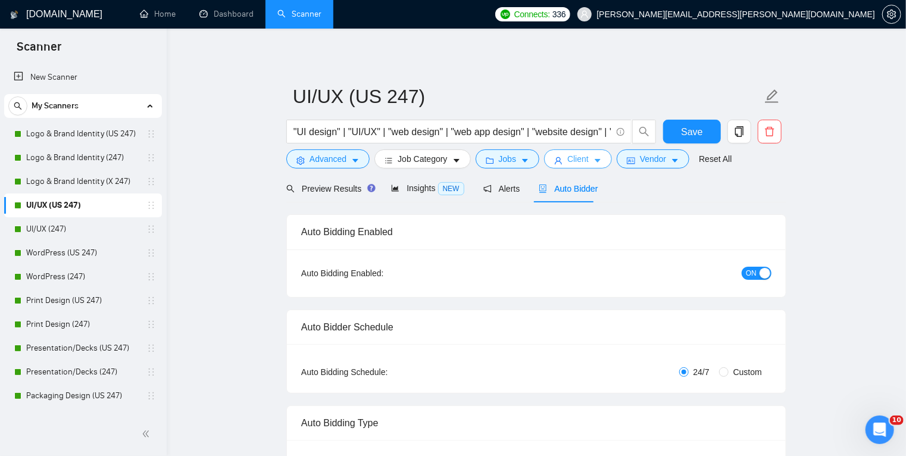
click at [585, 160] on button "Client" at bounding box center [578, 158] width 68 height 19
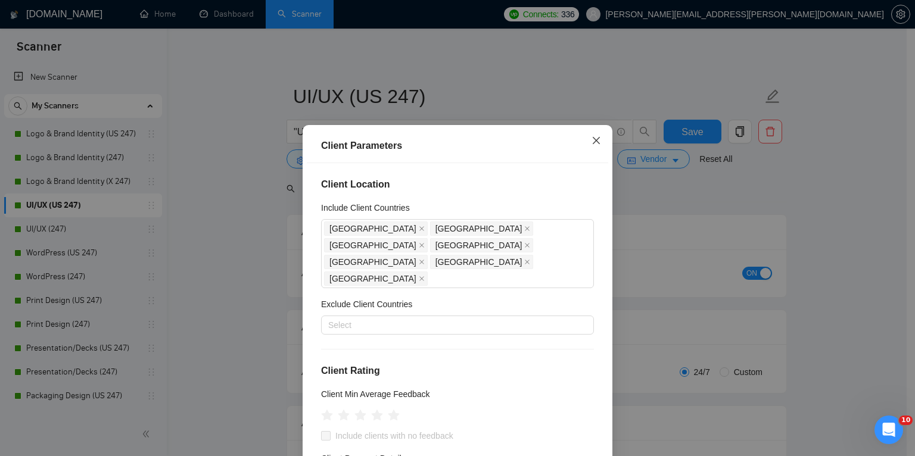
click at [596, 141] on icon "close" at bounding box center [596, 141] width 10 height 10
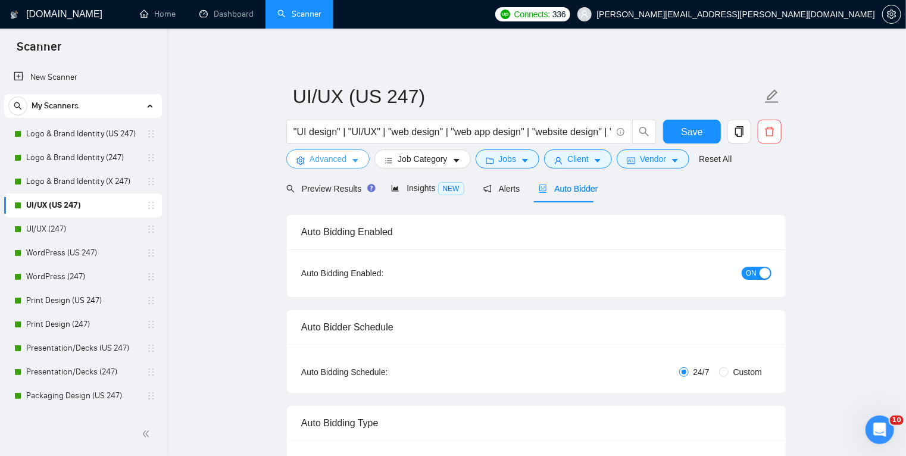
click at [359, 160] on button "Advanced" at bounding box center [327, 158] width 83 height 19
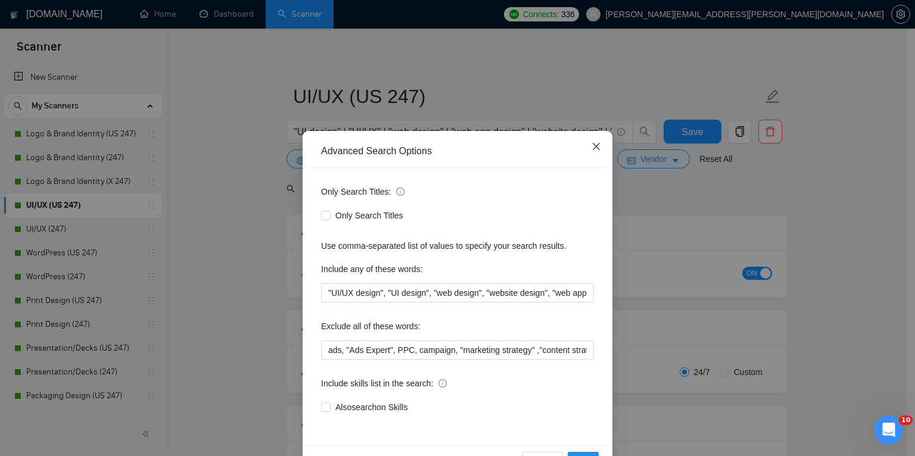
click at [594, 147] on icon "close" at bounding box center [596, 147] width 10 height 10
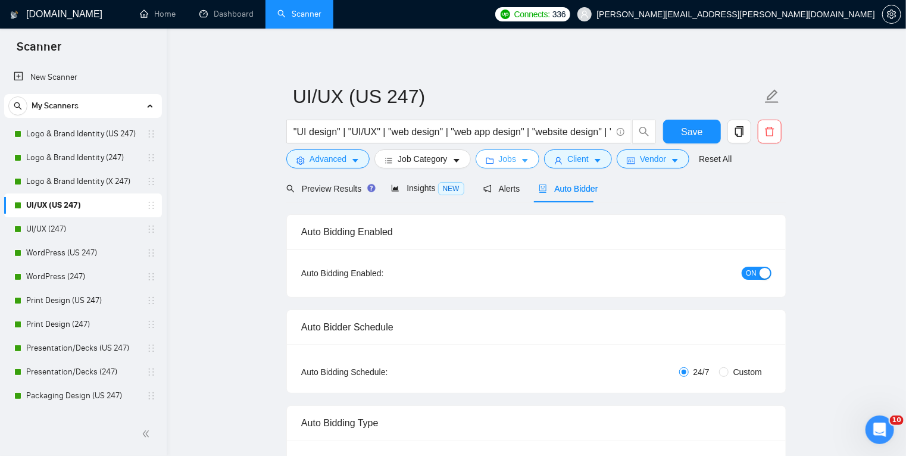
click at [513, 164] on button "Jobs" at bounding box center [508, 158] width 64 height 19
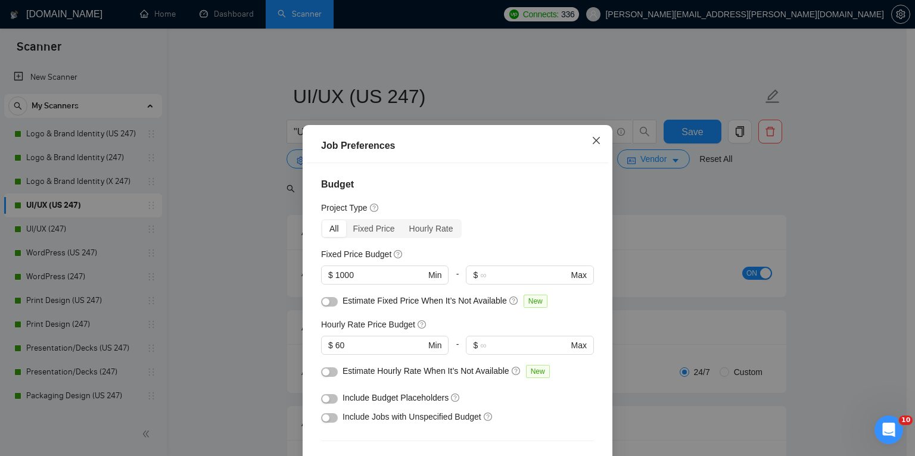
click at [596, 143] on icon "close" at bounding box center [596, 141] width 10 height 10
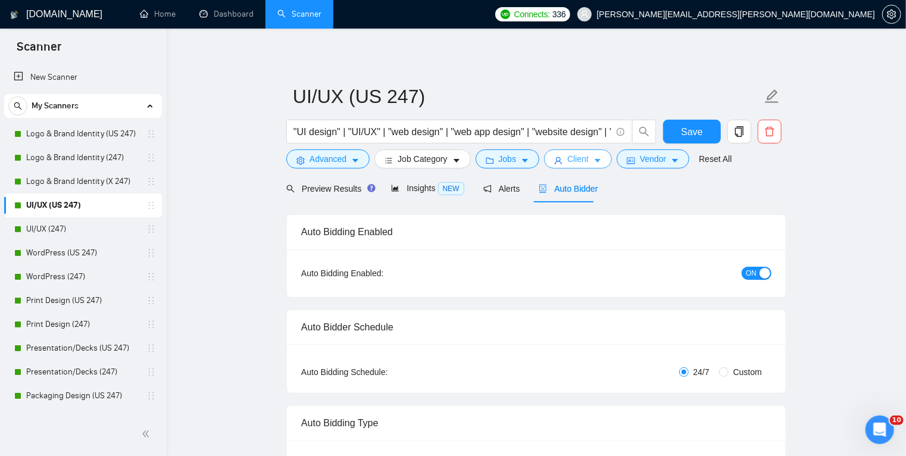
click at [596, 159] on icon "caret-down" at bounding box center [598, 161] width 8 height 8
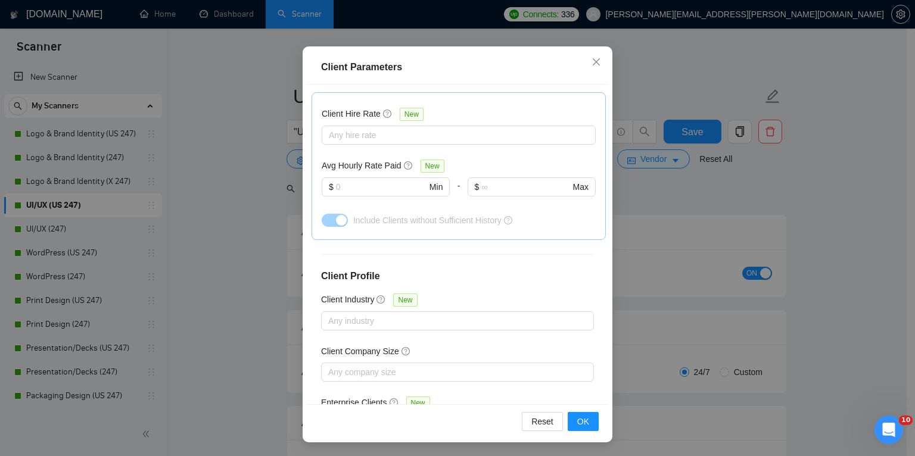
scroll to position [416, 0]
click at [488, 397] on div "Enterprise Clients New" at bounding box center [457, 406] width 273 height 18
click at [484, 397] on div "Enterprise Clients New" at bounding box center [457, 406] width 273 height 18
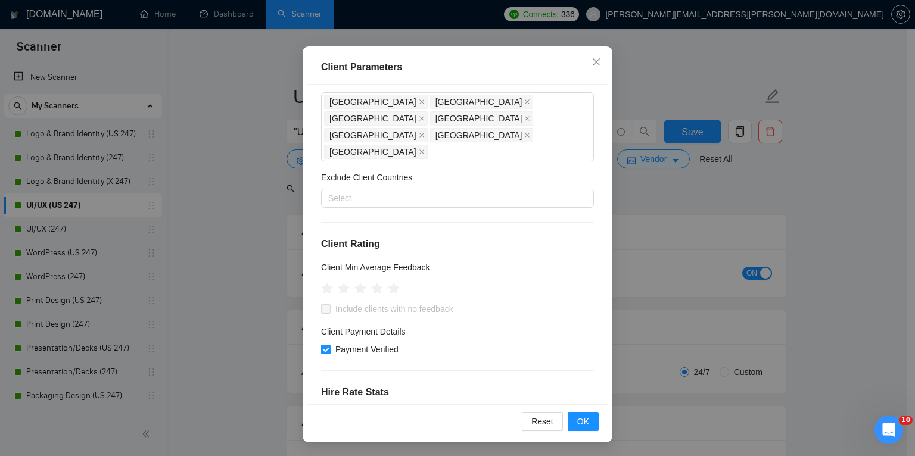
scroll to position [0, 0]
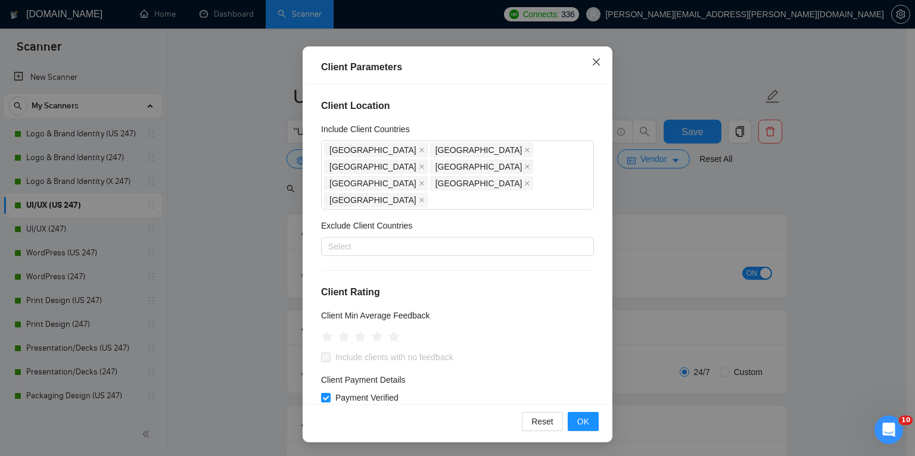
click at [591, 61] on icon "close" at bounding box center [596, 62] width 10 height 10
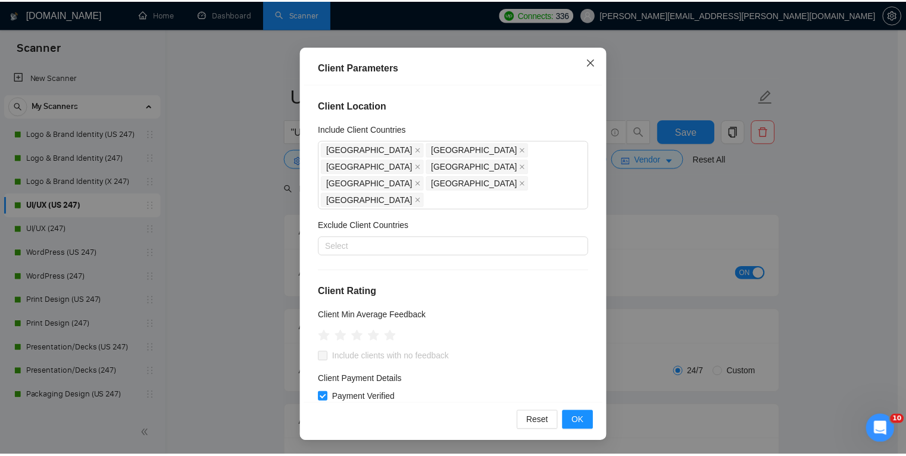
scroll to position [24, 0]
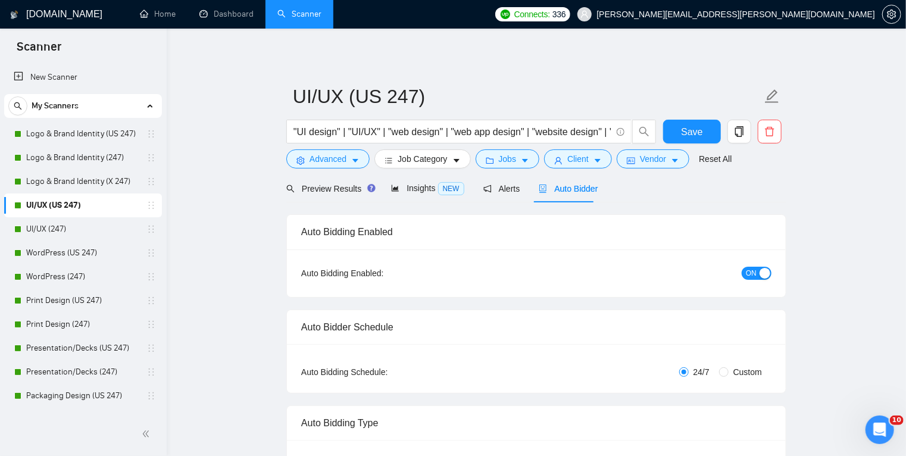
click at [231, 19] on link "Dashboard" at bounding box center [227, 14] width 54 height 10
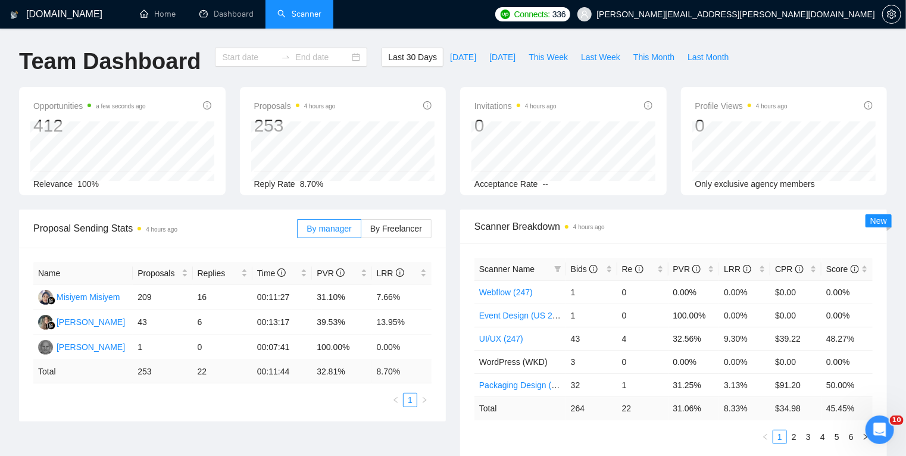
type input "[DATE]"
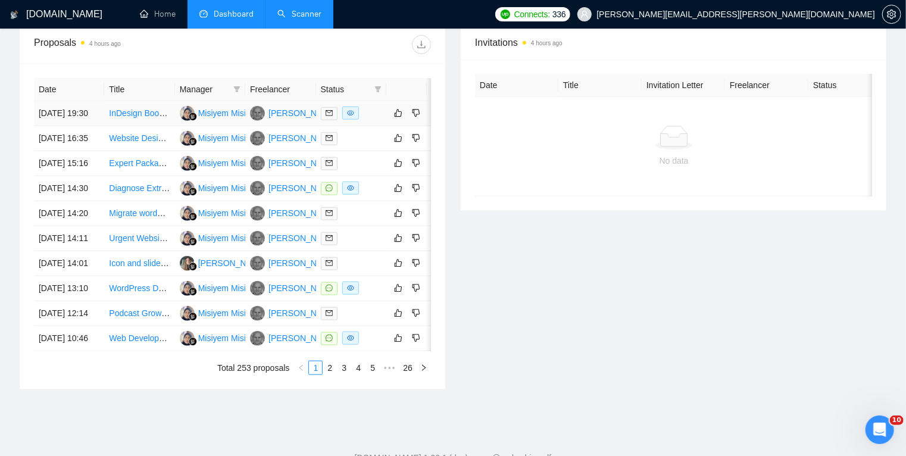
click at [99, 126] on td "[DATE] 19:30" at bounding box center [69, 113] width 70 height 25
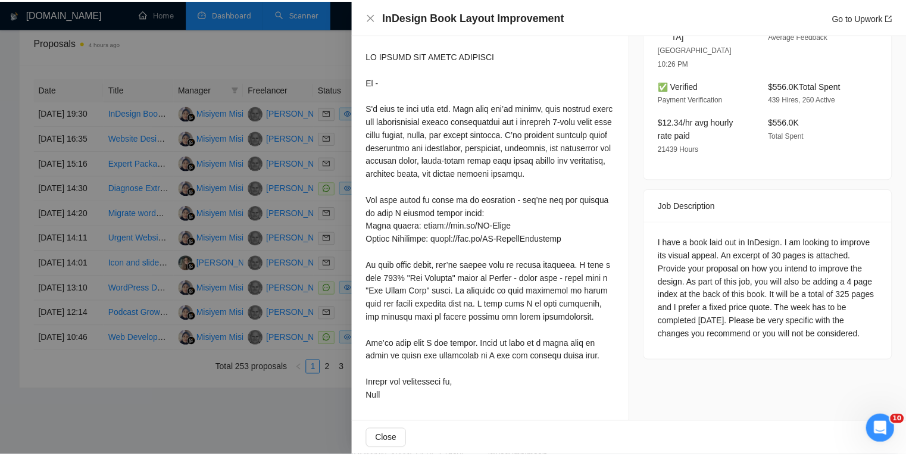
scroll to position [341, 0]
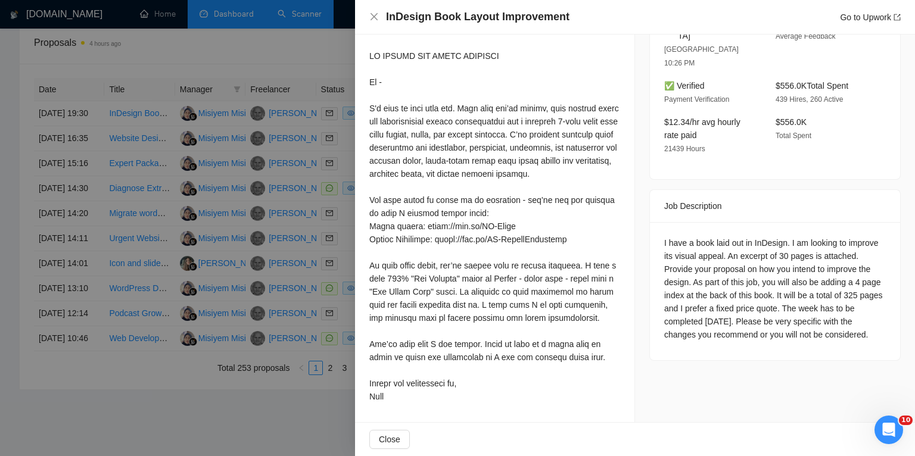
click at [0, 202] on div at bounding box center [457, 228] width 915 height 456
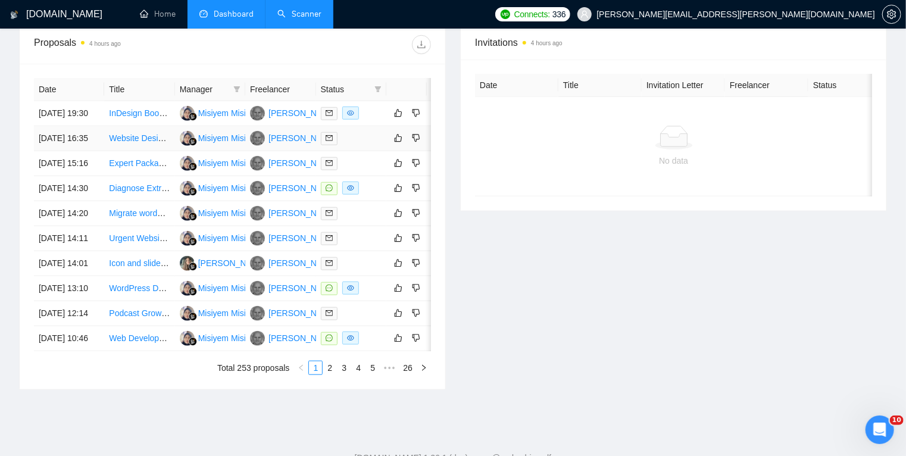
click at [354, 145] on div at bounding box center [351, 139] width 61 height 14
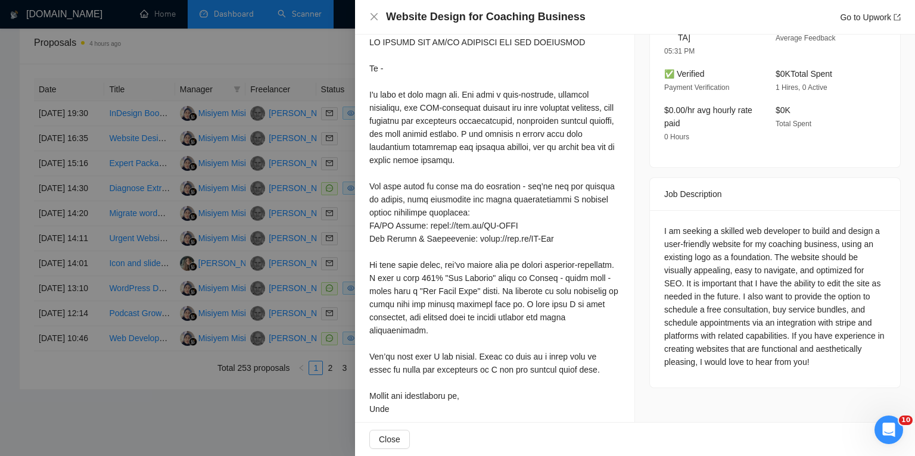
click at [197, 216] on div at bounding box center [457, 228] width 915 height 456
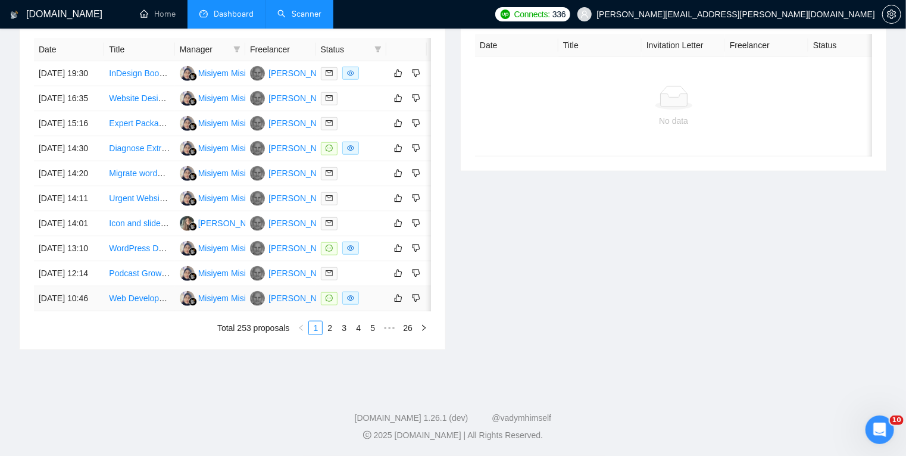
scroll to position [534, 0]
click at [335, 335] on link "2" at bounding box center [329, 328] width 13 height 13
click at [316, 335] on link "1" at bounding box center [315, 328] width 13 height 13
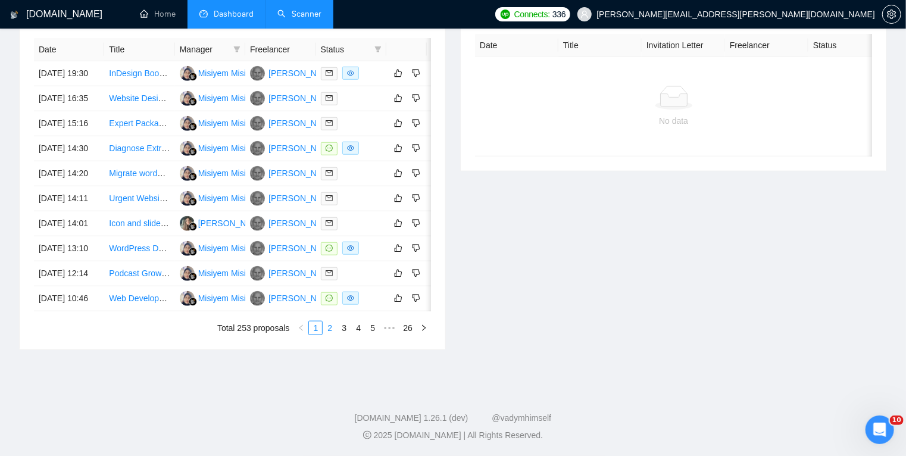
click at [332, 335] on link "2" at bounding box center [329, 328] width 13 height 13
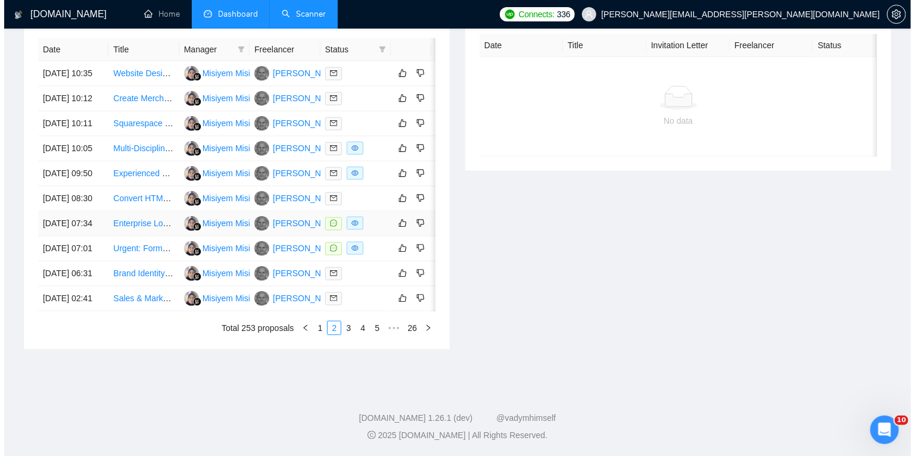
scroll to position [504, 0]
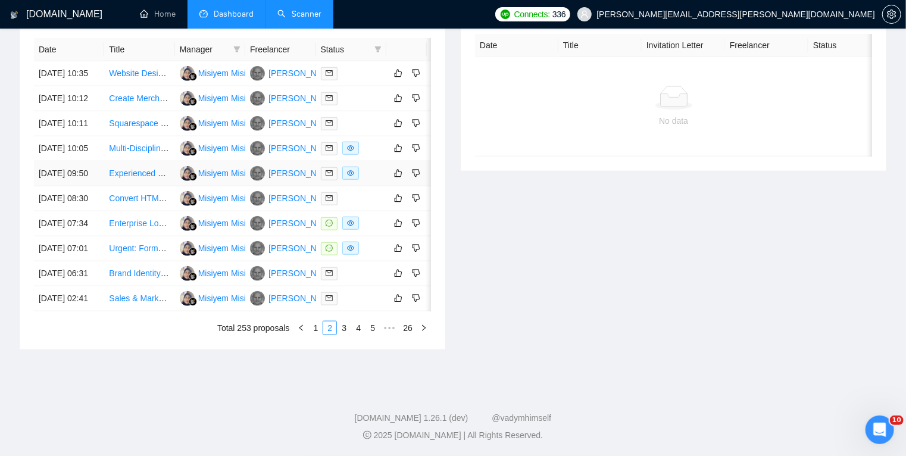
click at [369, 186] on td at bounding box center [351, 173] width 70 height 25
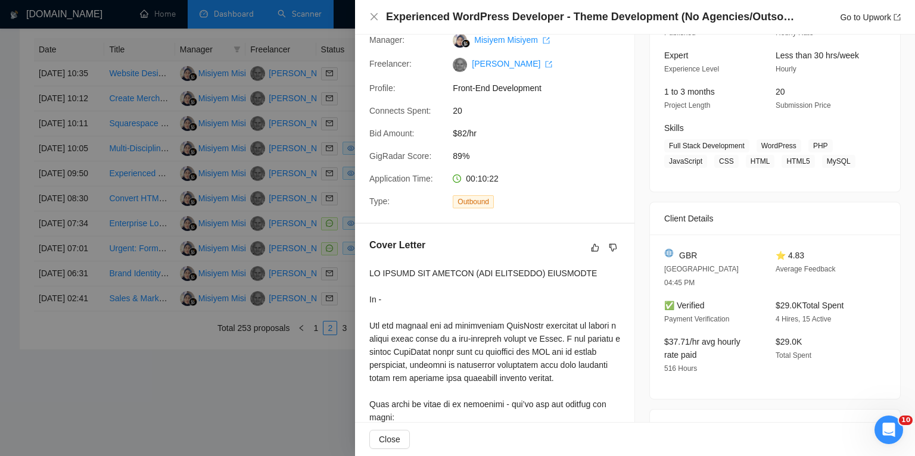
scroll to position [112, 0]
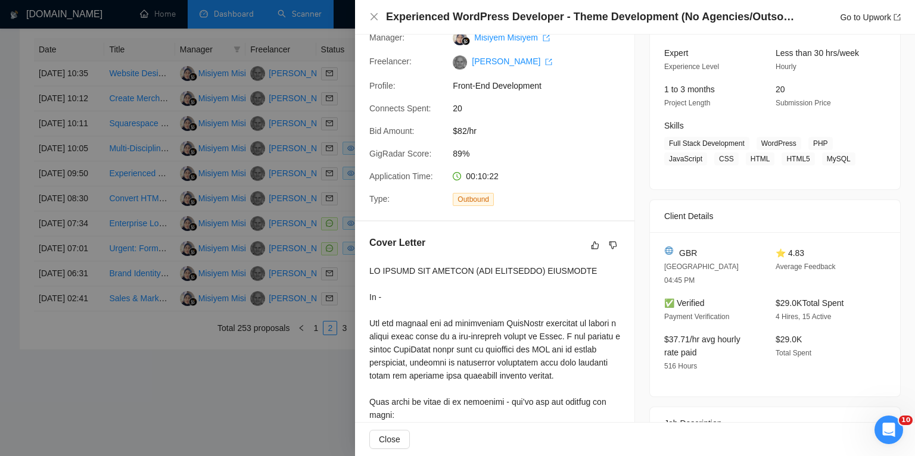
click at [324, 408] on div at bounding box center [457, 228] width 915 height 456
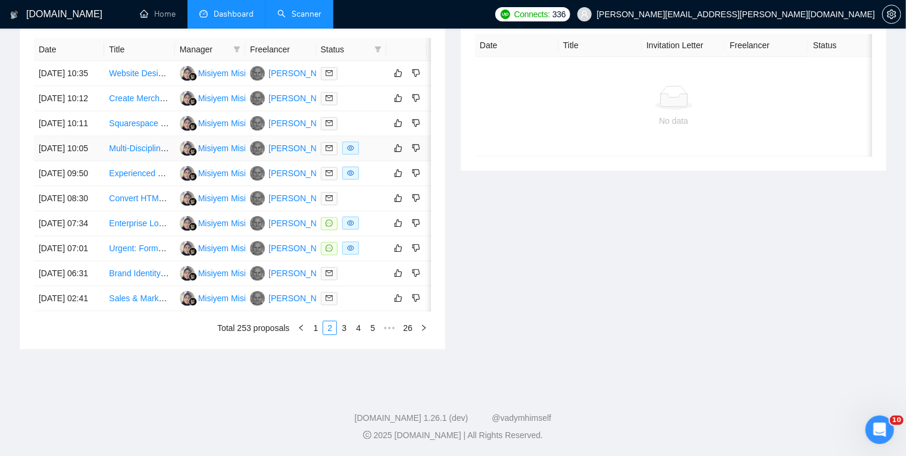
click at [374, 155] on div at bounding box center [351, 149] width 61 height 14
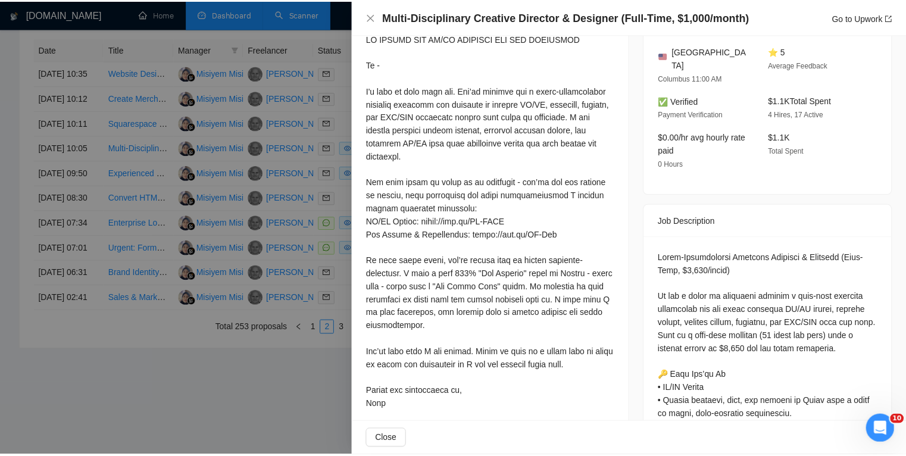
scroll to position [346, 0]
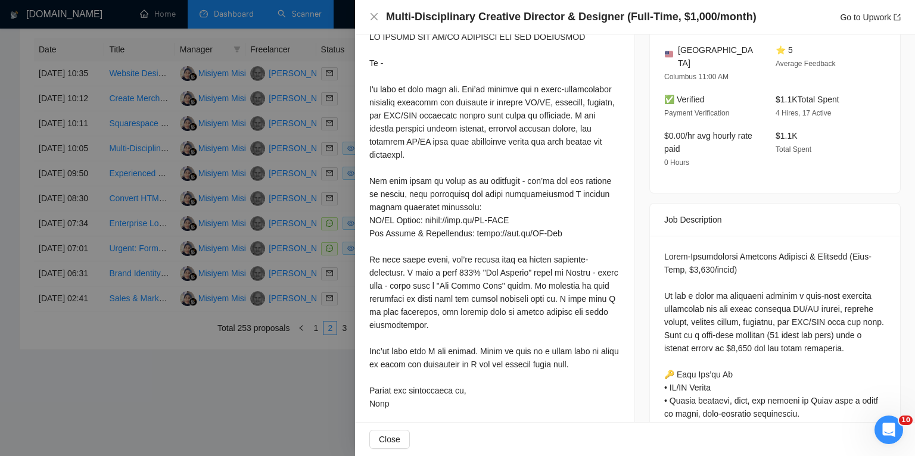
click at [307, 410] on div at bounding box center [457, 228] width 915 height 456
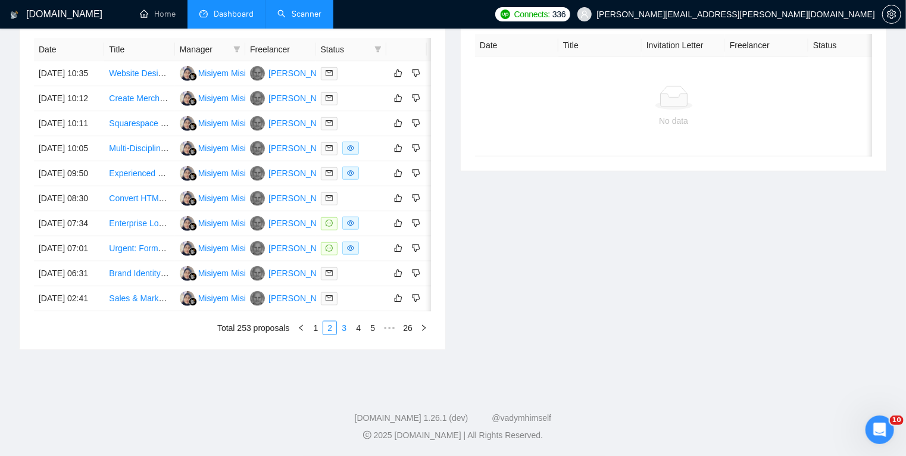
click at [344, 335] on link "3" at bounding box center [344, 328] width 13 height 13
click at [334, 335] on link "2" at bounding box center [329, 328] width 13 height 13
click at [317, 335] on link "1" at bounding box center [315, 328] width 13 height 13
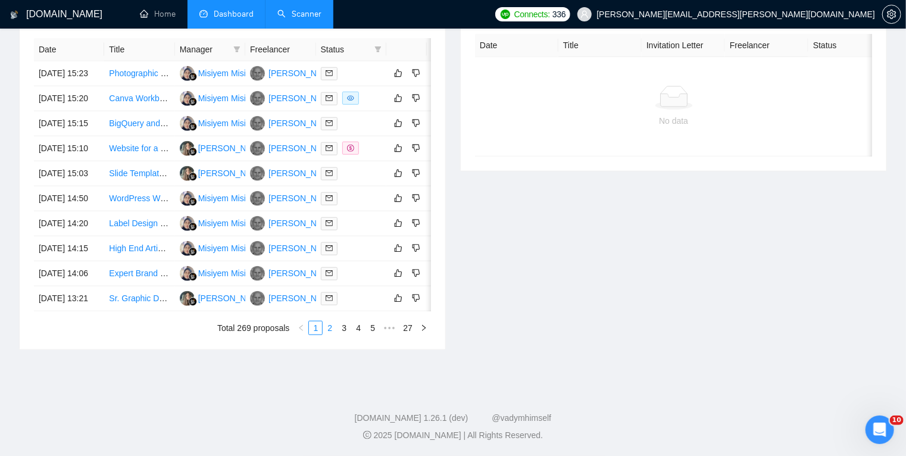
click at [331, 335] on link "2" at bounding box center [329, 328] width 13 height 13
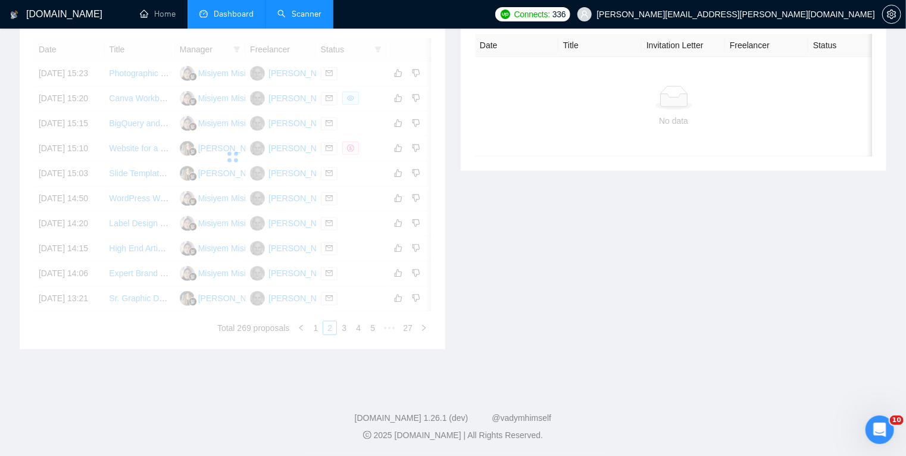
click at [359, 335] on div "Date Title Manager Freelancer Status [DATE] 15:23 Photographic Surface Patterns…" at bounding box center [232, 186] width 397 height 297
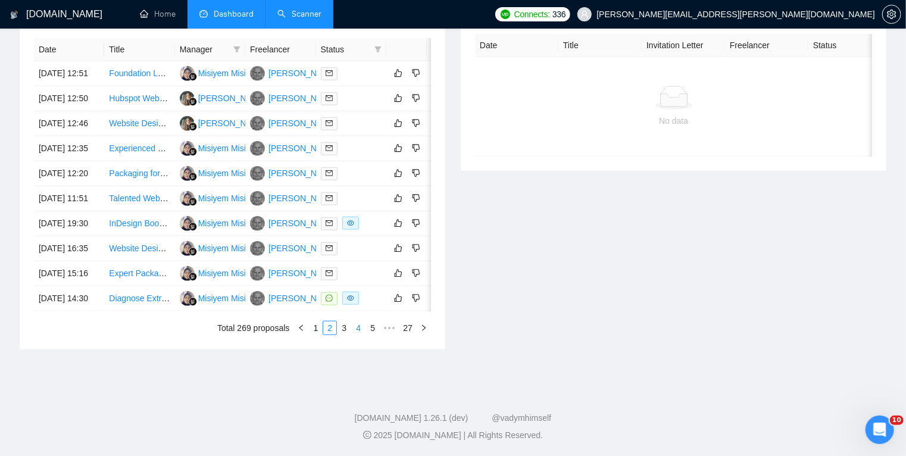
click at [359, 335] on link "4" at bounding box center [358, 328] width 13 height 13
click at [316, 335] on link "2" at bounding box center [315, 328] width 13 height 13
click at [345, 335] on link "3" at bounding box center [344, 328] width 13 height 13
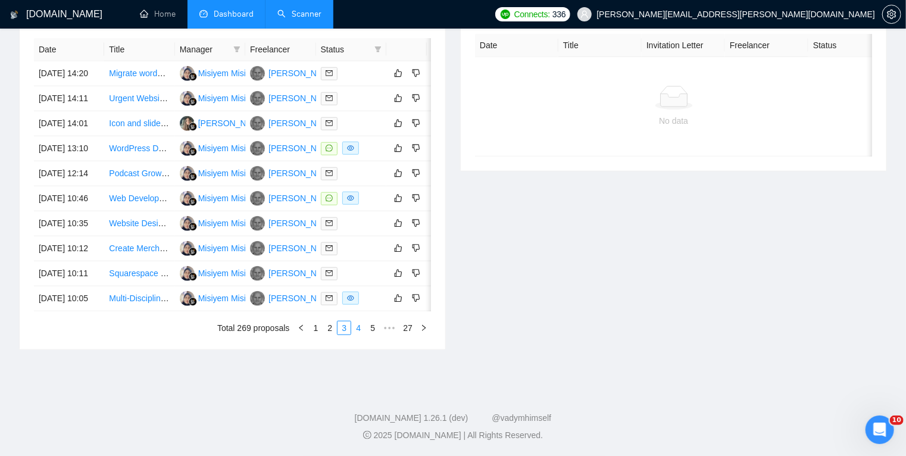
click at [359, 335] on link "4" at bounding box center [358, 328] width 13 height 13
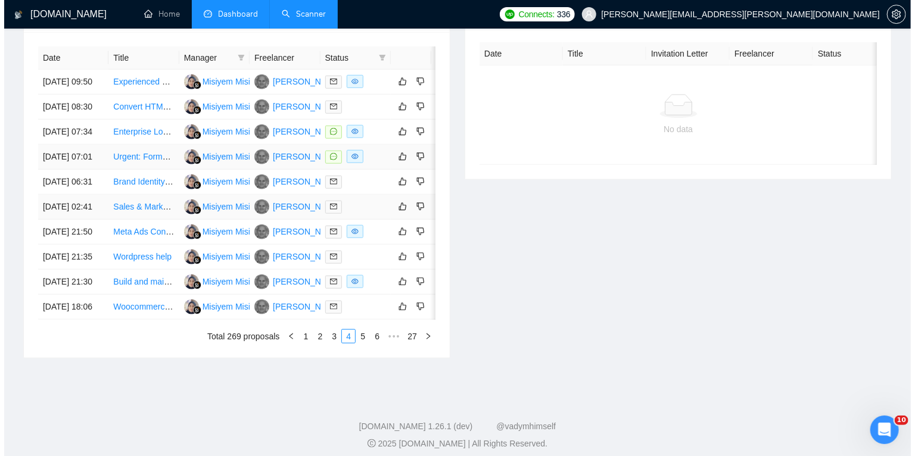
scroll to position [491, 0]
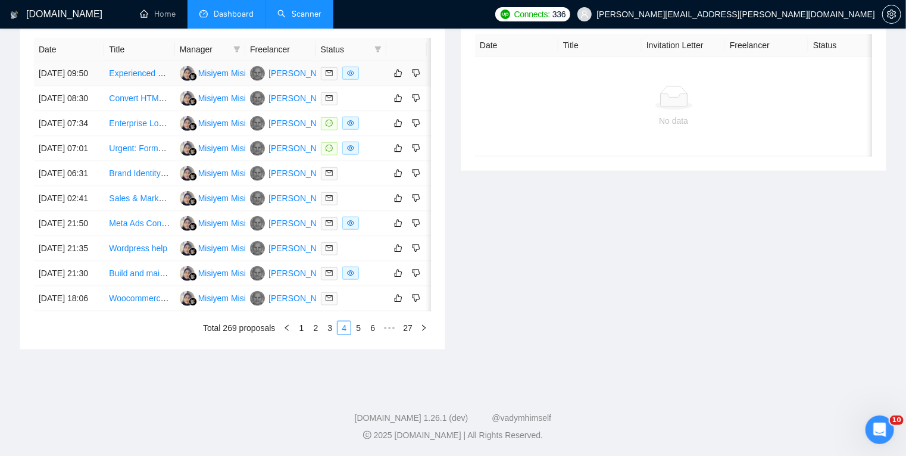
click at [370, 74] on div at bounding box center [351, 74] width 61 height 14
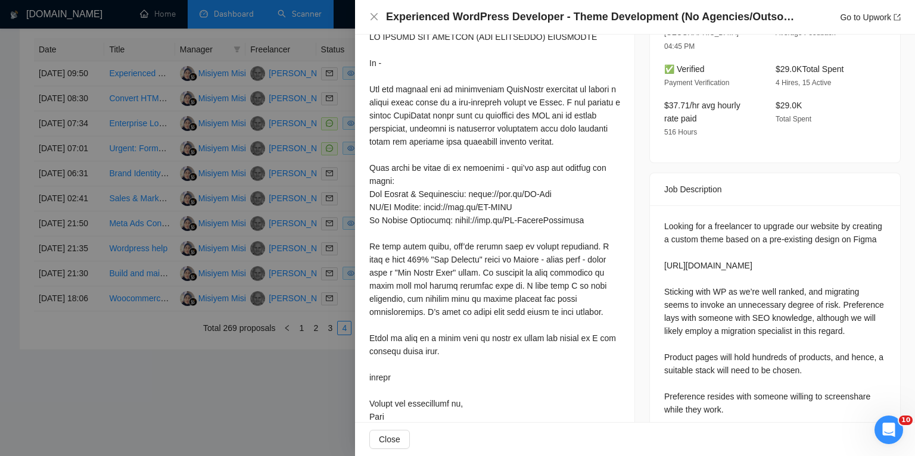
click at [310, 129] on div at bounding box center [457, 228] width 915 height 456
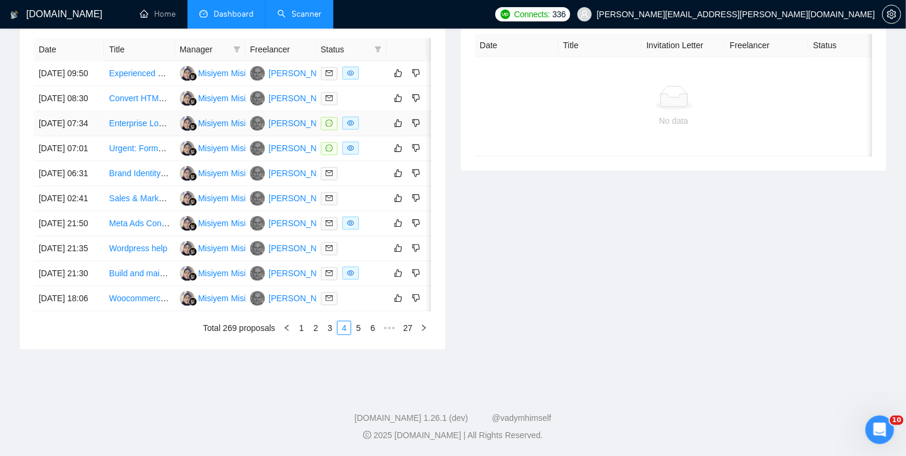
click at [376, 130] on div at bounding box center [351, 124] width 61 height 14
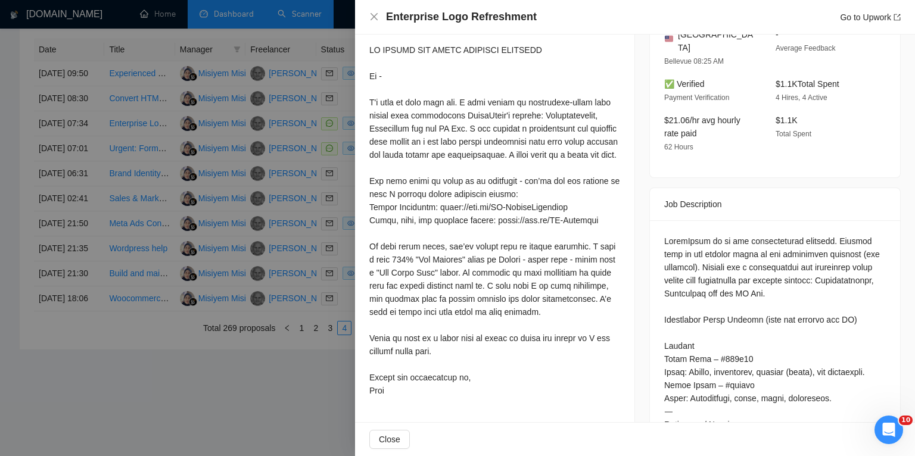
click at [335, 202] on div at bounding box center [457, 228] width 915 height 456
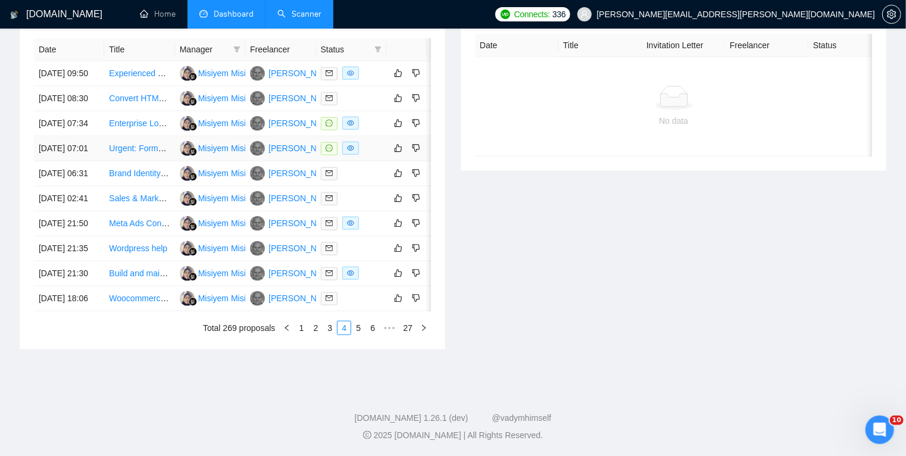
click at [378, 155] on div at bounding box center [351, 149] width 61 height 14
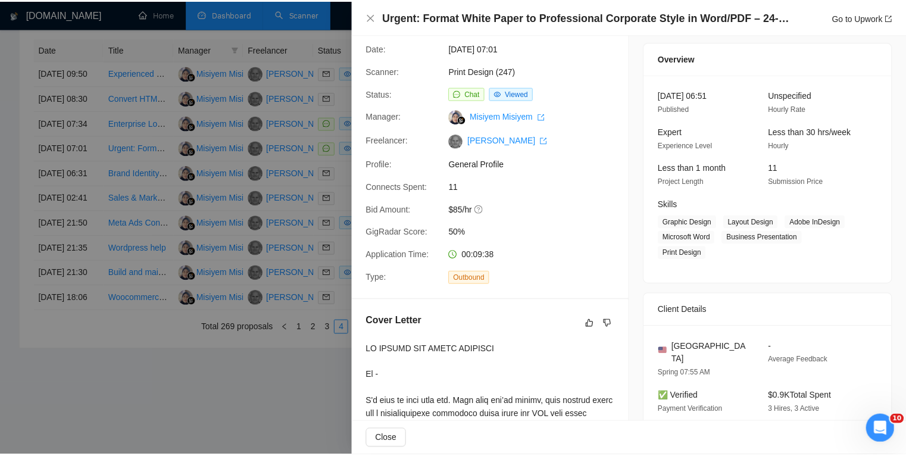
scroll to position [0, 0]
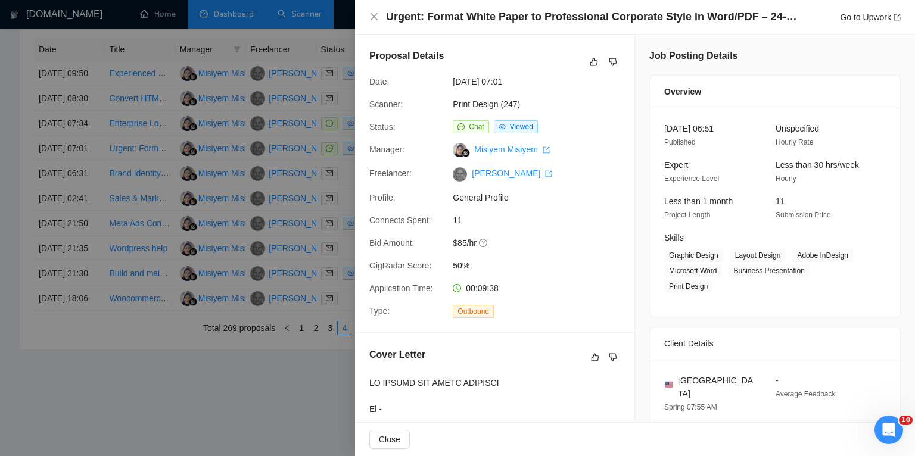
click at [0, 219] on div at bounding box center [457, 228] width 915 height 456
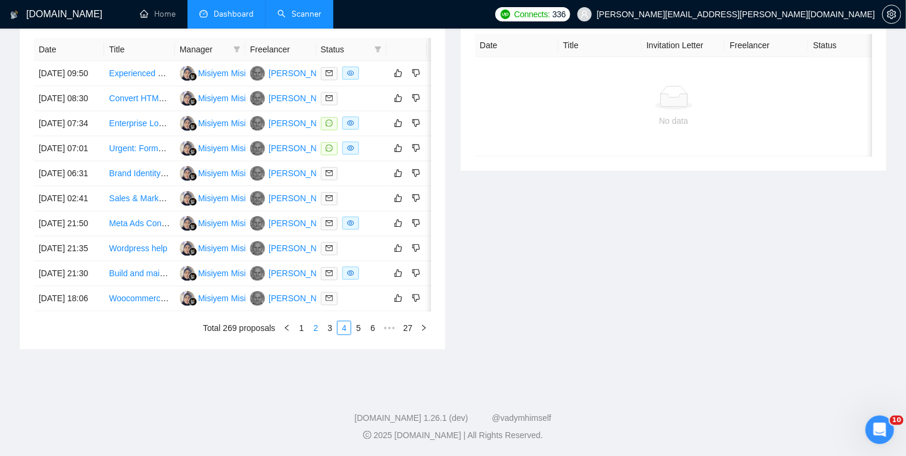
click at [316, 335] on link "2" at bounding box center [315, 328] width 13 height 13
click at [347, 335] on link "3" at bounding box center [344, 328] width 13 height 13
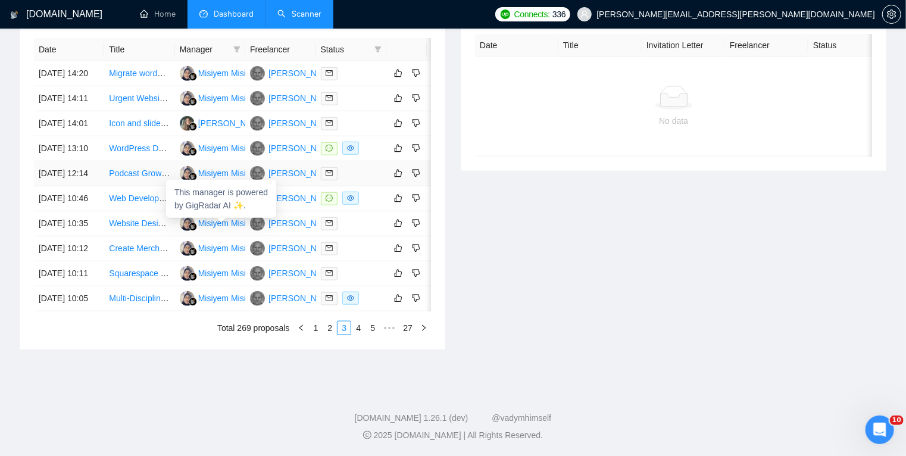
scroll to position [547, 0]
click at [358, 335] on link "4" at bounding box center [358, 328] width 13 height 13
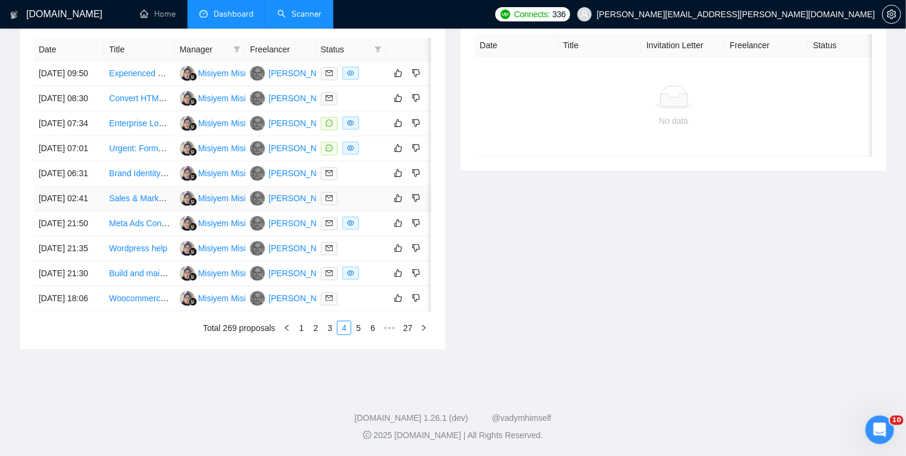
scroll to position [549, 0]
click at [333, 335] on link "3" at bounding box center [329, 328] width 13 height 13
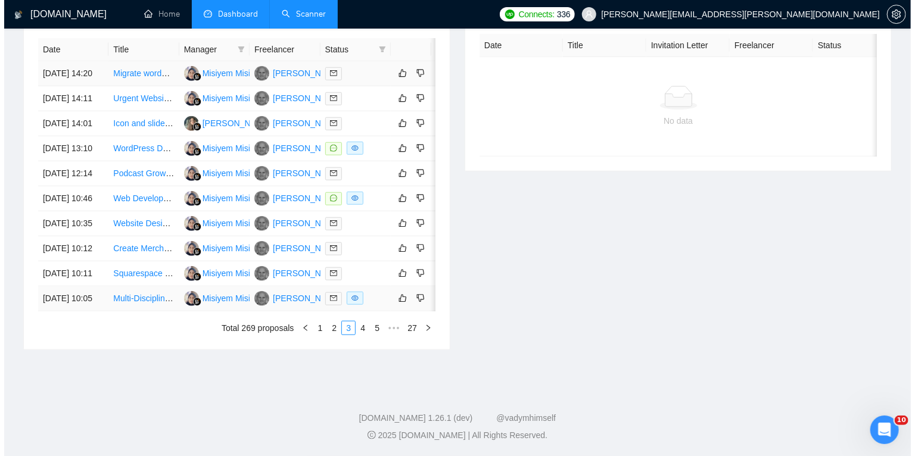
scroll to position [581, 0]
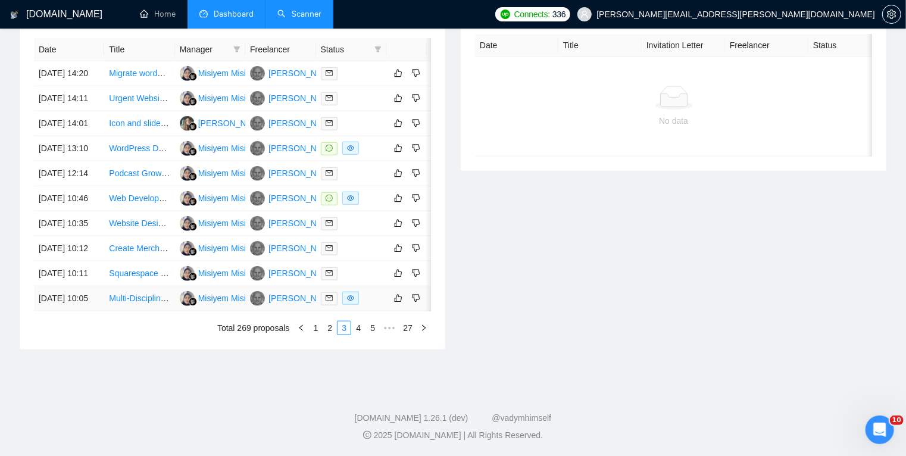
click at [375, 306] on div at bounding box center [351, 299] width 61 height 14
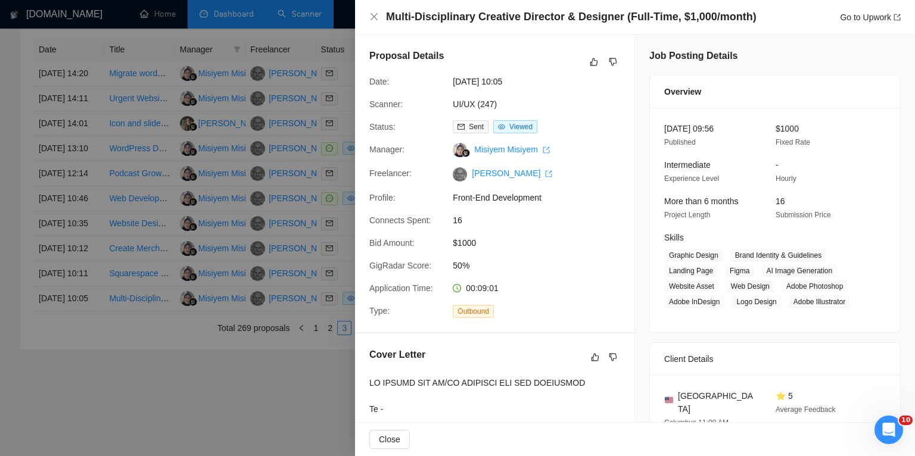
click at [315, 389] on div at bounding box center [457, 228] width 915 height 456
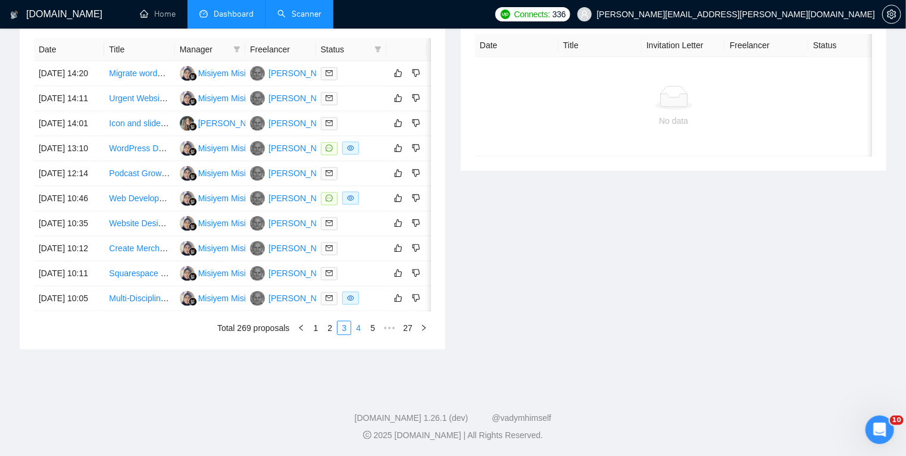
click at [359, 335] on link "4" at bounding box center [358, 328] width 13 height 13
click at [316, 335] on link "2" at bounding box center [315, 328] width 13 height 13
click at [376, 217] on div at bounding box center [351, 224] width 61 height 14
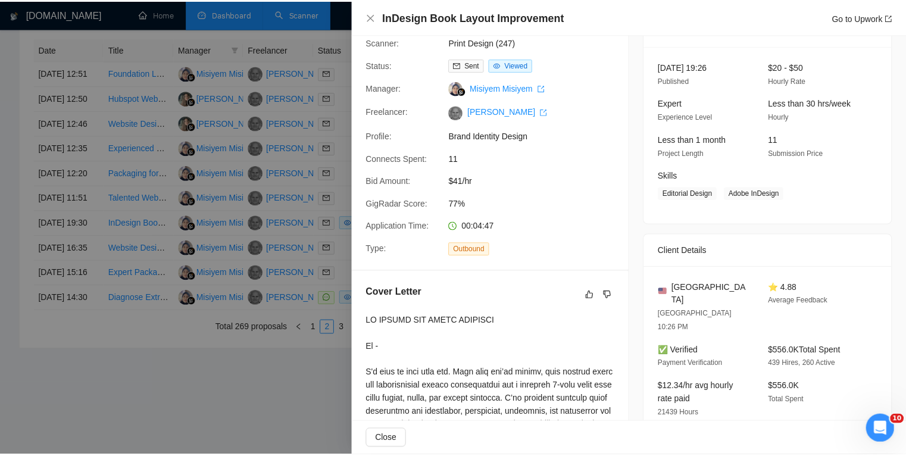
scroll to position [58, 0]
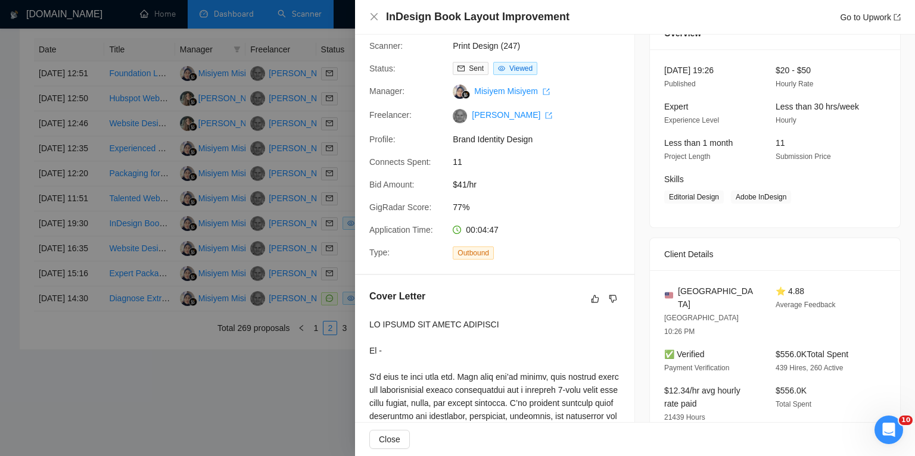
click at [283, 432] on div at bounding box center [457, 228] width 915 height 456
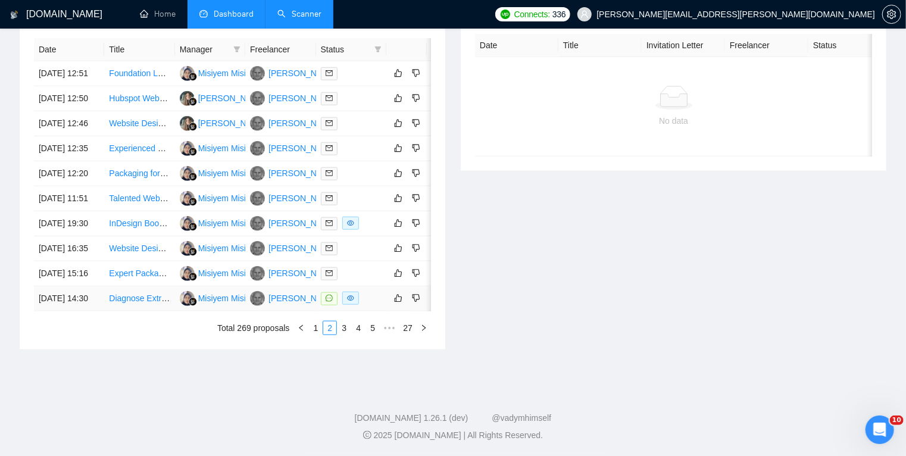
click at [149, 300] on td "Diagnose Extremely Slow Speed On WordPress Site" at bounding box center [139, 298] width 70 height 25
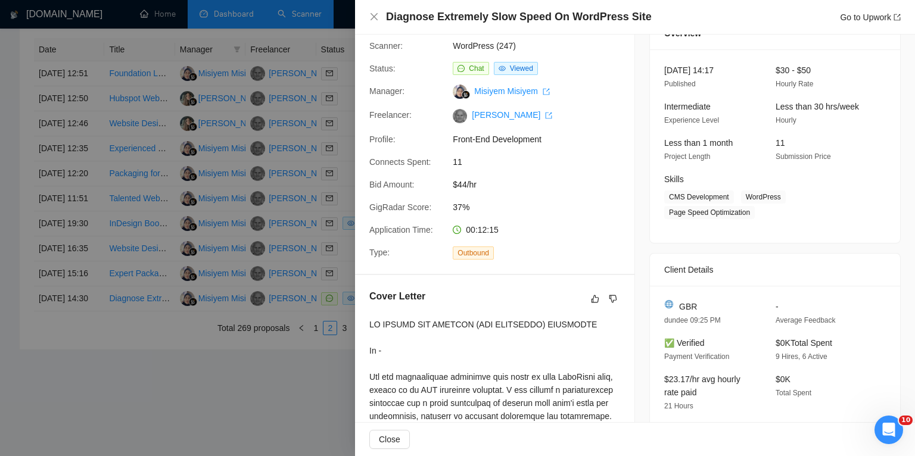
click at [112, 391] on div at bounding box center [457, 228] width 915 height 456
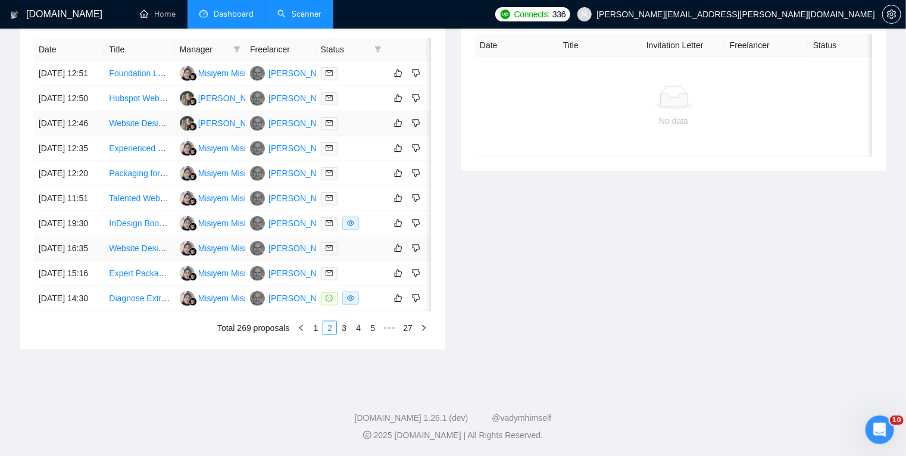
scroll to position [538, 0]
click at [345, 335] on link "3" at bounding box center [344, 328] width 13 height 13
click at [358, 335] on link "4" at bounding box center [358, 328] width 13 height 13
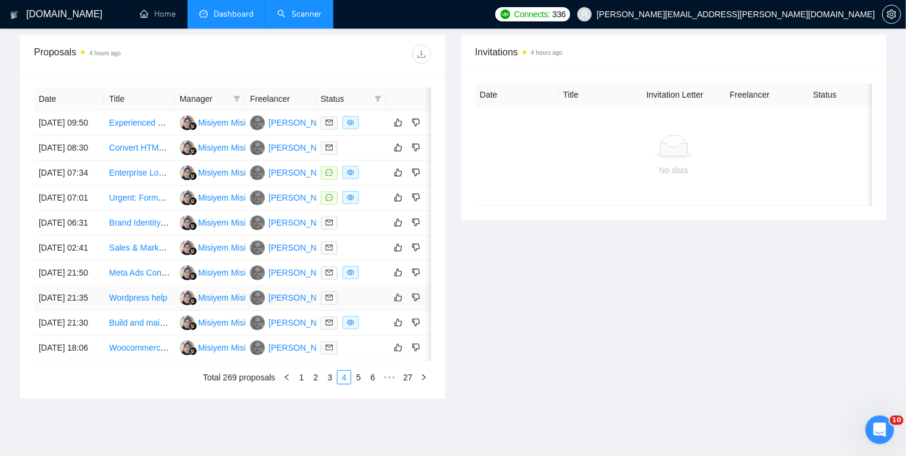
scroll to position [438, 0]
click at [94, 186] on td "[DATE] 07:34" at bounding box center [69, 173] width 70 height 25
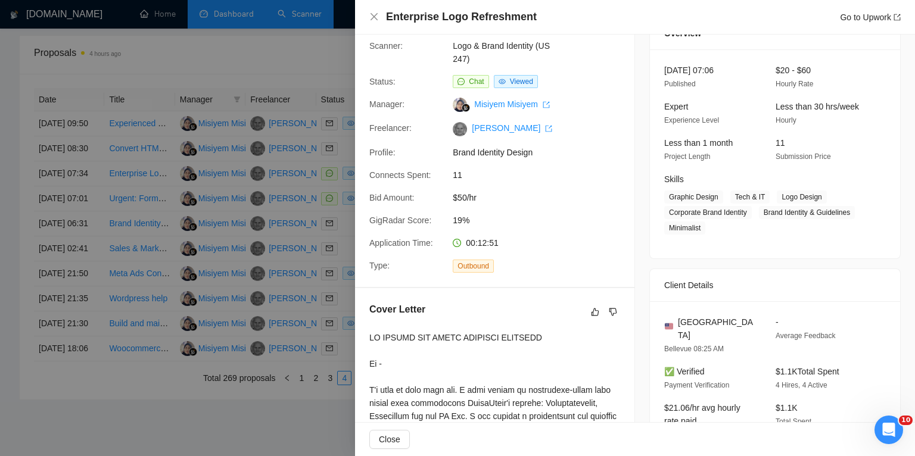
click at [94, 242] on div at bounding box center [457, 228] width 915 height 456
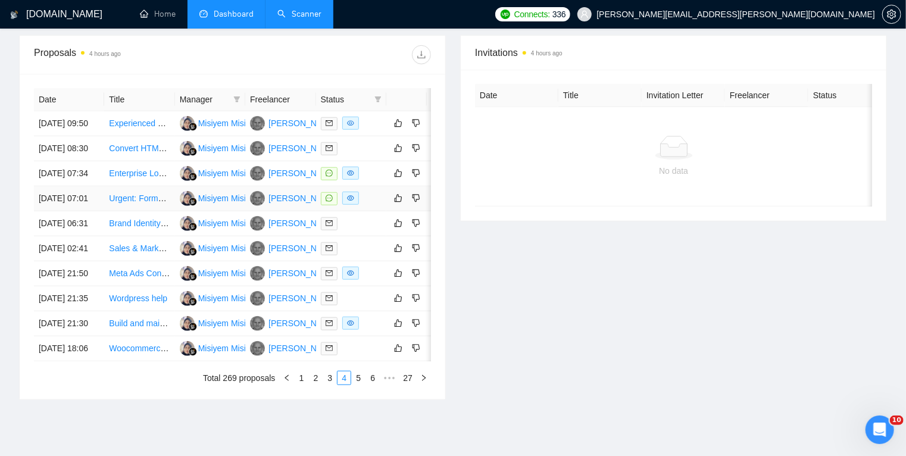
click at [94, 211] on td "[DATE] 07:01" at bounding box center [69, 198] width 70 height 25
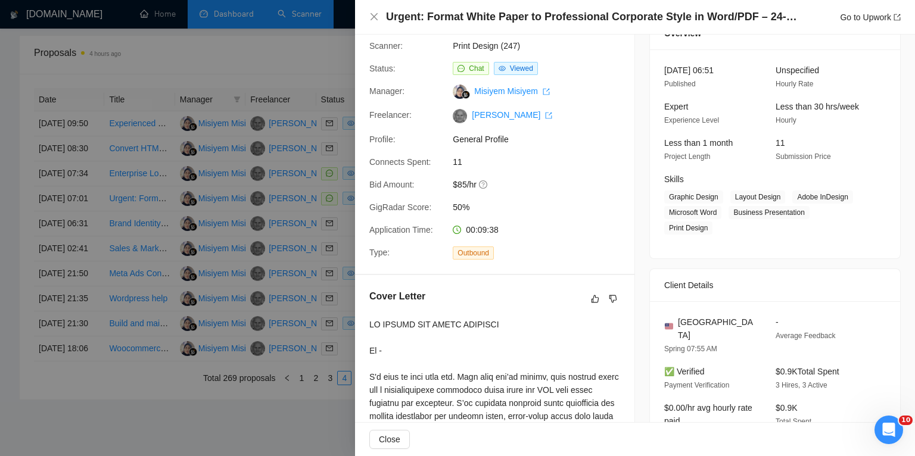
click at [0, 290] on div at bounding box center [457, 228] width 915 height 456
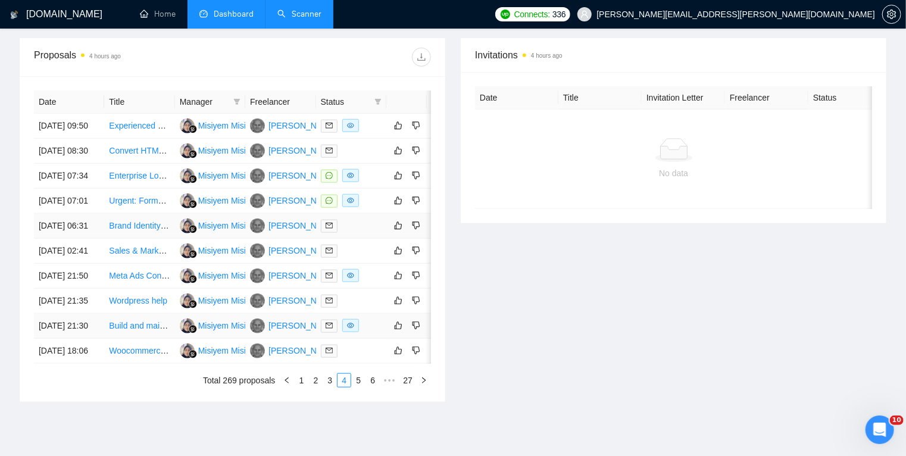
scroll to position [435, 0]
click at [91, 132] on td "[DATE] 09:50" at bounding box center [69, 126] width 70 height 25
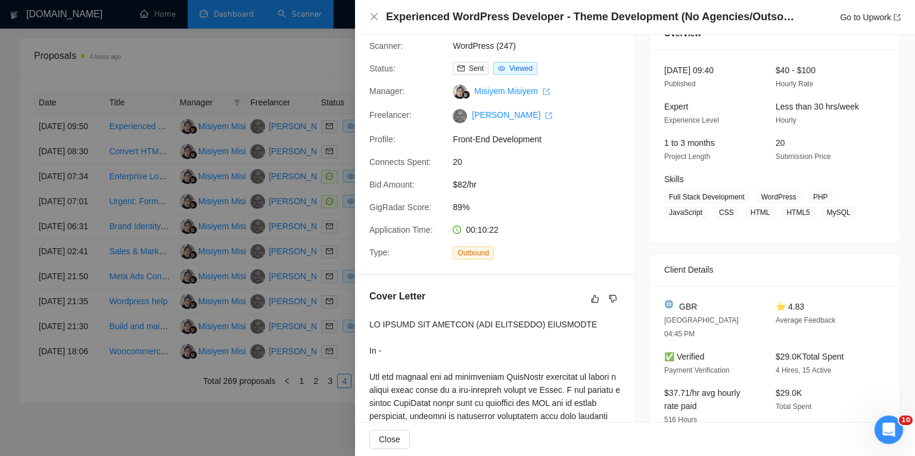
click at [0, 320] on div at bounding box center [457, 228] width 915 height 456
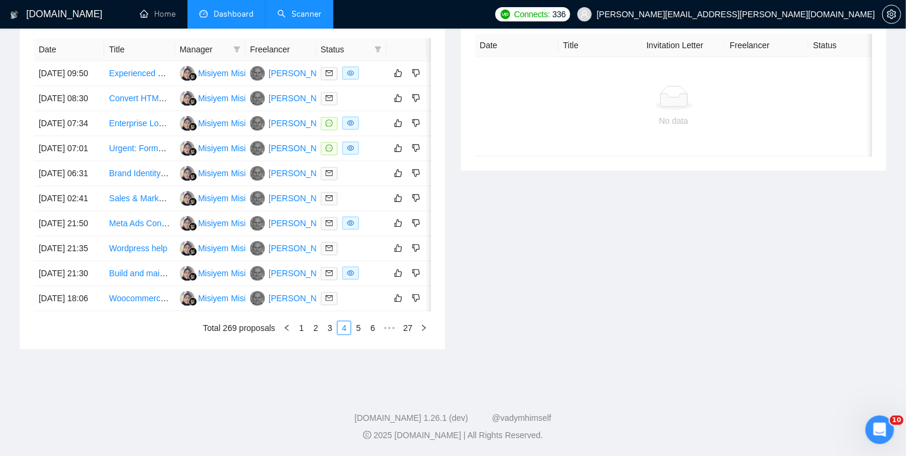
scroll to position [582, 0]
click at [331, 335] on link "3" at bounding box center [329, 328] width 13 height 13
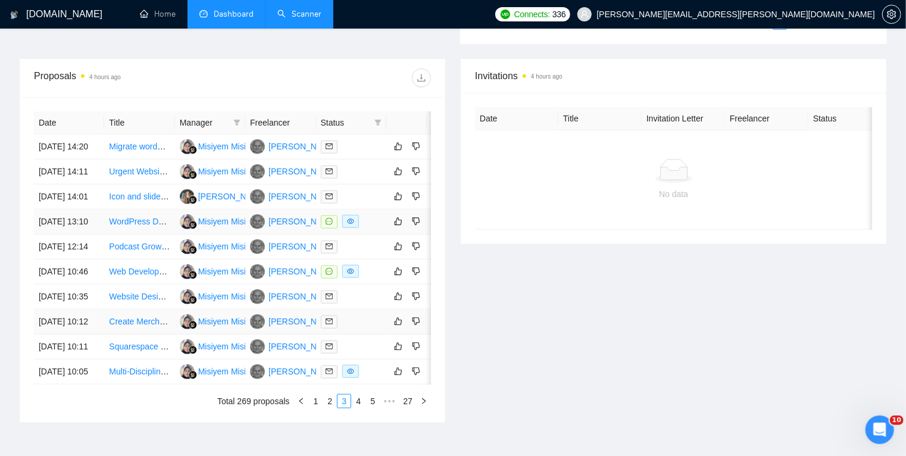
scroll to position [414, 0]
click at [91, 285] on td "[DATE] 10:46" at bounding box center [69, 272] width 70 height 25
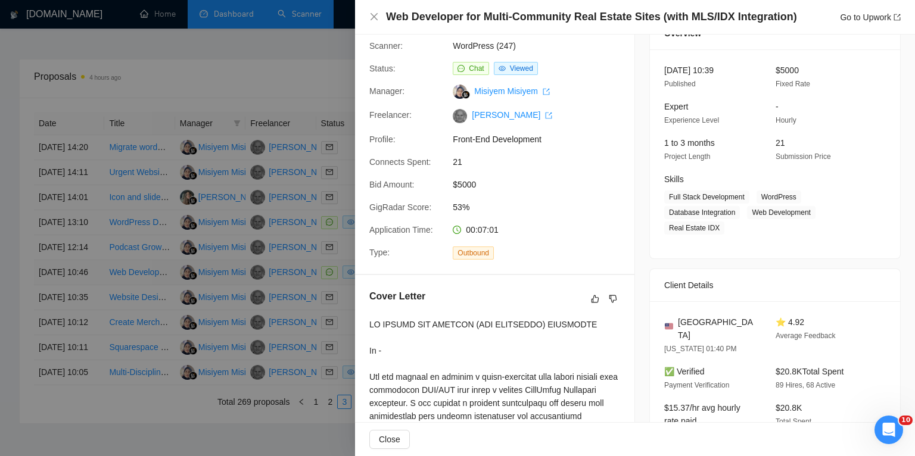
click at [91, 341] on div at bounding box center [457, 228] width 915 height 456
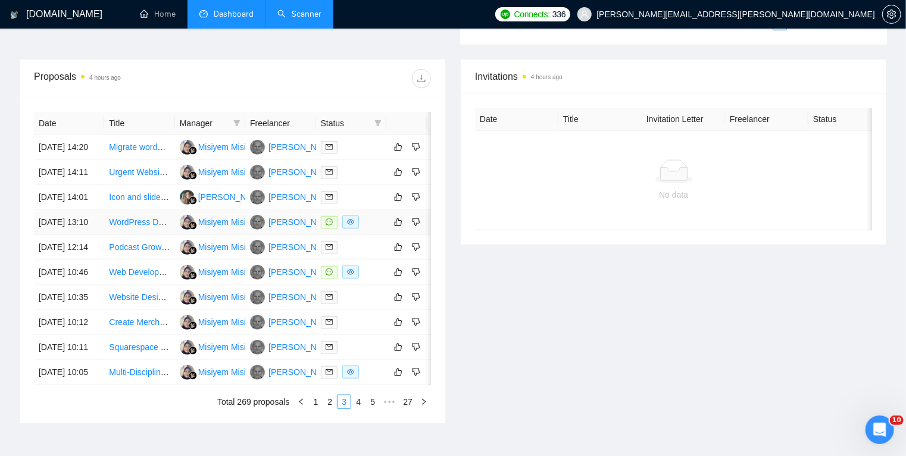
click at [94, 235] on td "[DATE] 13:10" at bounding box center [69, 222] width 70 height 25
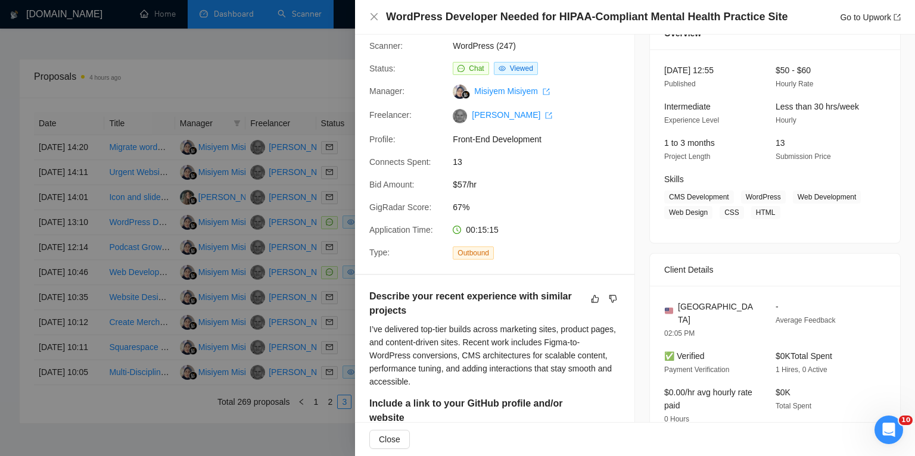
click at [95, 341] on div at bounding box center [457, 228] width 915 height 456
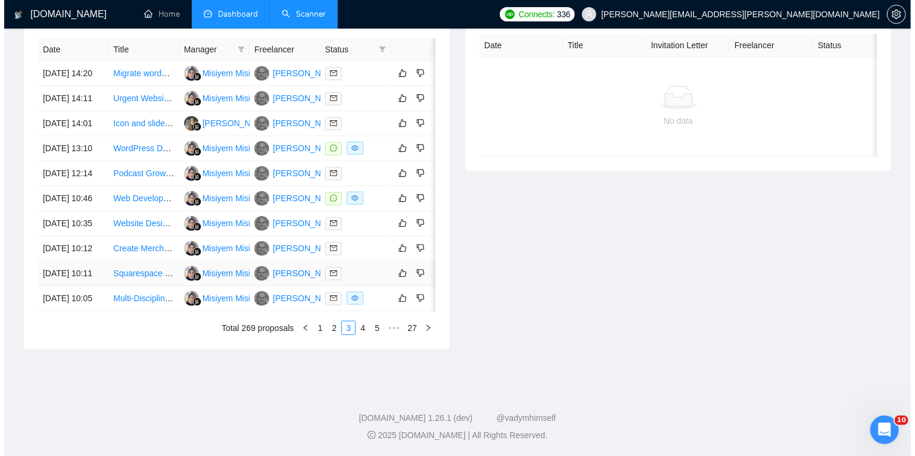
scroll to position [507, 0]
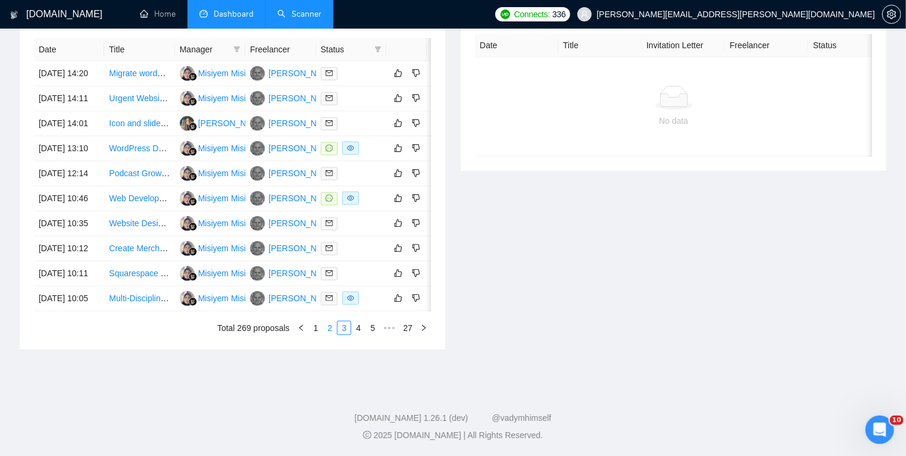
click at [329, 335] on link "2" at bounding box center [329, 328] width 13 height 13
click at [373, 306] on div at bounding box center [351, 299] width 61 height 14
